Goal: Transaction & Acquisition: Book appointment/travel/reservation

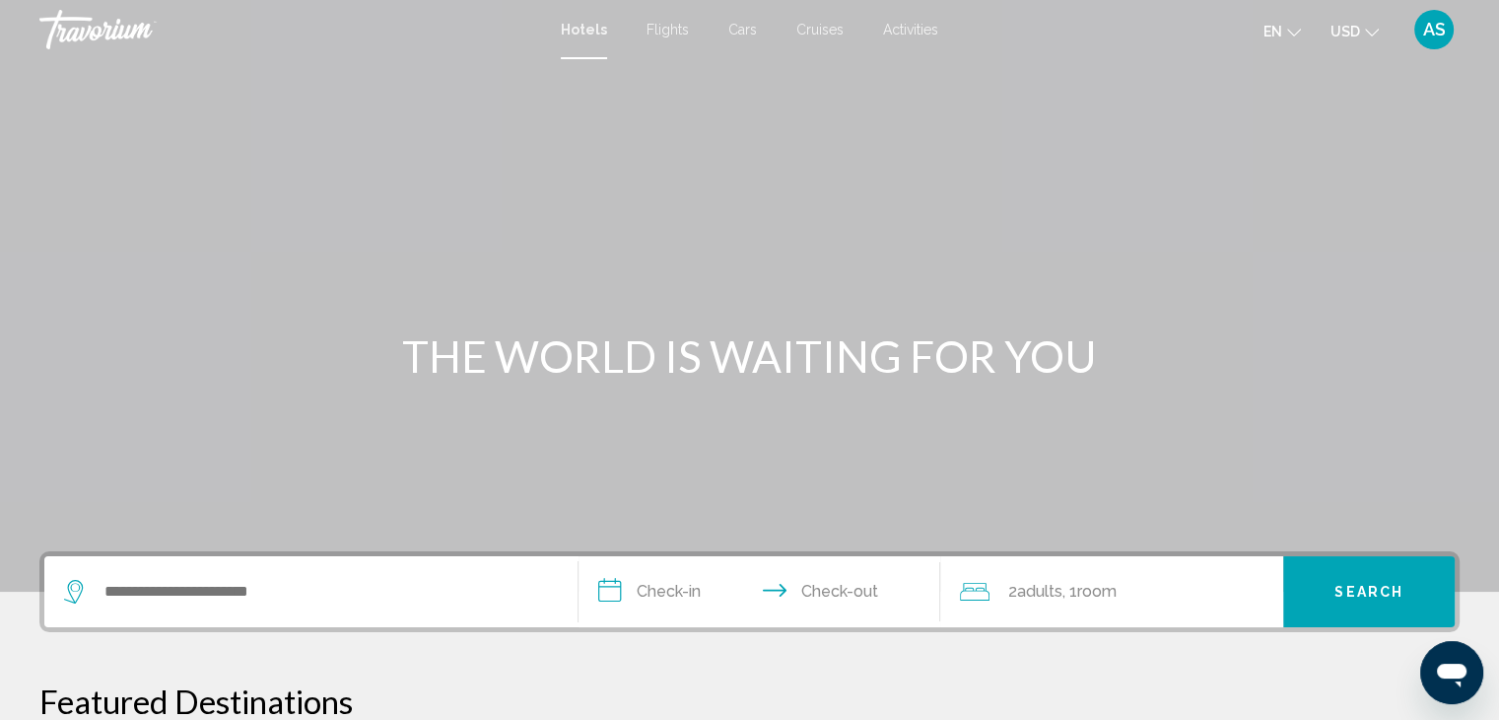
click at [1066, 309] on div "Main content" at bounding box center [749, 295] width 1499 height 591
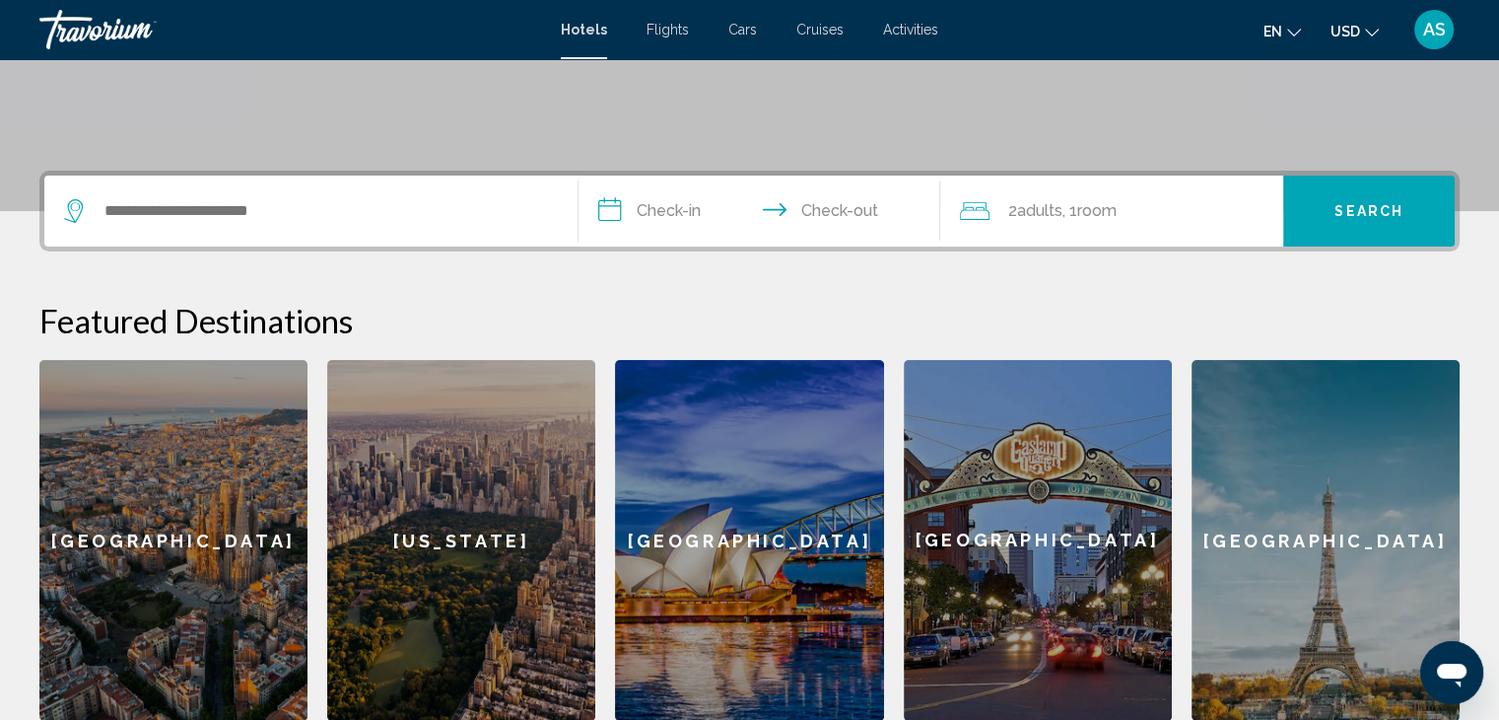
scroll to position [377, 0]
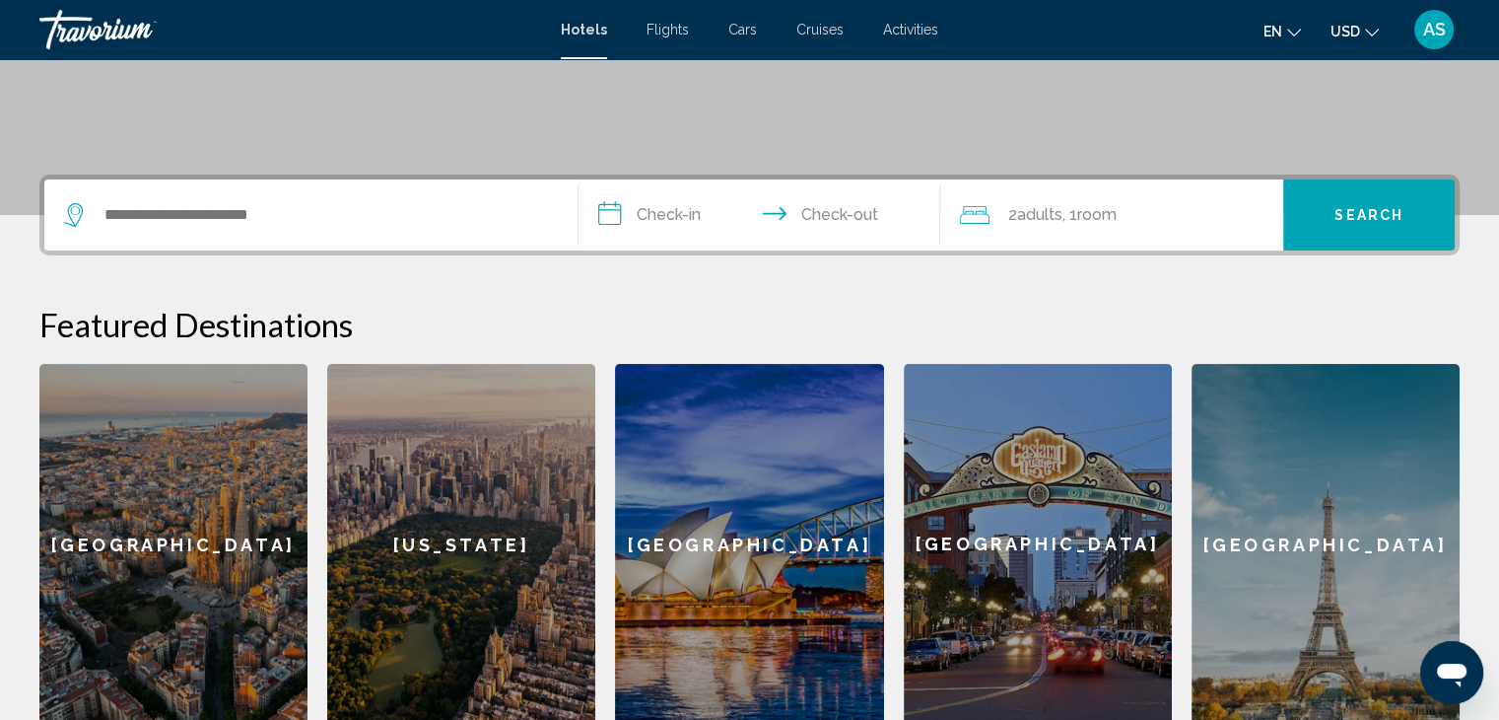
click at [660, 218] on input "**********" at bounding box center [764, 217] width 371 height 77
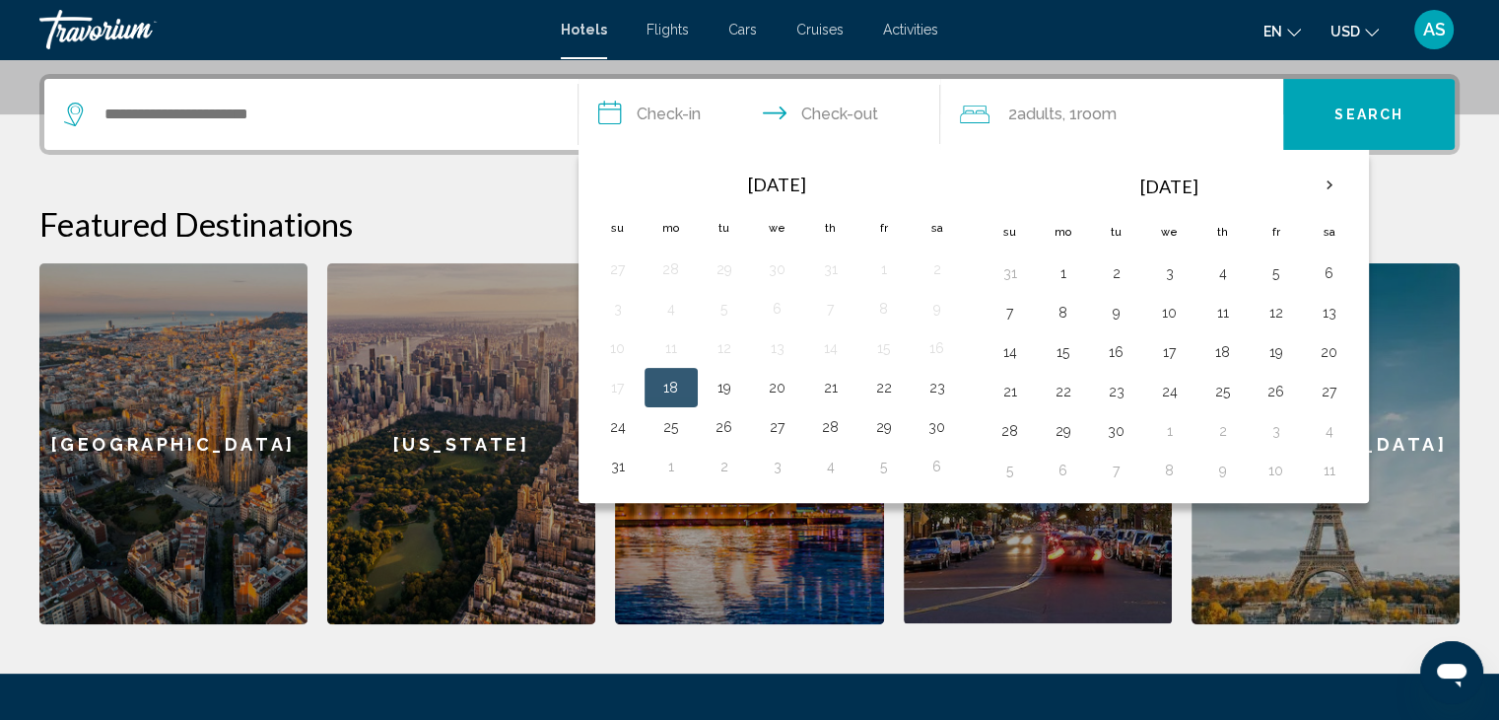
scroll to position [486, 0]
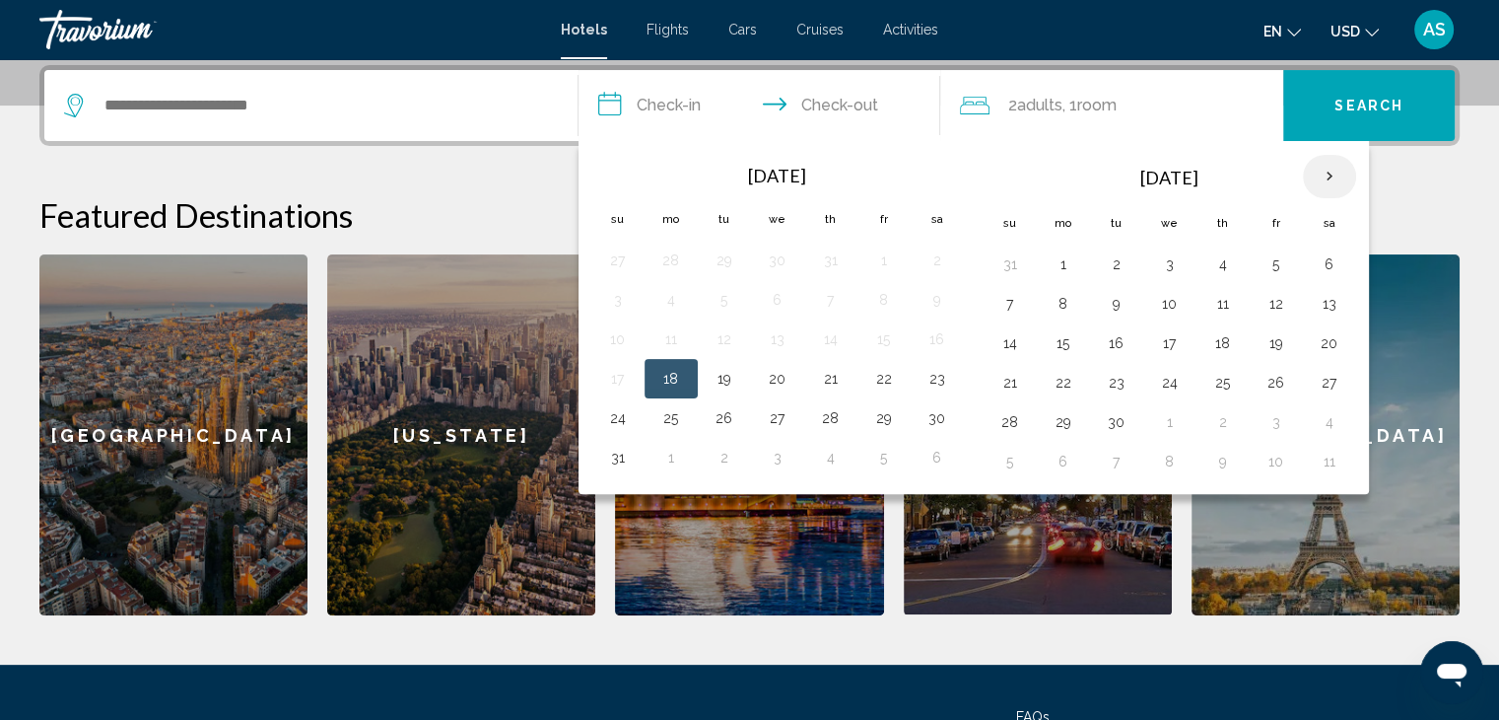
click at [1328, 181] on th "Next month" at bounding box center [1329, 176] width 53 height 43
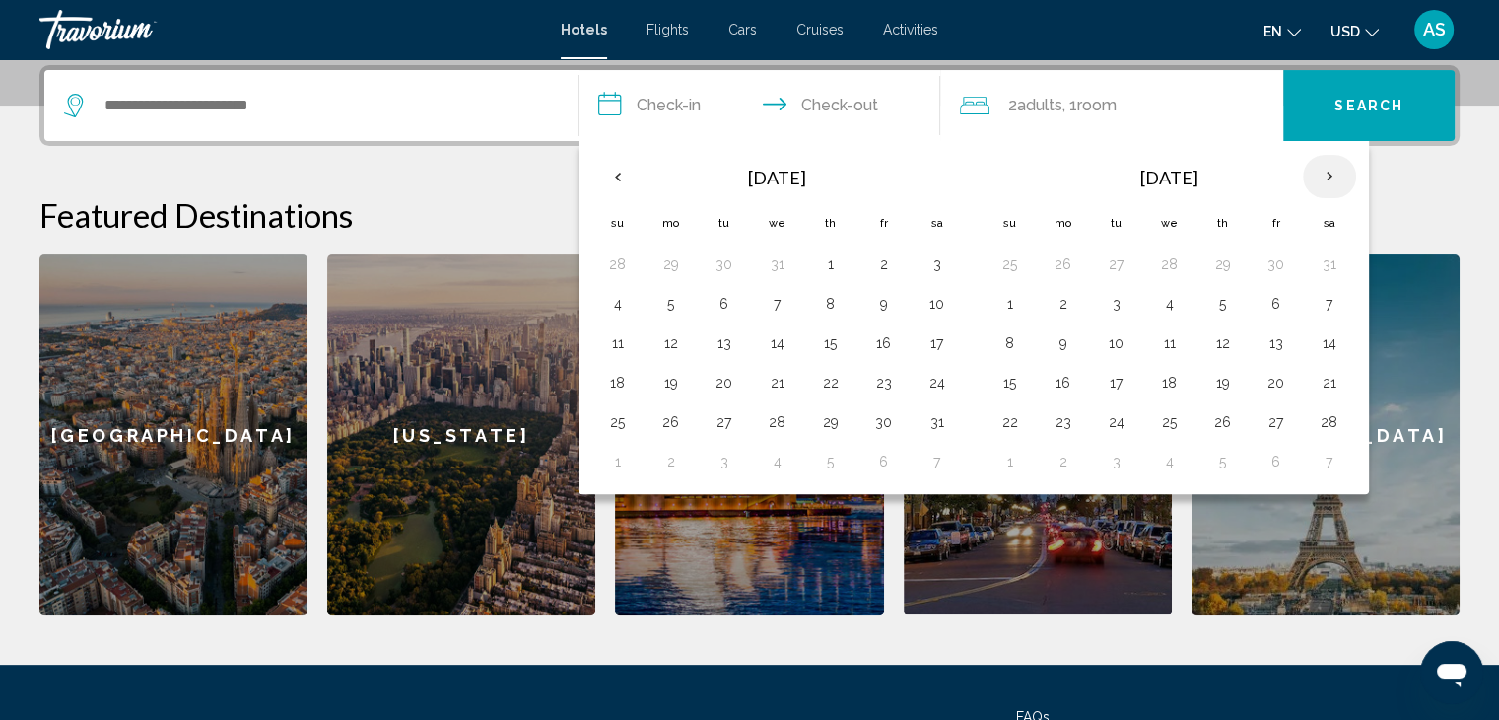
click at [1328, 181] on th "Next month" at bounding box center [1329, 176] width 53 height 43
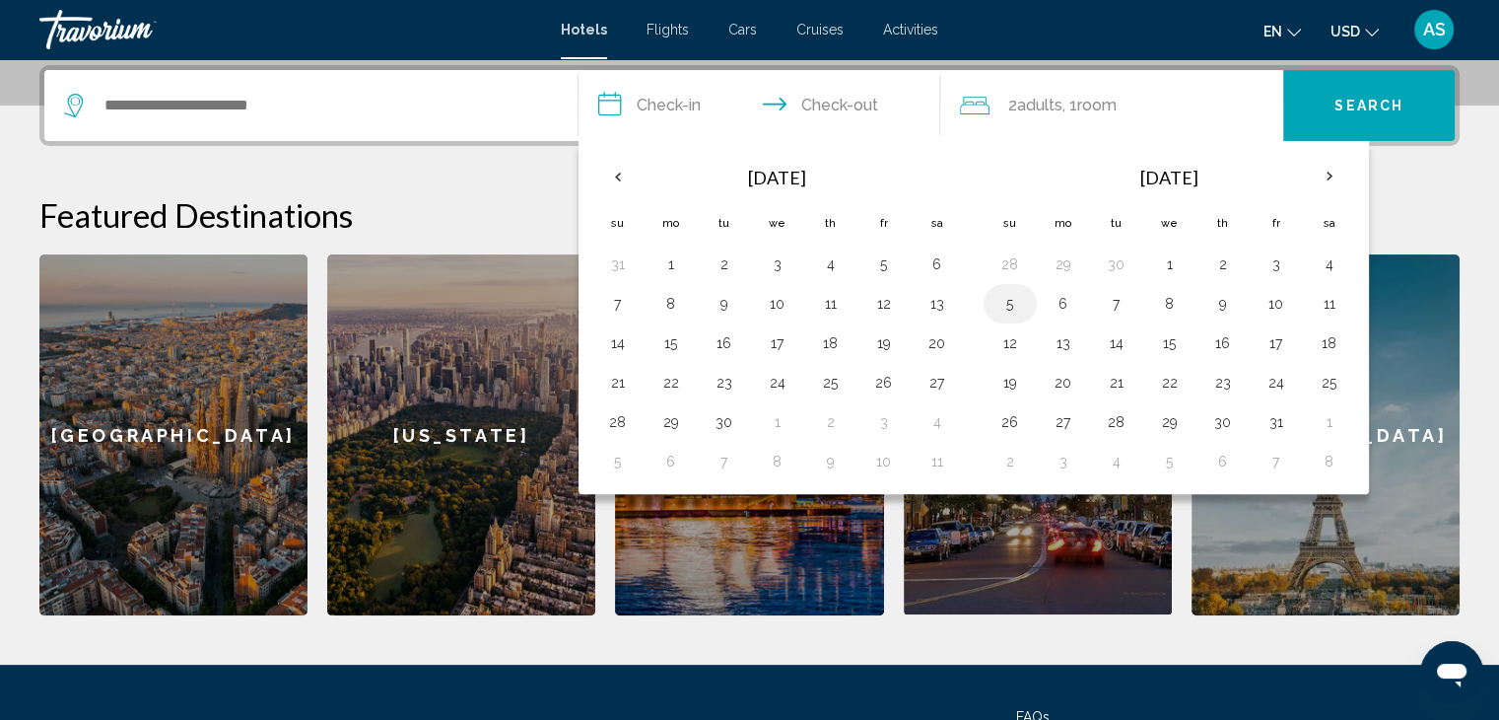
click at [1000, 308] on button "5" at bounding box center [1011, 304] width 32 height 28
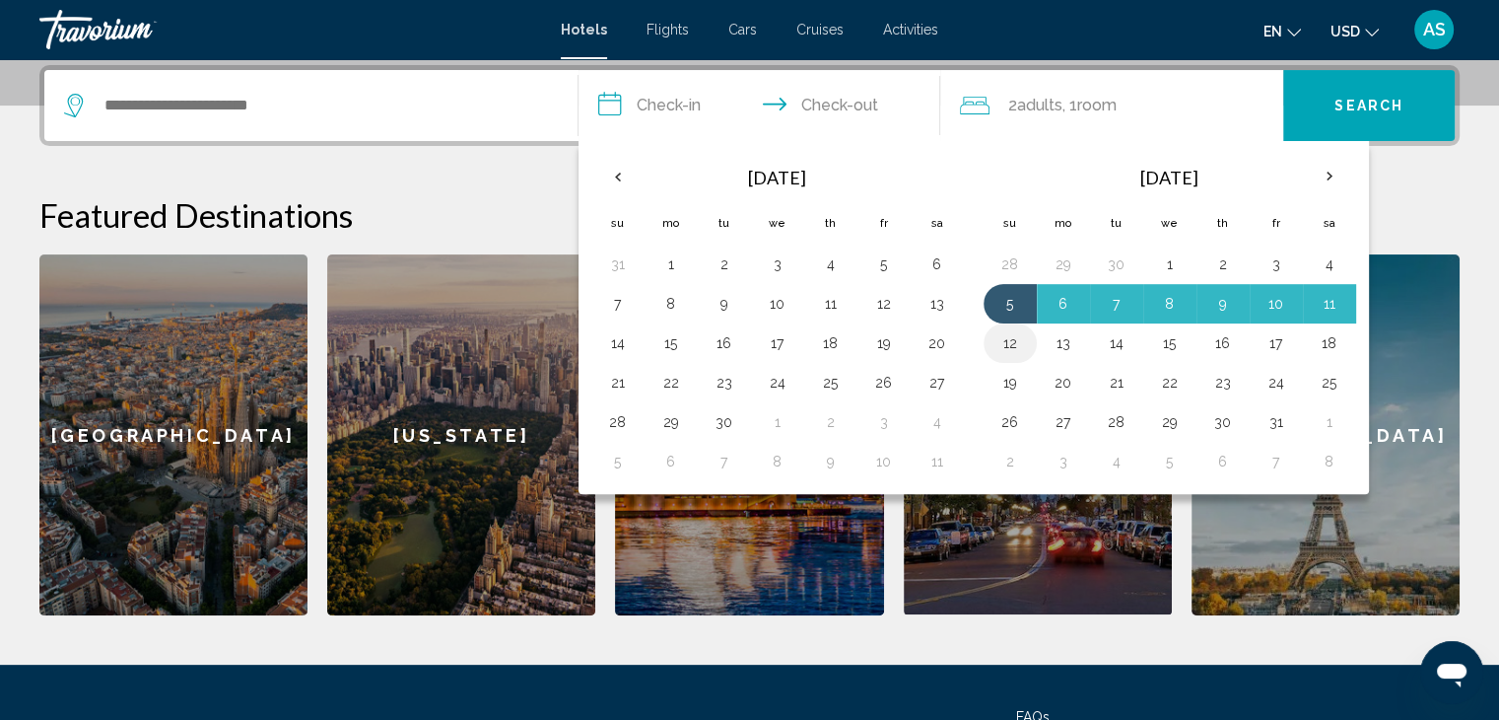
click at [1021, 340] on button "12" at bounding box center [1011, 343] width 32 height 28
type input "**********"
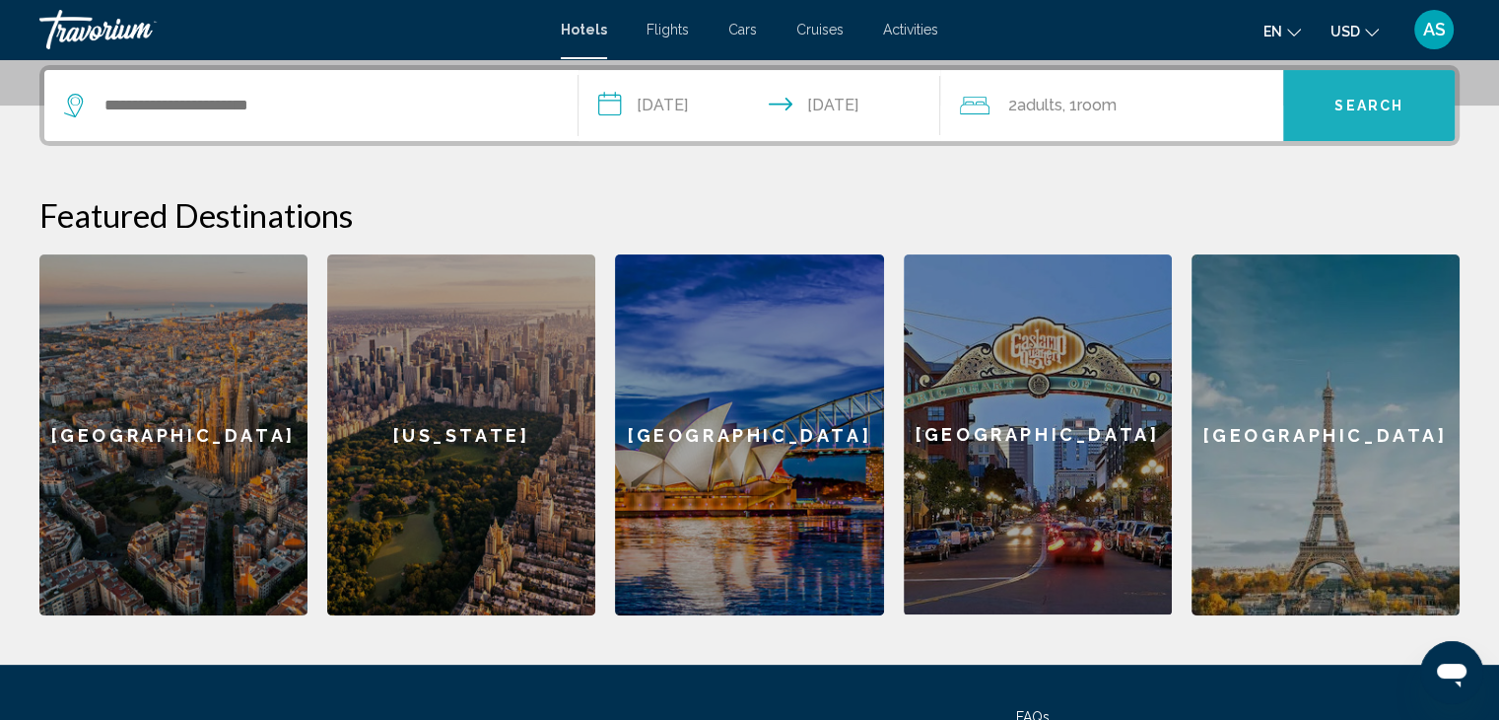
click at [1322, 104] on button "Search" at bounding box center [1369, 105] width 172 height 71
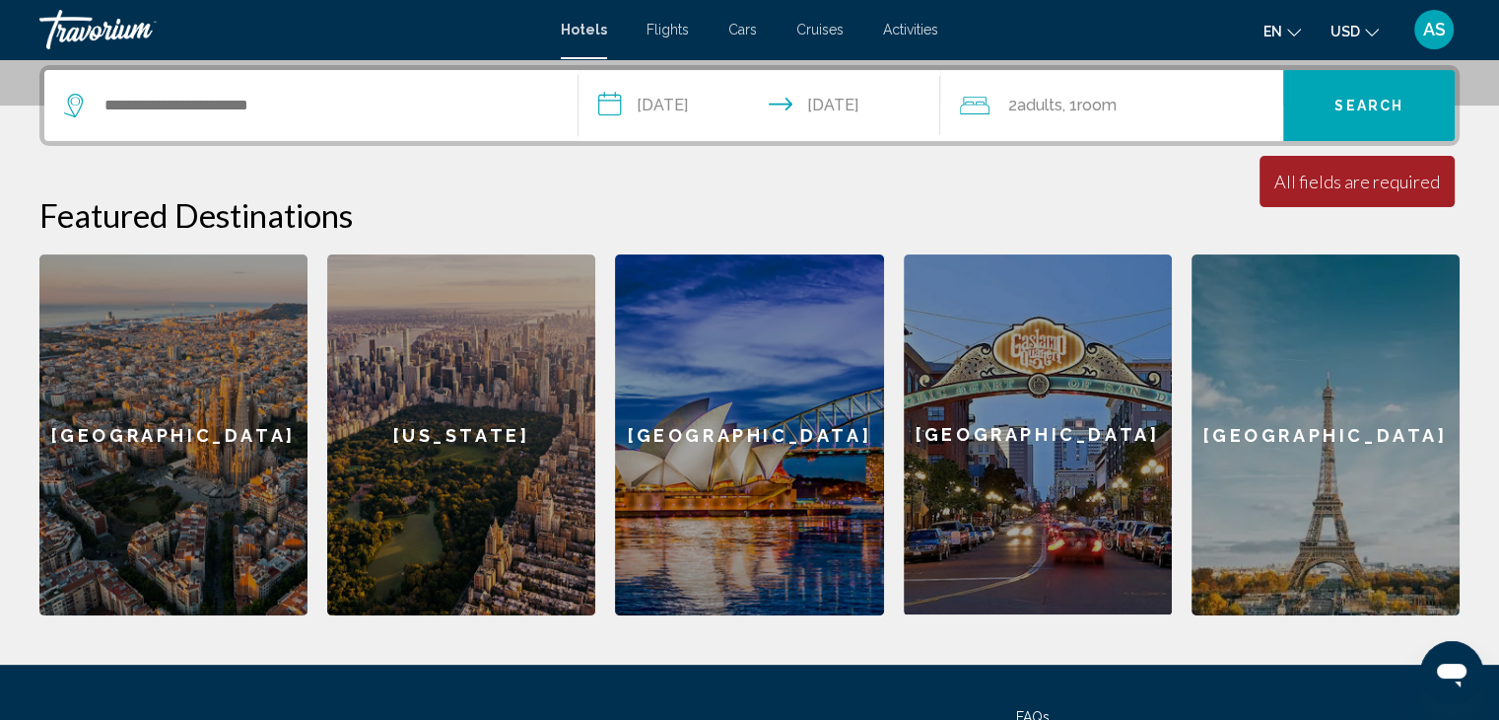
click at [1036, 115] on span "2 Adult Adults" at bounding box center [1034, 106] width 54 height 28
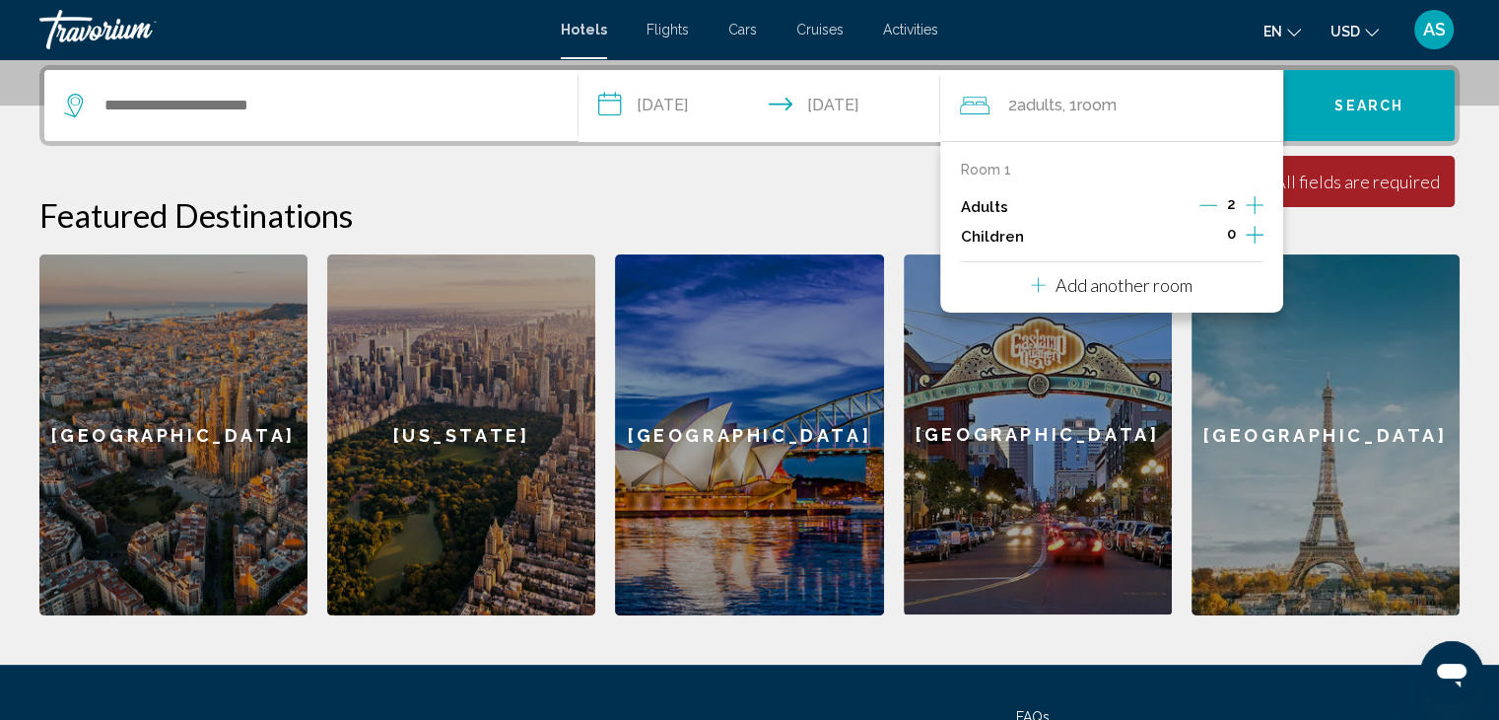
click at [1250, 235] on icon "Increment children" at bounding box center [1255, 235] width 18 height 24
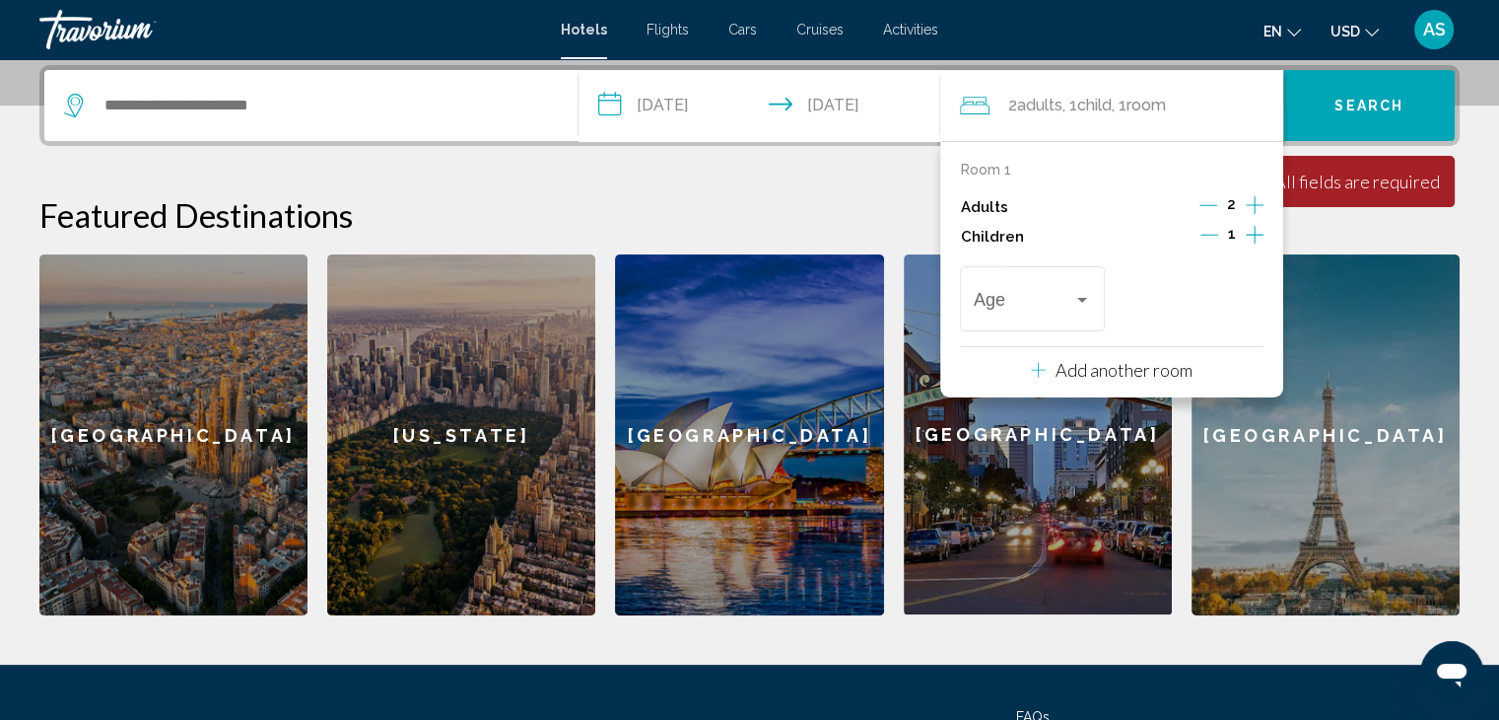
click at [1251, 238] on icon "Increment children" at bounding box center [1255, 235] width 18 height 24
click at [1095, 301] on div "Age" at bounding box center [1032, 296] width 144 height 70
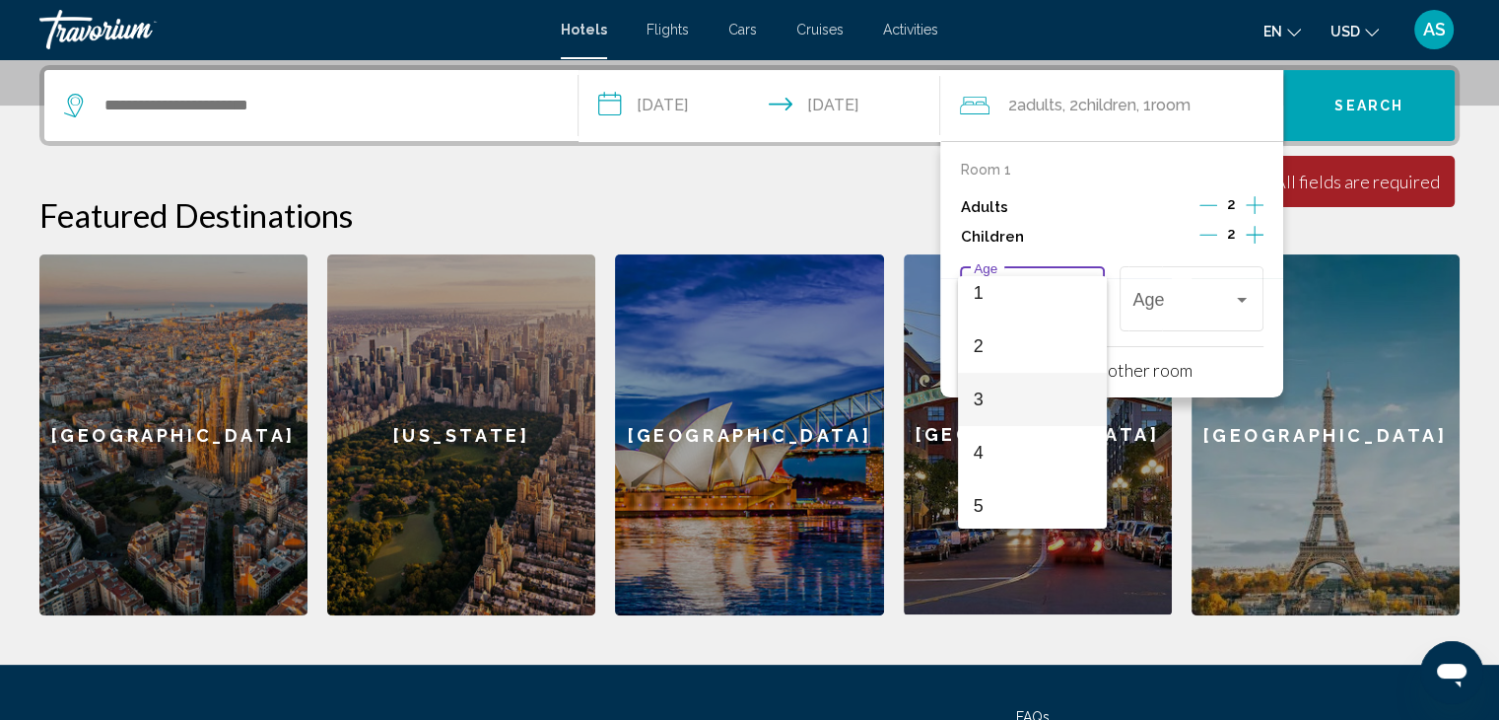
scroll to position [197, 0]
click at [1013, 442] on span "6" at bounding box center [1032, 424] width 117 height 53
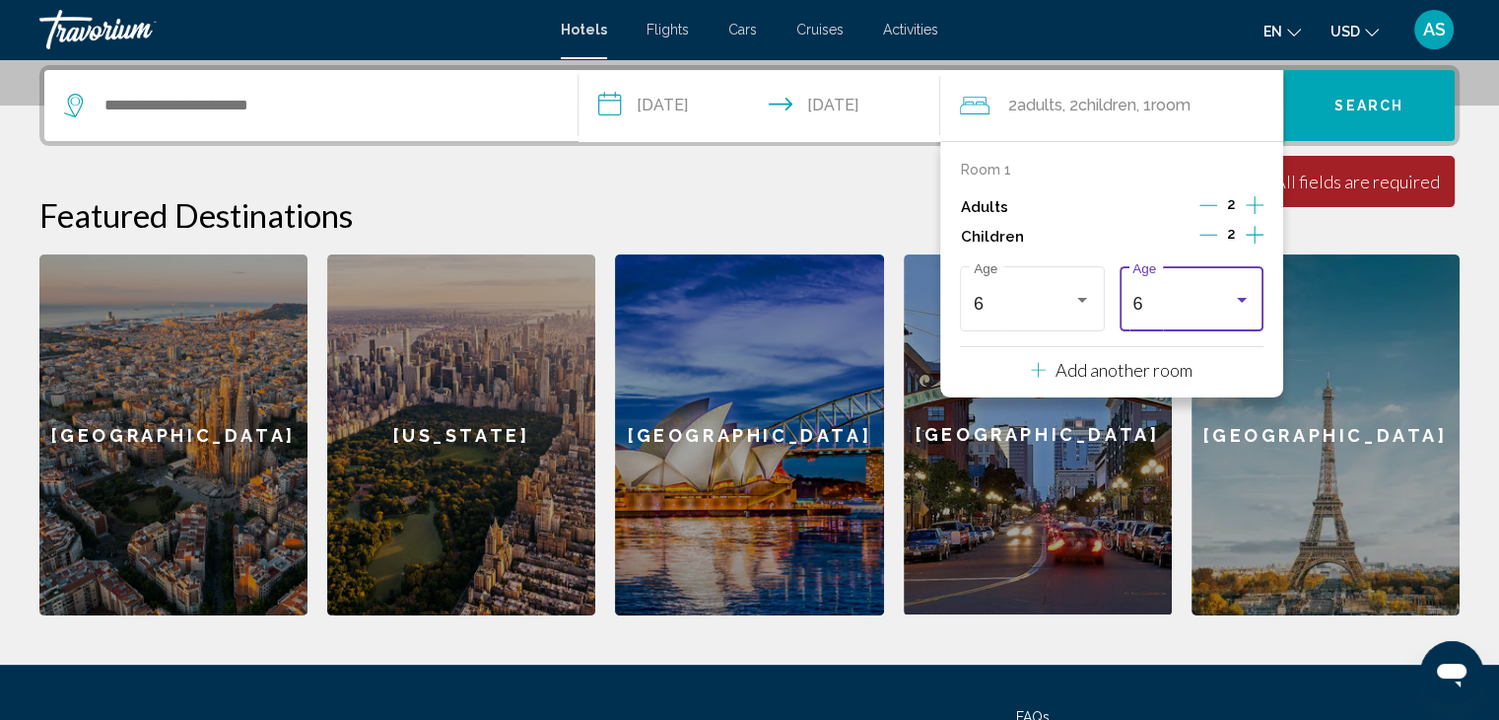
click at [1227, 304] on div "6" at bounding box center [1183, 304] width 100 height 20
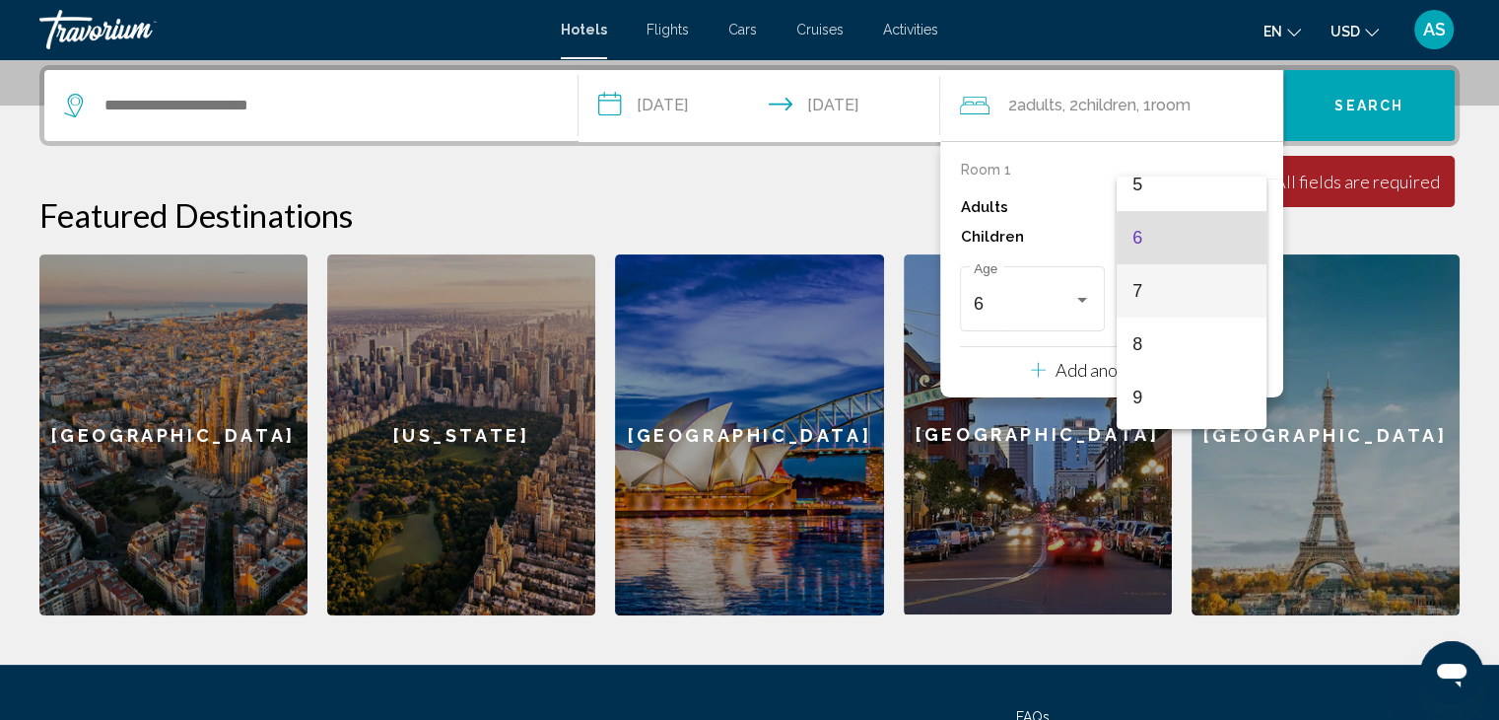
scroll to position [318, 0]
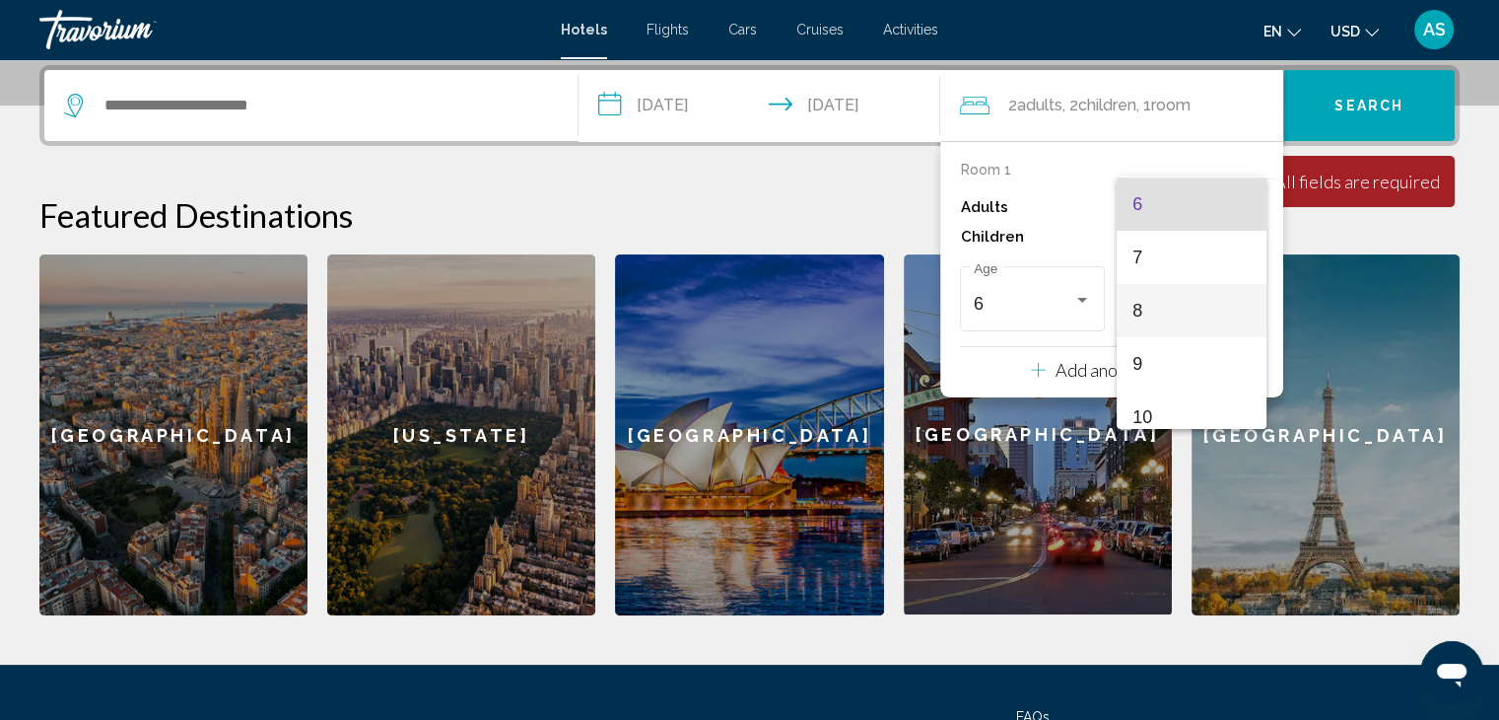
click at [1184, 316] on span "8" at bounding box center [1191, 310] width 117 height 53
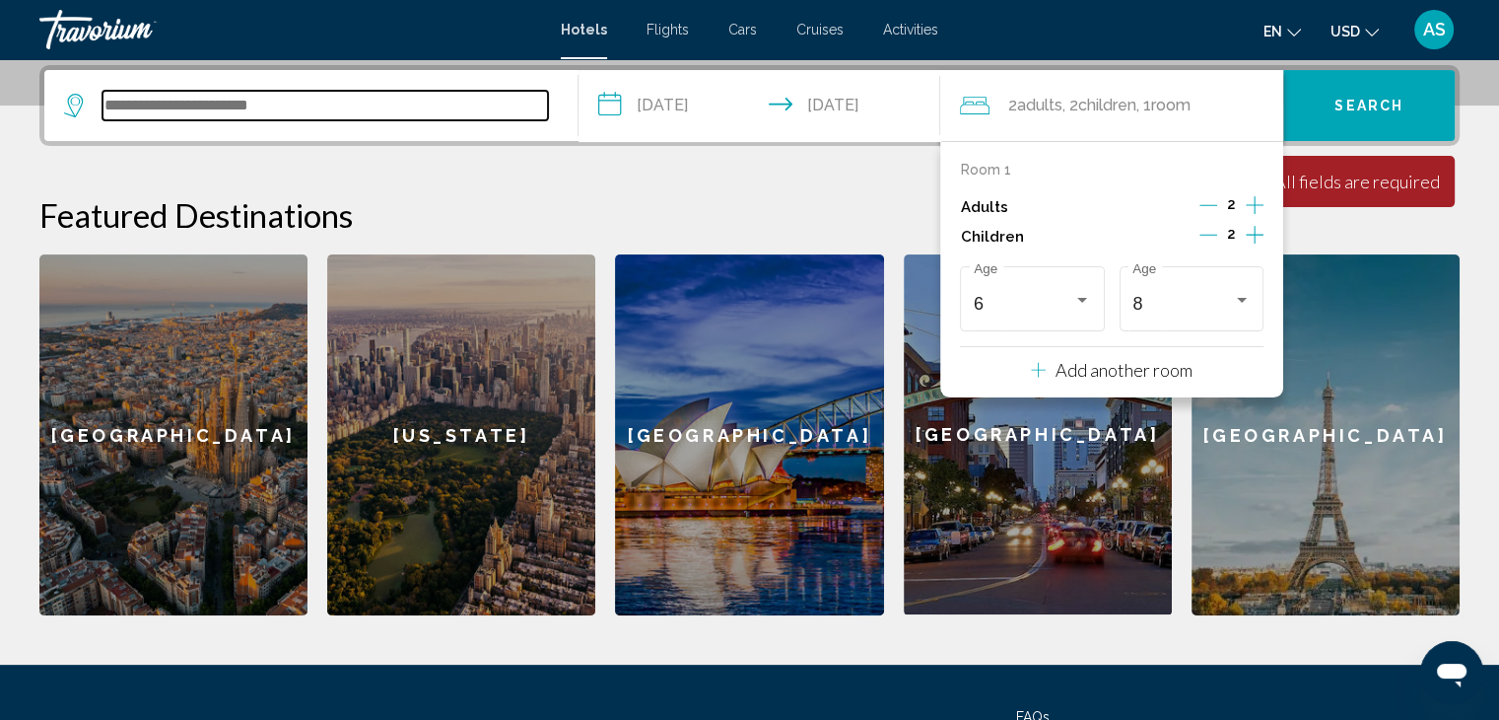
click at [272, 113] on input "Search widget" at bounding box center [326, 106] width 446 height 30
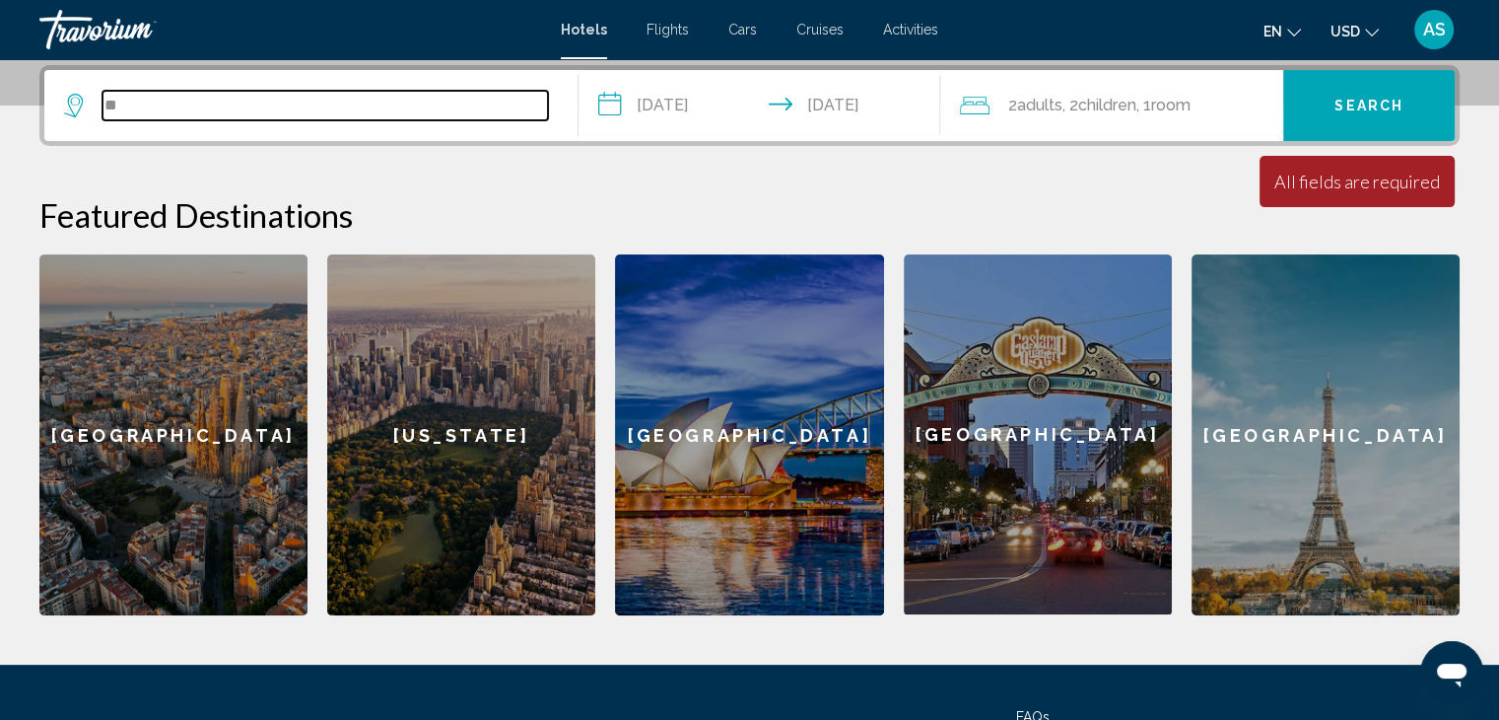
type input "*"
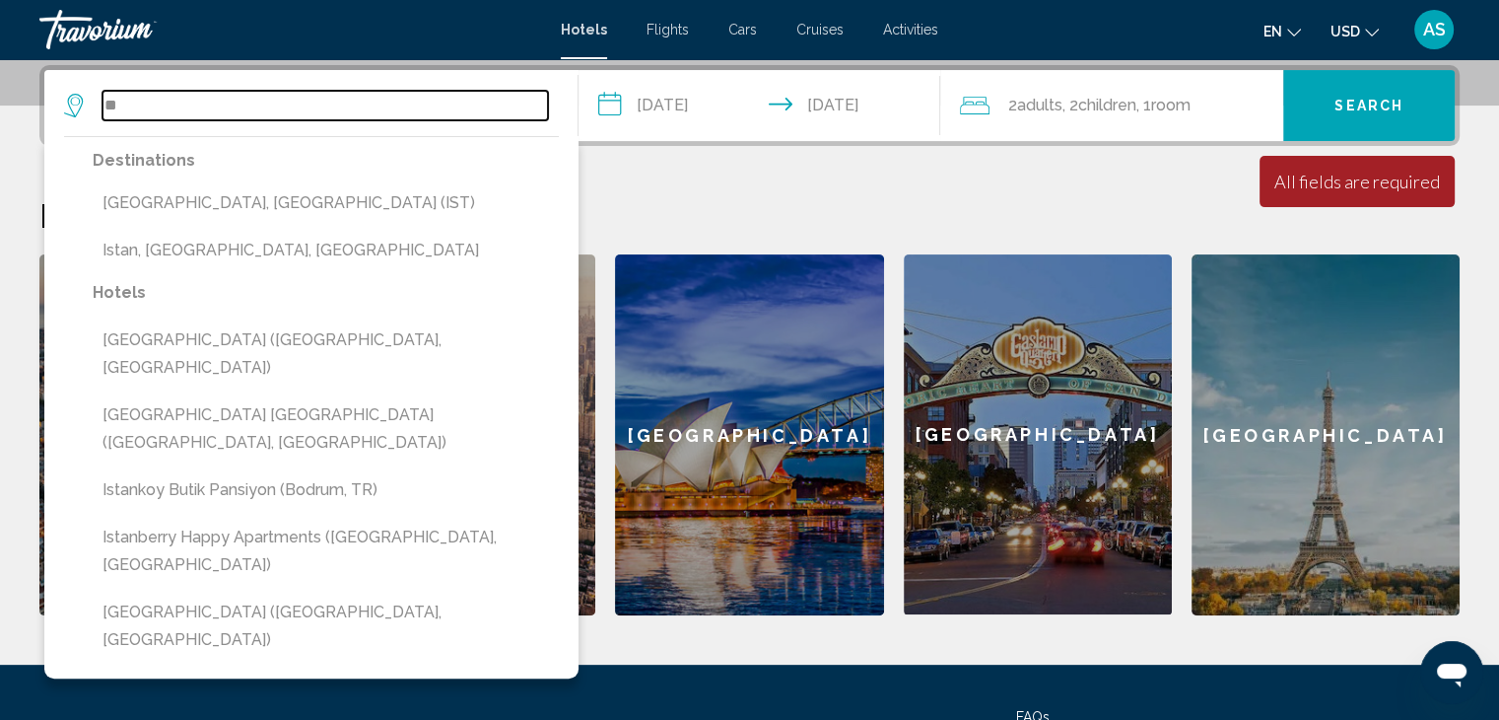
type input "*"
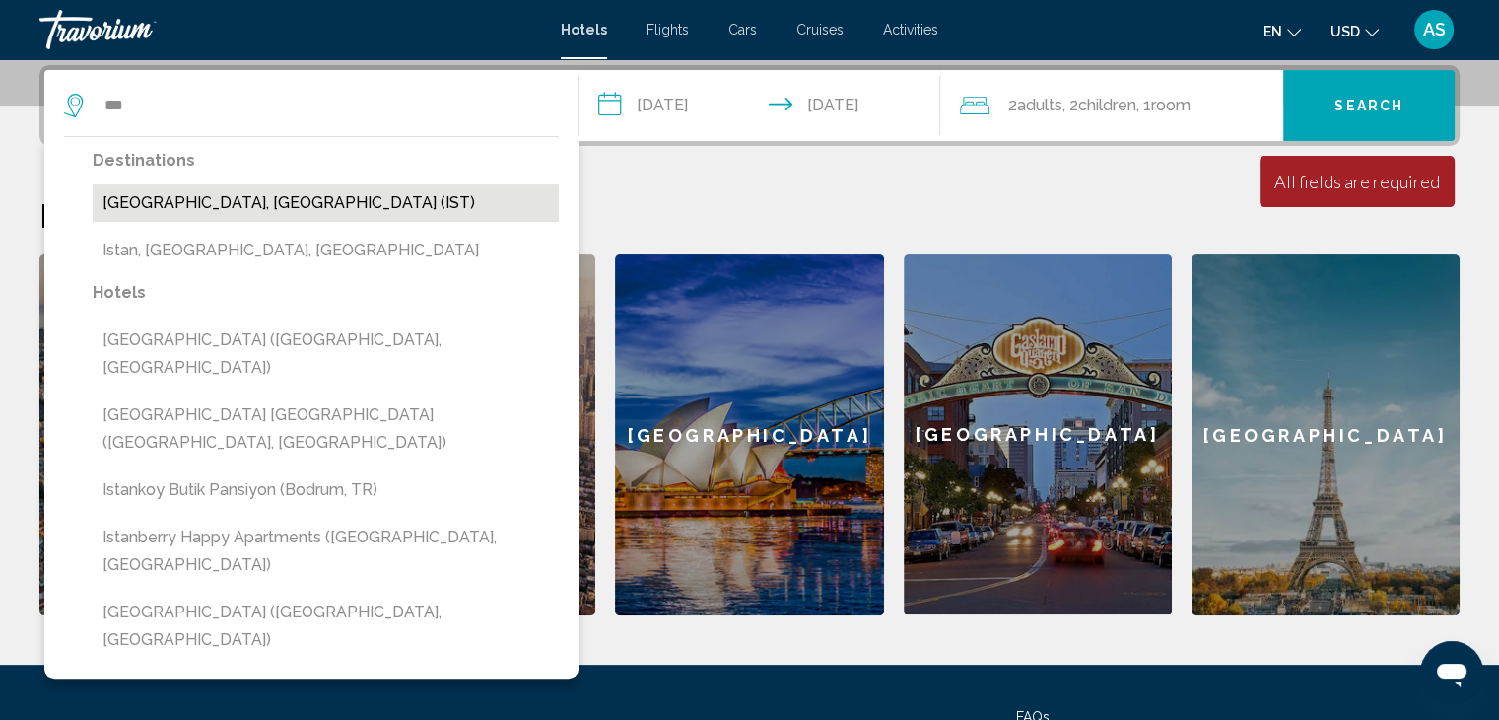
click at [253, 194] on button "[GEOGRAPHIC_DATA], [GEOGRAPHIC_DATA] (IST)" at bounding box center [326, 202] width 466 height 37
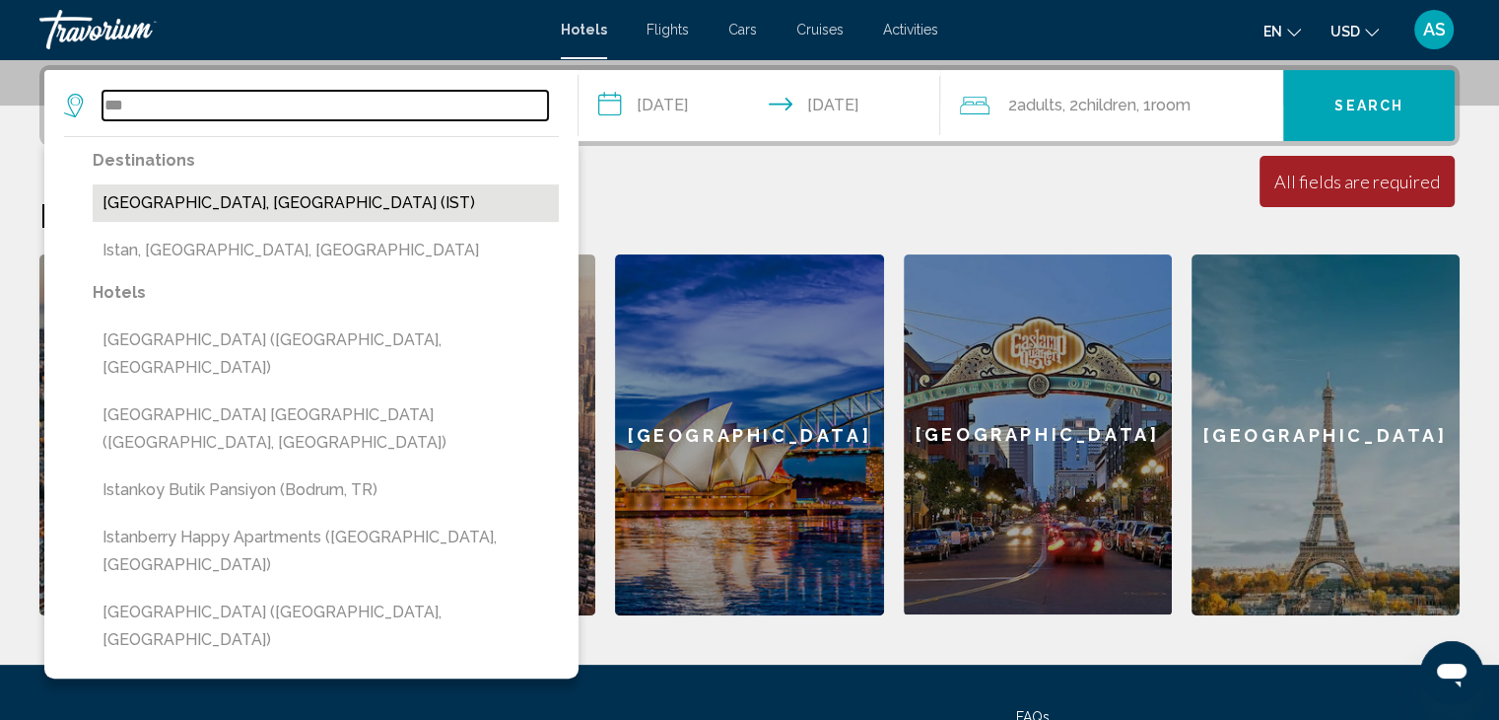
type input "**********"
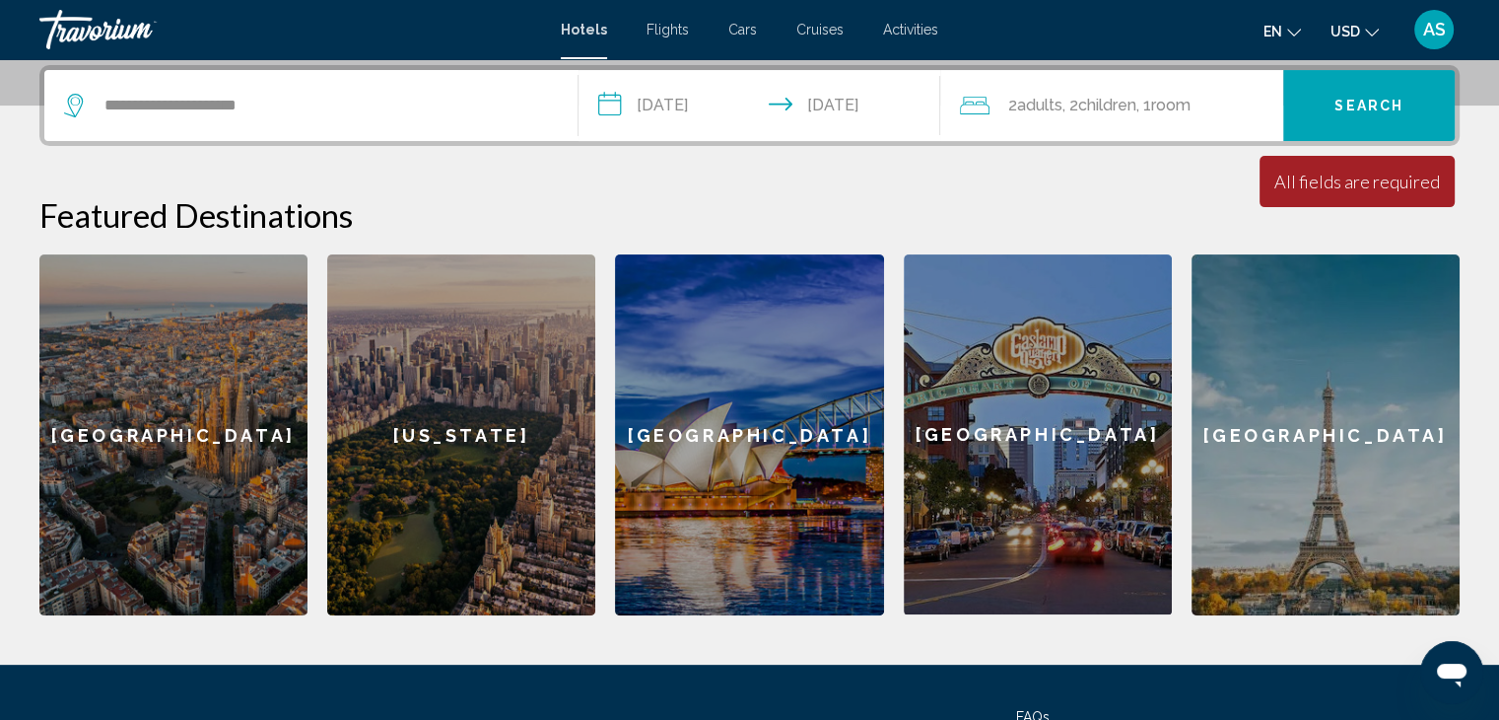
click at [1328, 107] on button "Search" at bounding box center [1369, 105] width 172 height 71
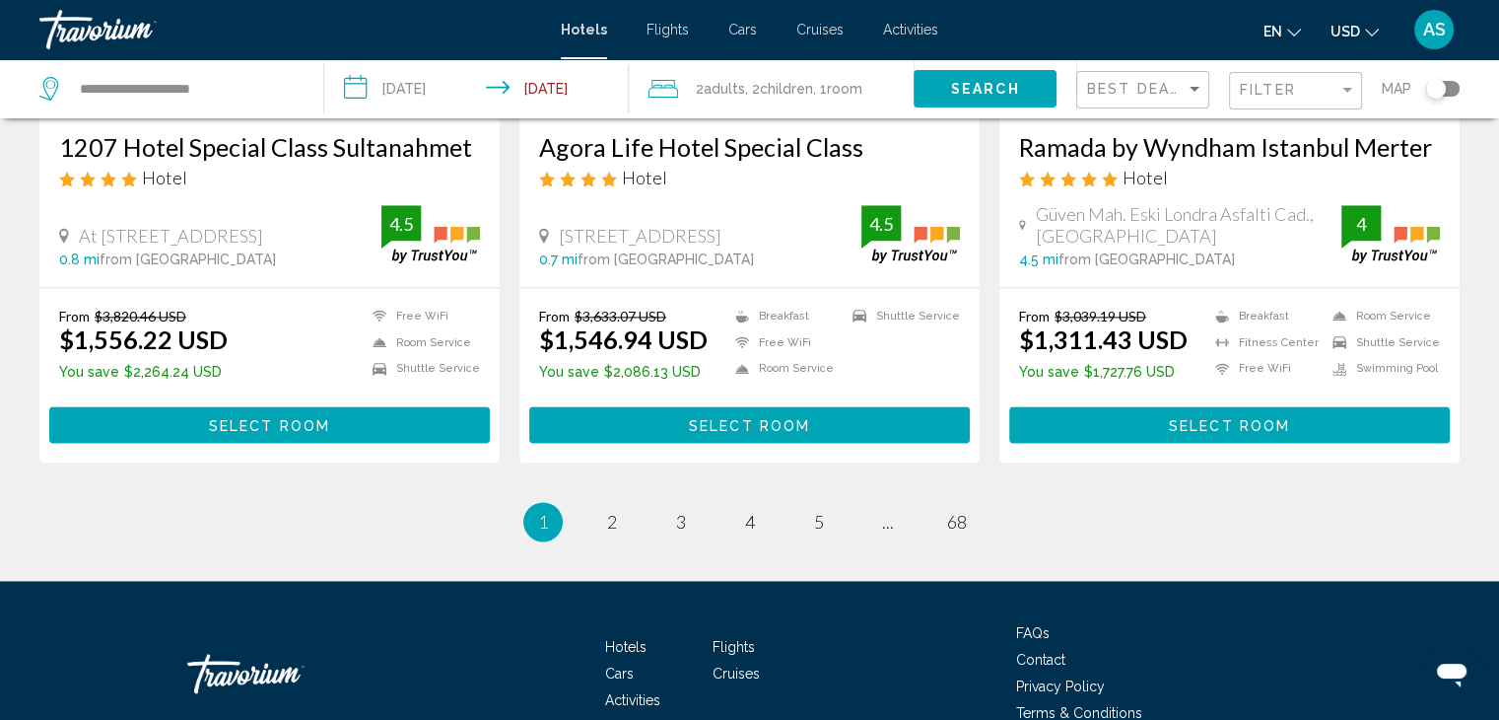
scroll to position [2605, 0]
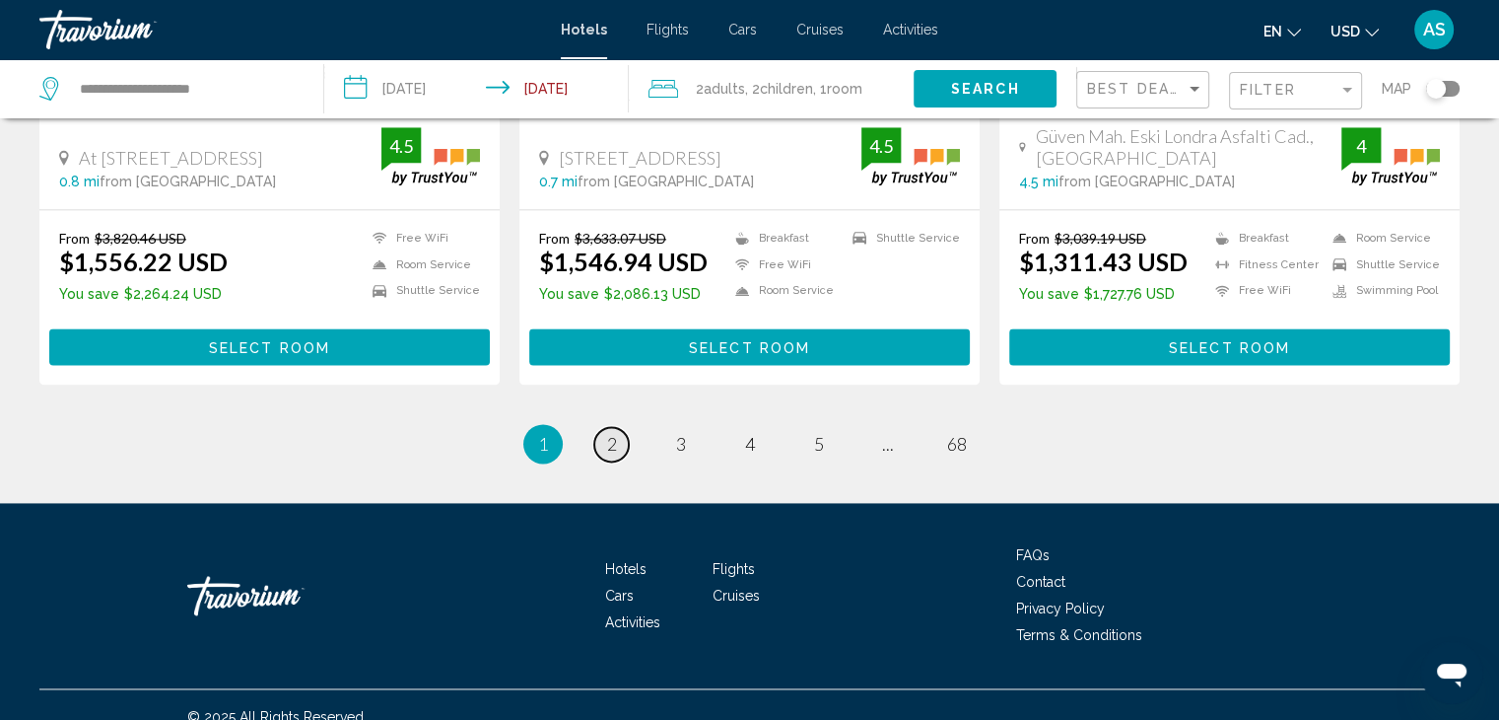
click at [599, 427] on link "page 2" at bounding box center [611, 444] width 35 height 35
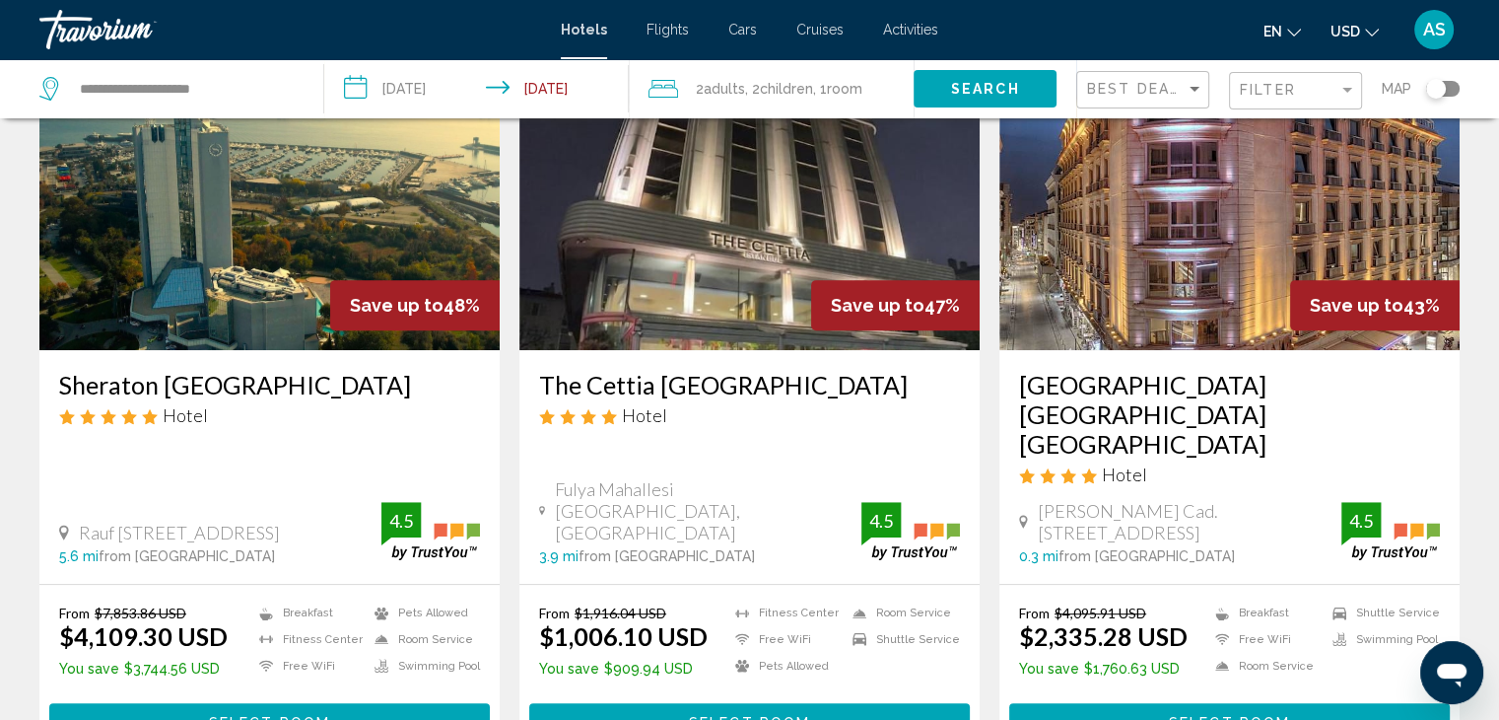
scroll to position [493, 0]
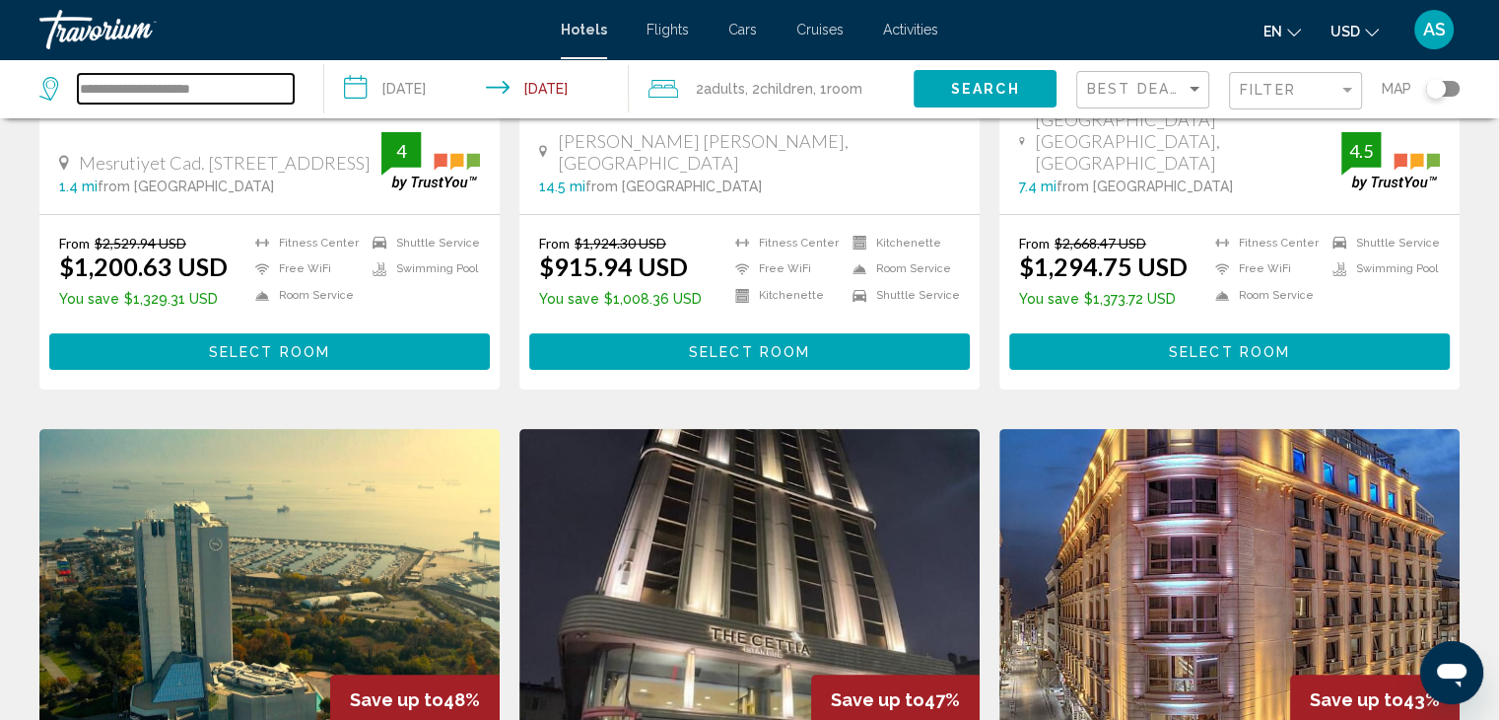
click at [231, 83] on input "**********" at bounding box center [186, 89] width 216 height 30
click at [970, 96] on button "Search" at bounding box center [985, 88] width 143 height 36
click at [1438, 93] on div "Toggle map" at bounding box center [1436, 89] width 20 height 20
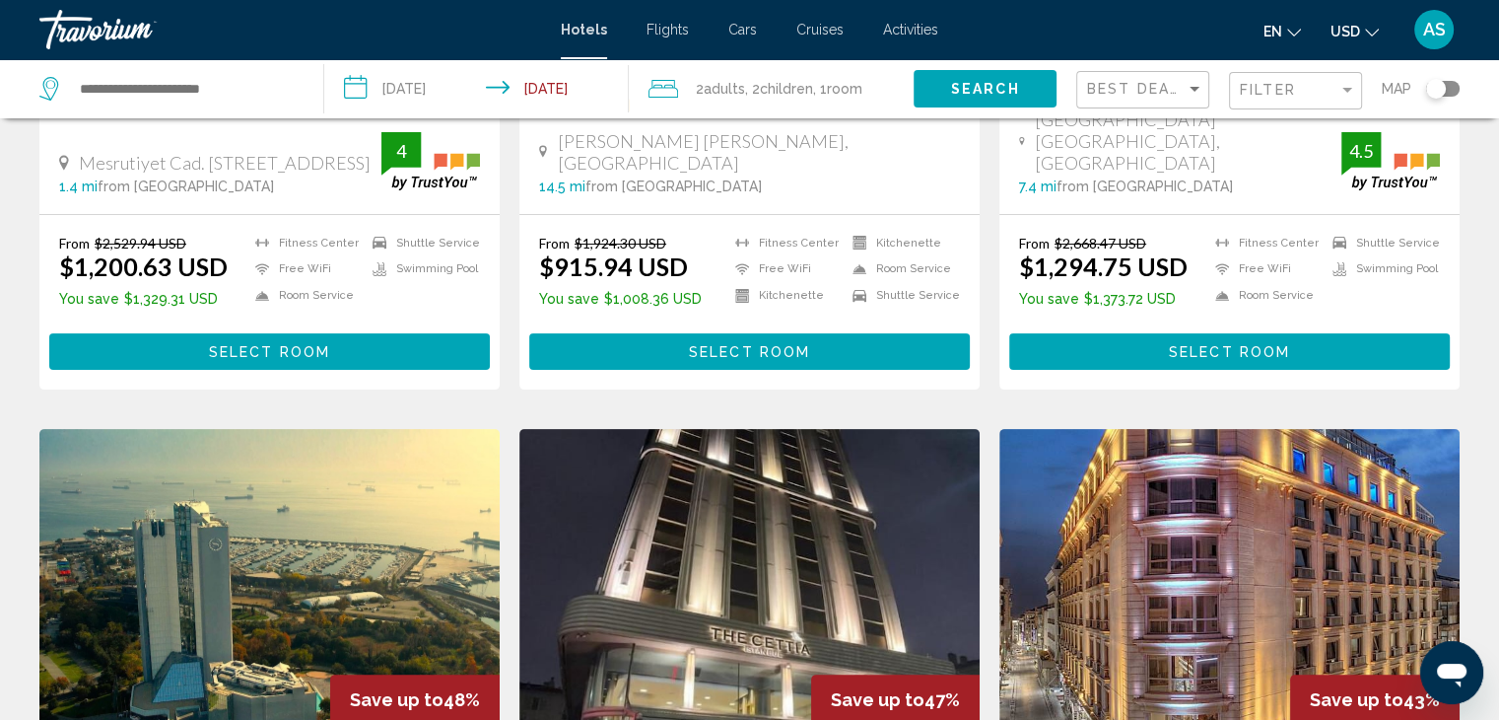
scroll to position [118, 0]
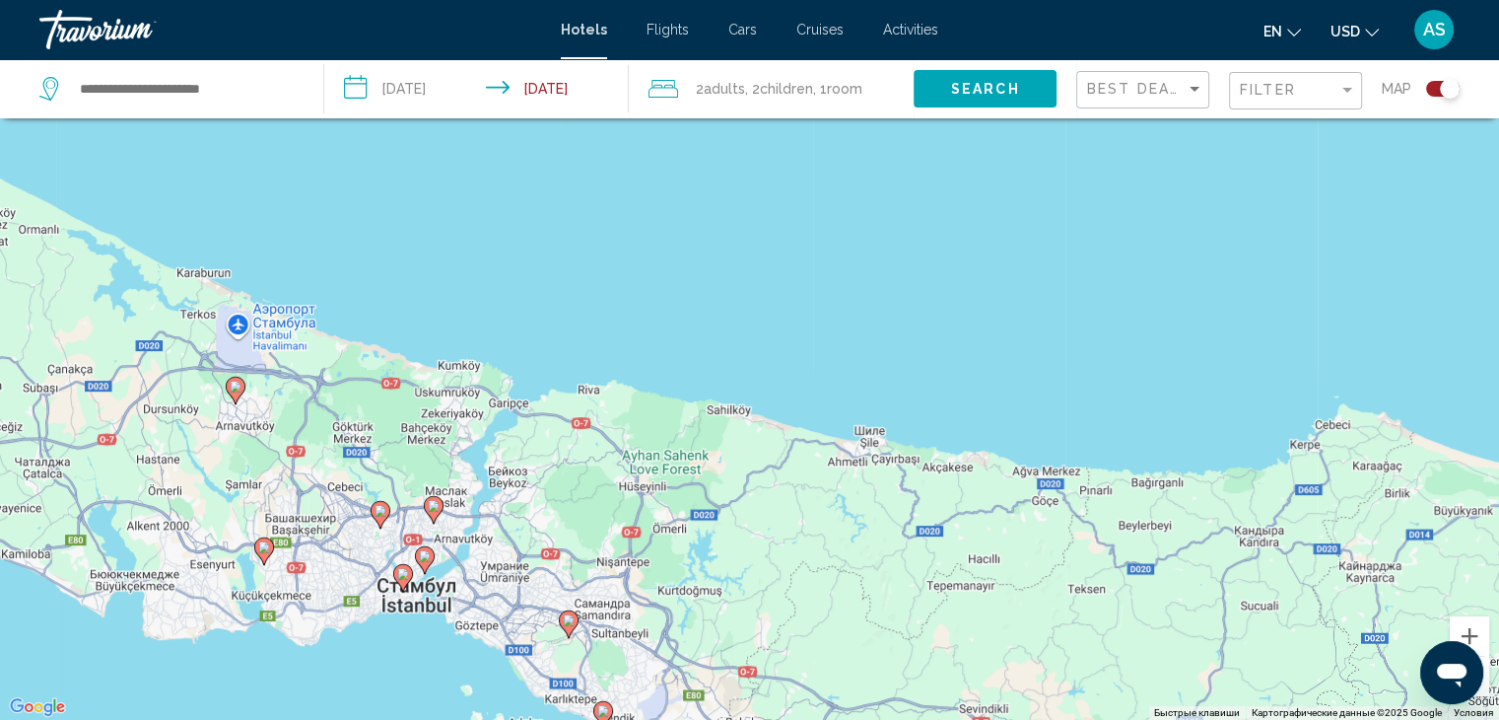
drag, startPoint x: 800, startPoint y: 352, endPoint x: 492, endPoint y: 656, distance: 432.9
click at [492, 656] on div "Чтобы активировать перетаскивание с помощью клавиатуры, нажмите Alt + Ввод. Пос…" at bounding box center [749, 360] width 1499 height 720
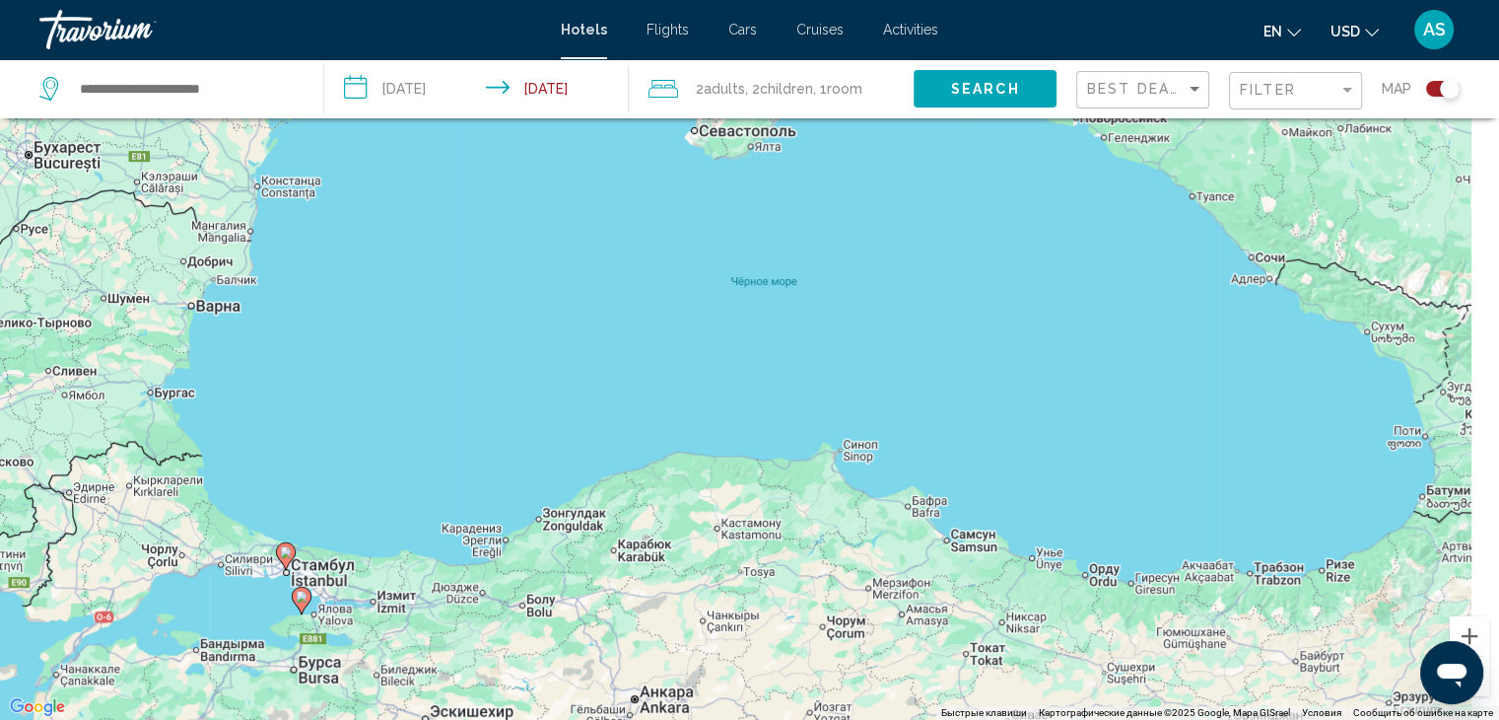
drag, startPoint x: 1074, startPoint y: 510, endPoint x: 509, endPoint y: 632, distance: 577.9
click at [509, 632] on div "Чтобы активировать перетаскивание с помощью клавиатуры, нажмите Alt + Ввод. Пос…" at bounding box center [749, 360] width 1499 height 720
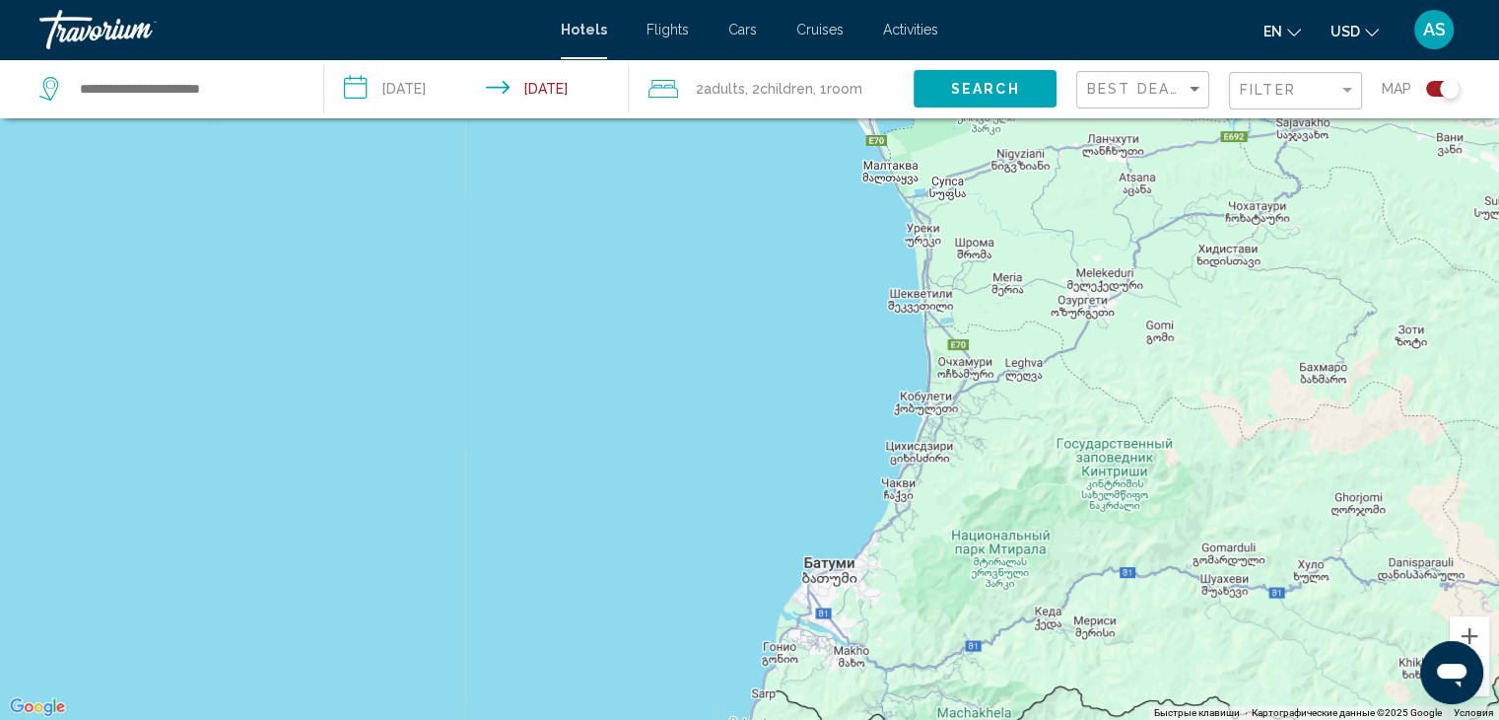
drag, startPoint x: 878, startPoint y: 431, endPoint x: 655, endPoint y: 214, distance: 311.6
click at [655, 214] on div "Main content" at bounding box center [749, 360] width 1499 height 720
click at [186, 76] on input "Search widget" at bounding box center [186, 89] width 216 height 30
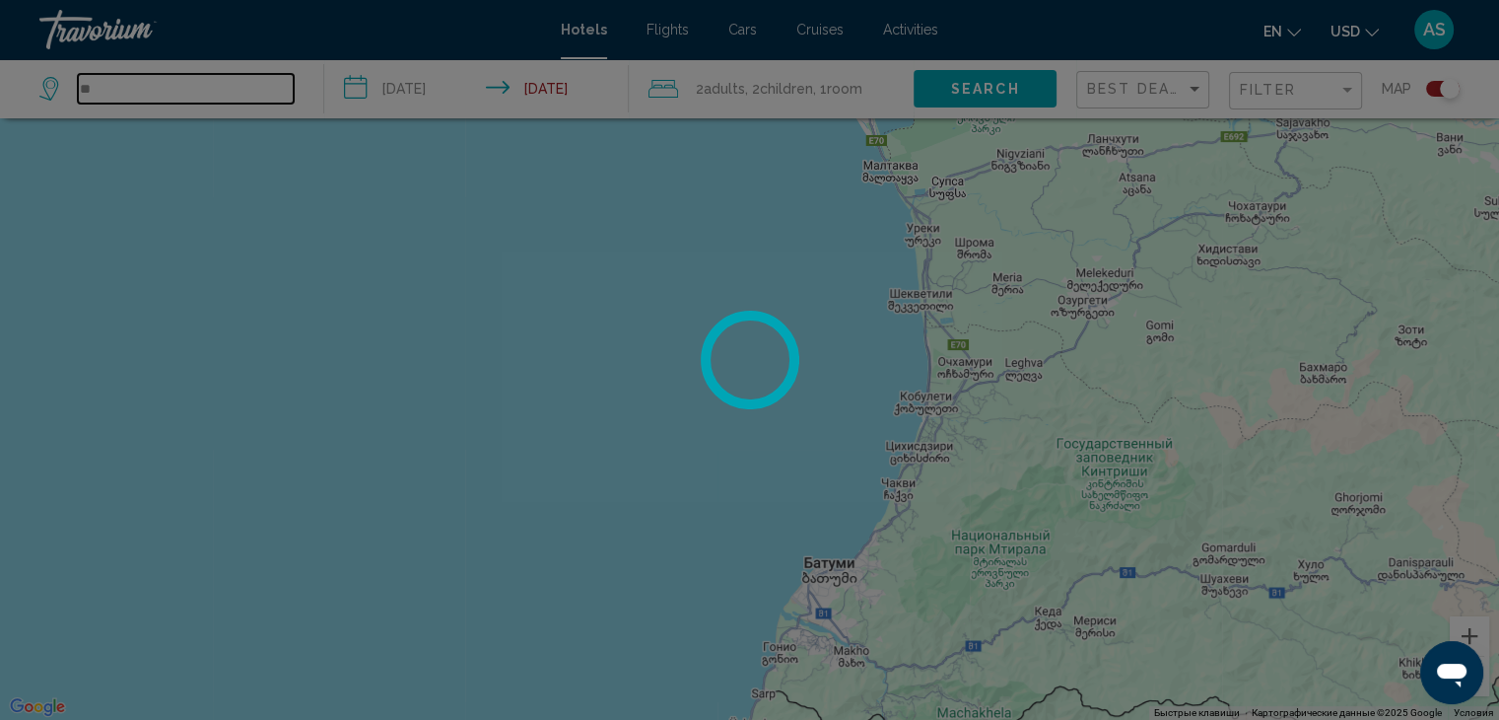
type input "*"
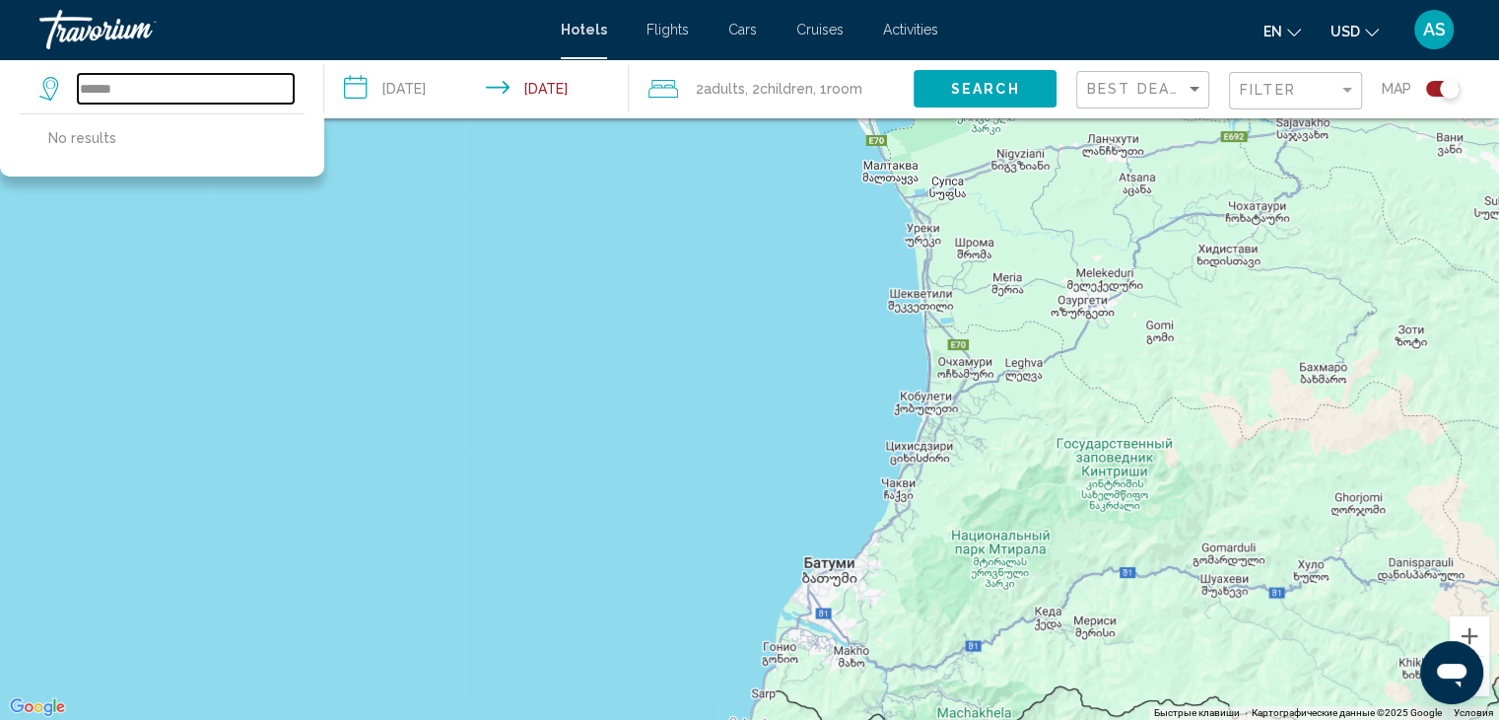
drag, startPoint x: 204, startPoint y: 89, endPoint x: 54, endPoint y: 82, distance: 150.0
click at [54, 82] on div "******" at bounding box center [166, 89] width 254 height 30
type input "*"
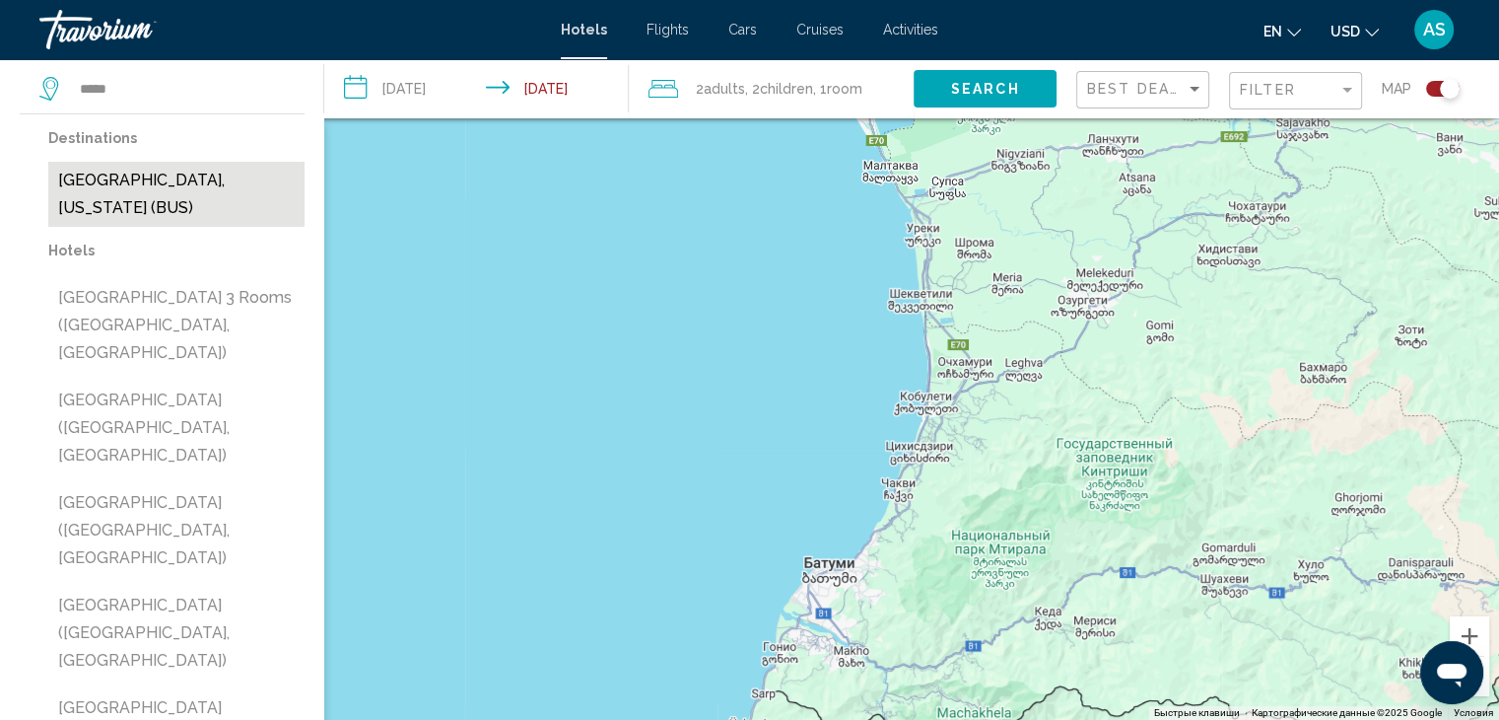
click at [154, 189] on button "[GEOGRAPHIC_DATA], [US_STATE] (BUS)" at bounding box center [176, 194] width 256 height 65
type input "**********"
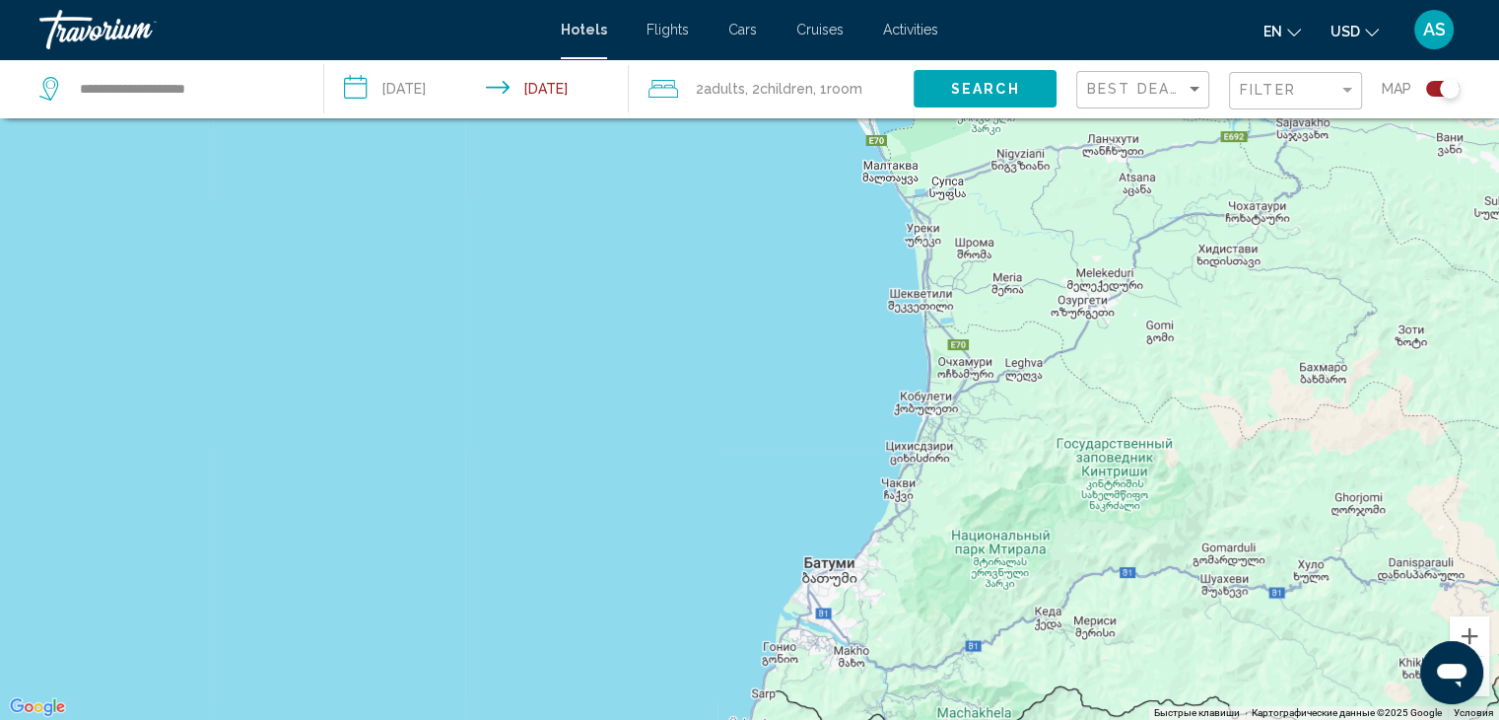
click at [978, 86] on span "Search" at bounding box center [985, 90] width 69 height 16
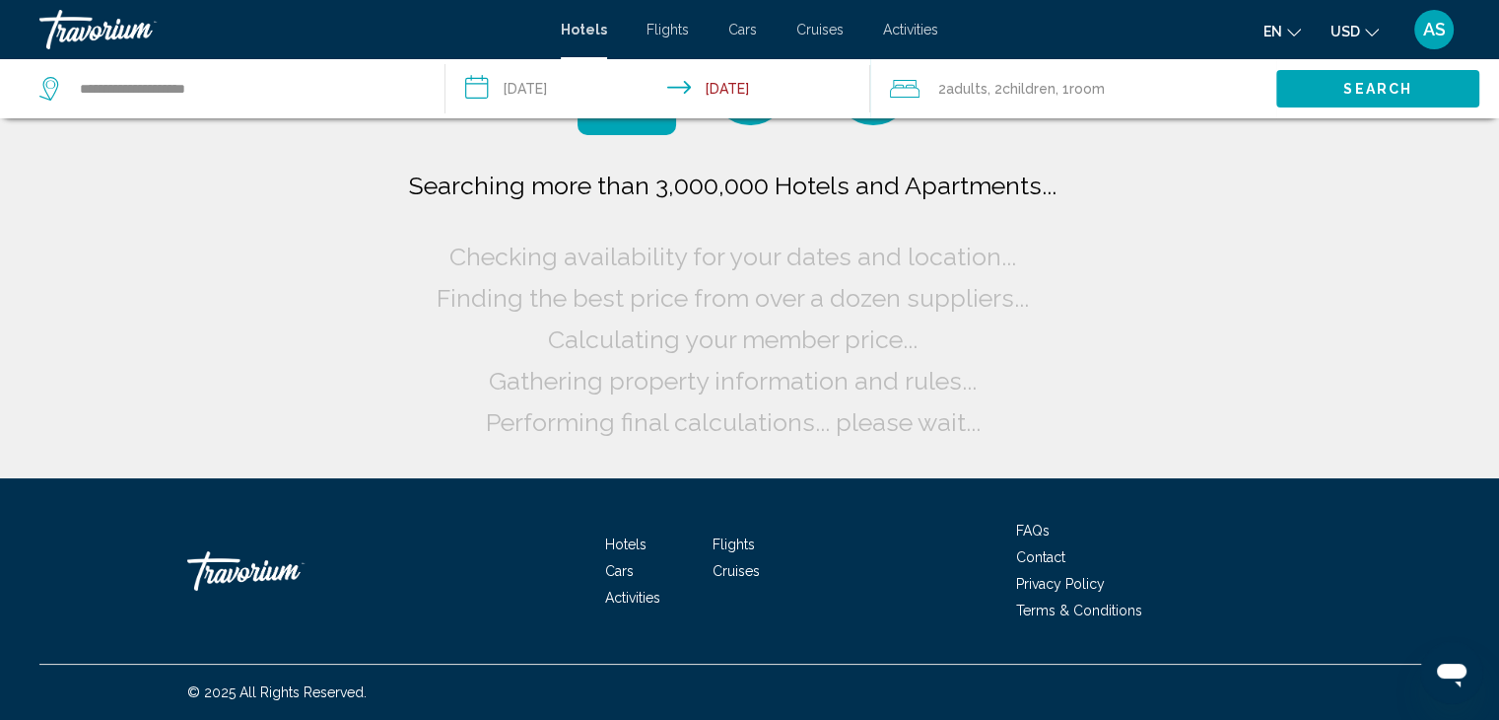
scroll to position [0, 0]
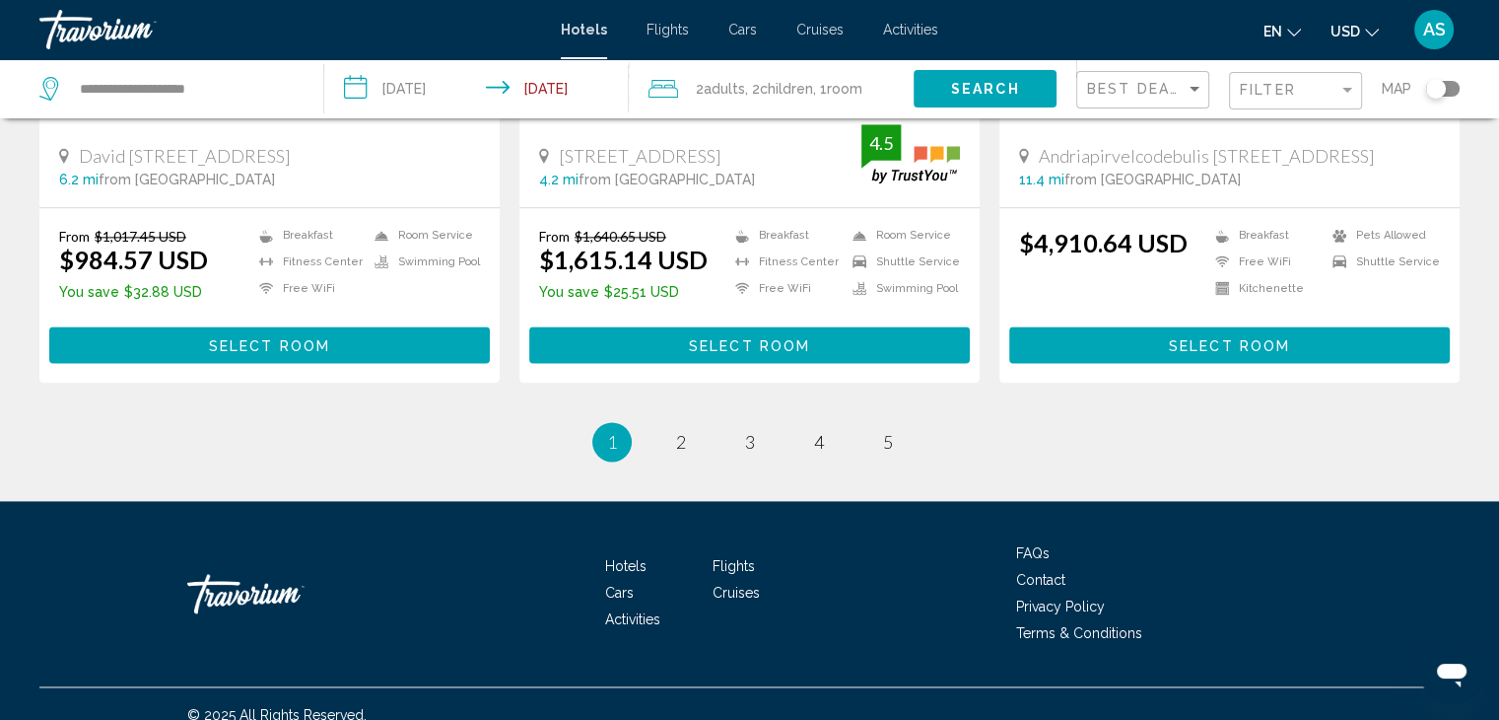
scroll to position [2601, 0]
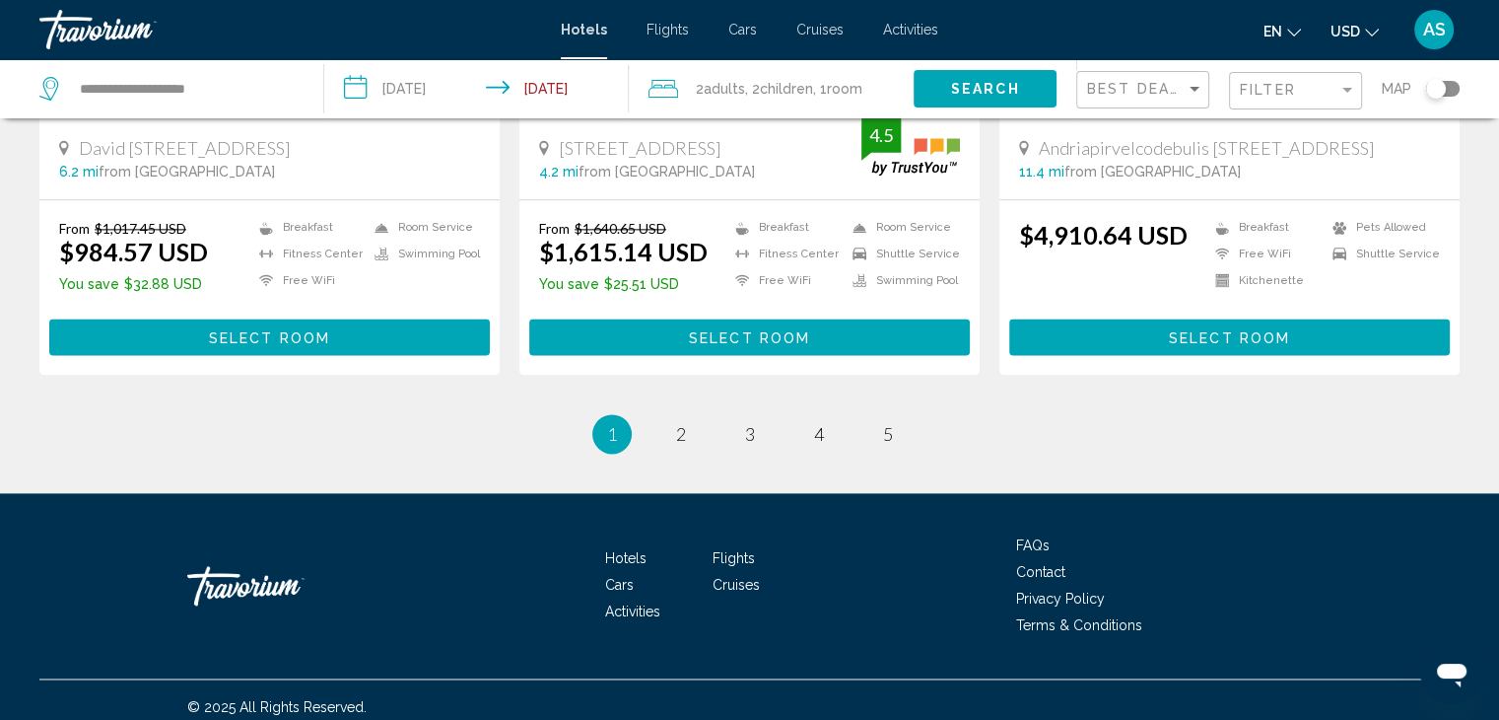
click at [1369, 414] on ul "1 / 5 You're on page 1 page 2 page 3 page 4 page 5" at bounding box center [749, 433] width 1421 height 39
click at [683, 427] on span "2" at bounding box center [681, 434] width 10 height 22
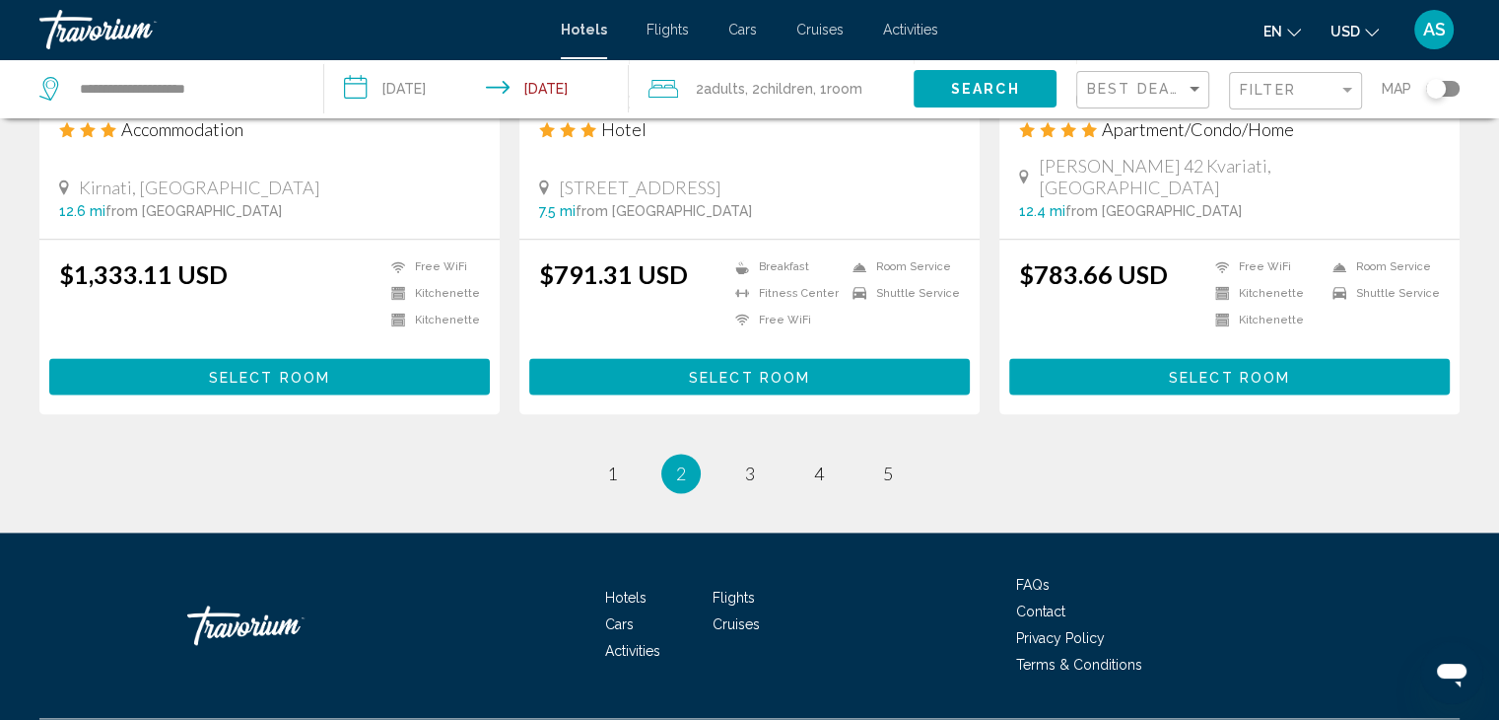
scroll to position [2561, 0]
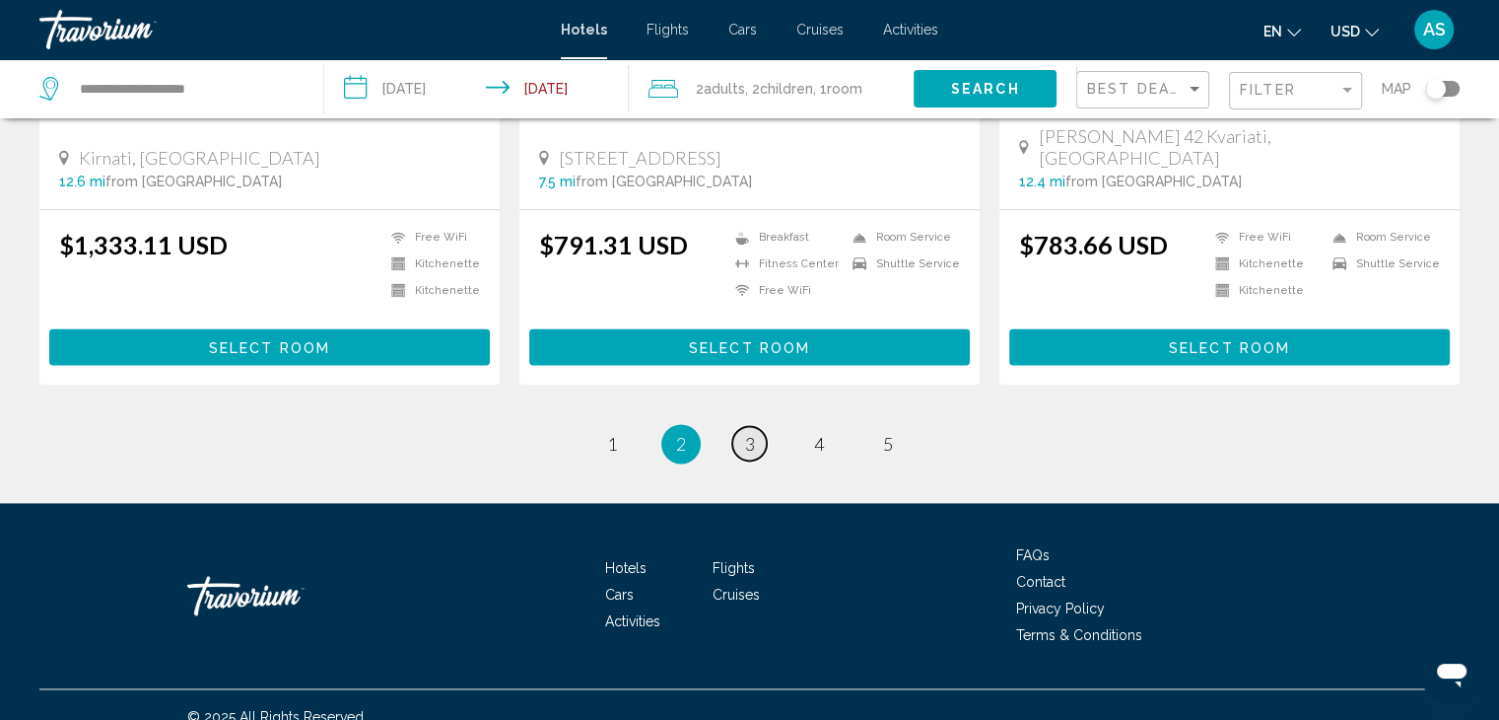
click at [740, 426] on link "page 3" at bounding box center [749, 443] width 35 height 35
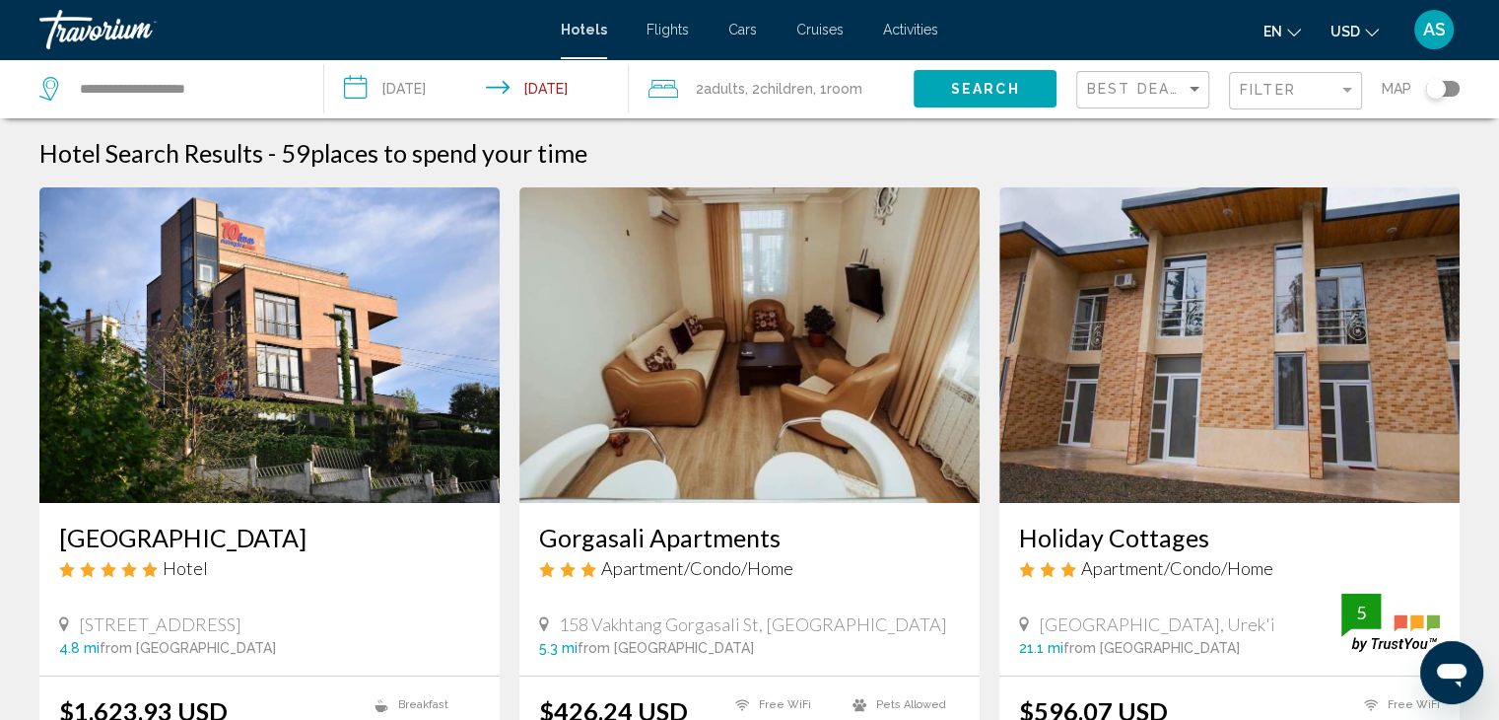
click at [473, 94] on input "**********" at bounding box center [480, 91] width 312 height 65
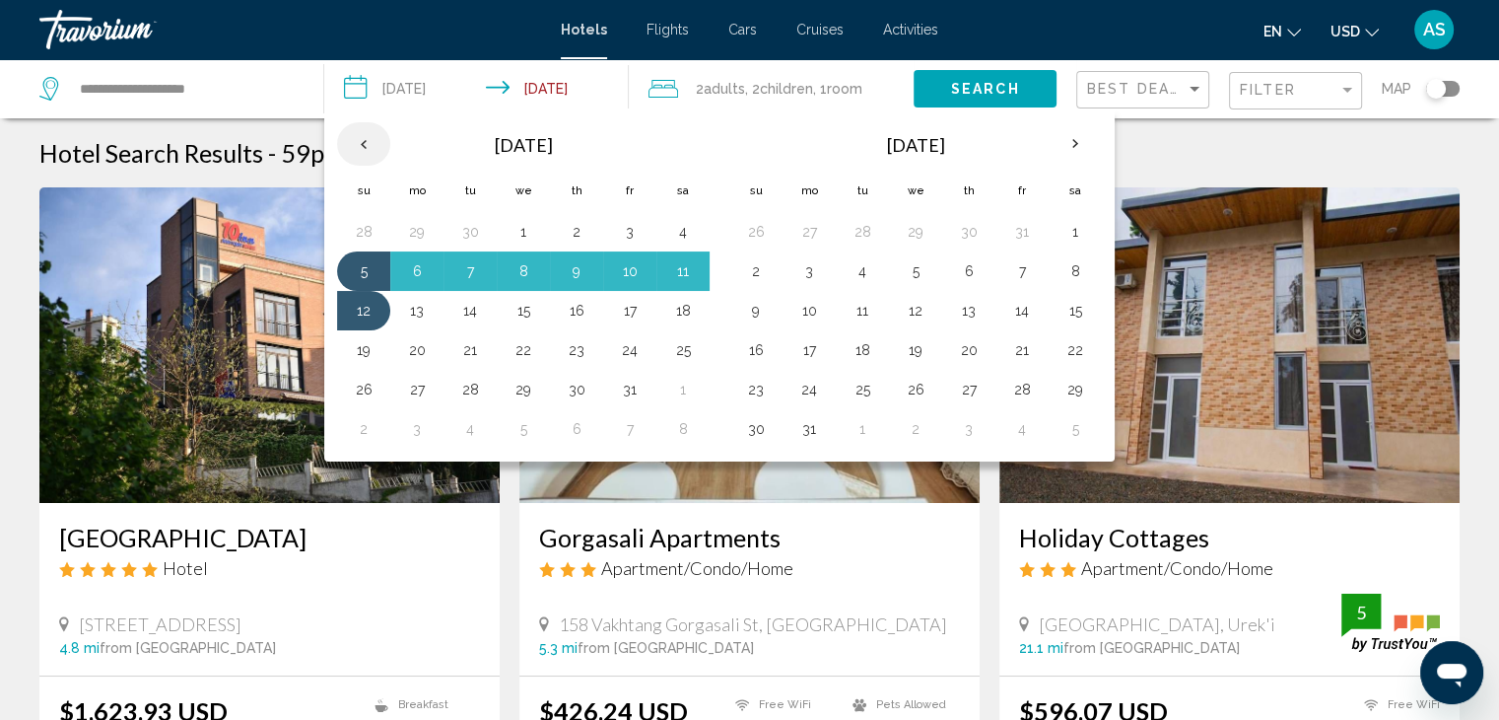
click at [354, 141] on th "Previous month" at bounding box center [363, 143] width 53 height 43
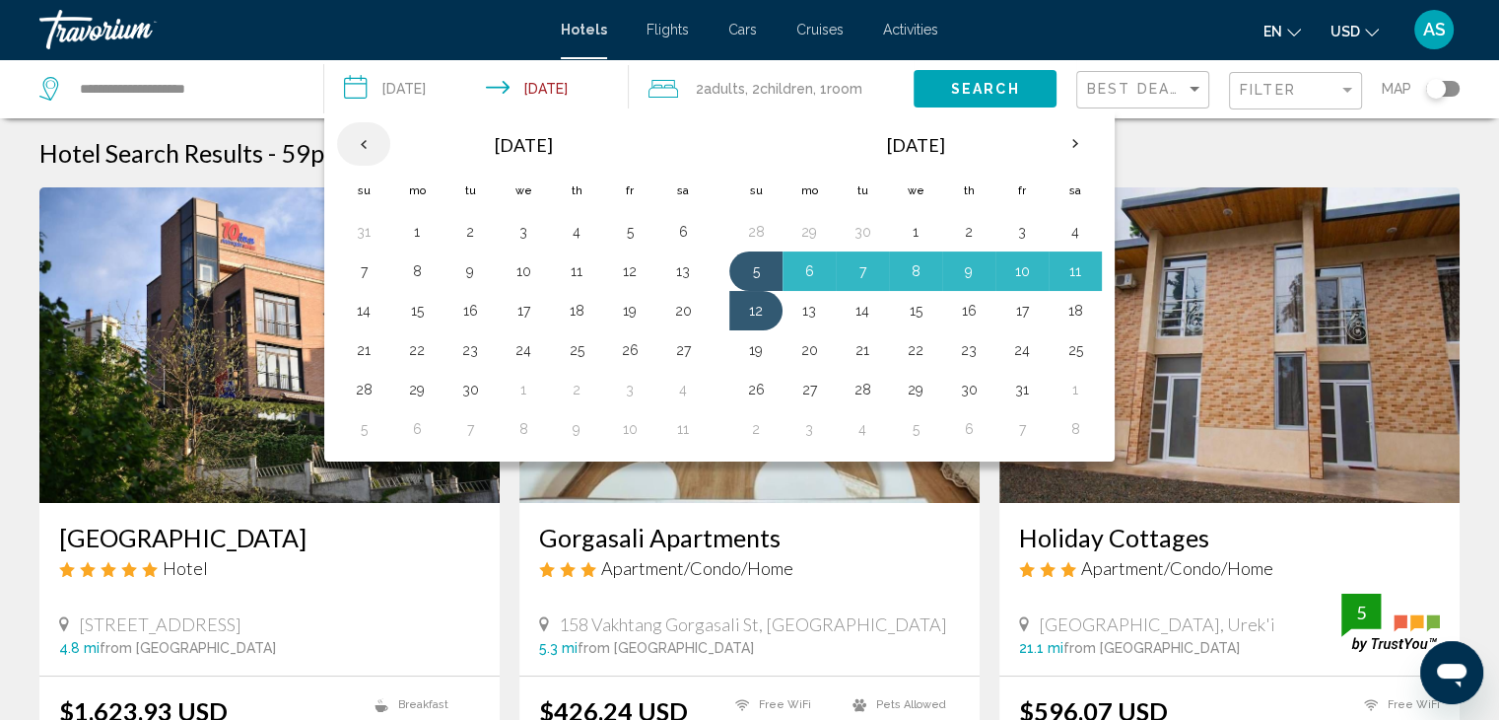
click at [354, 141] on th "Previous month" at bounding box center [363, 143] width 53 height 43
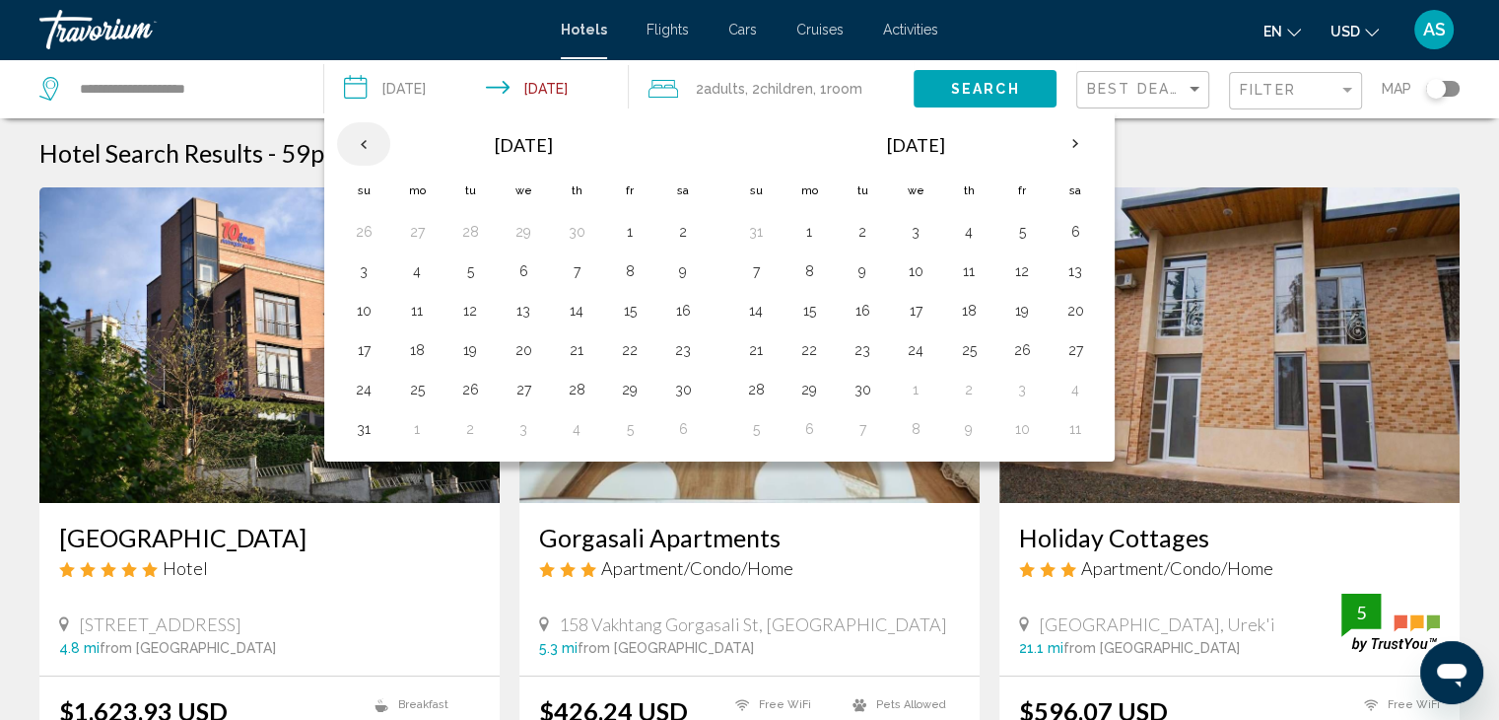
click at [354, 141] on th "Previous month" at bounding box center [363, 143] width 53 height 43
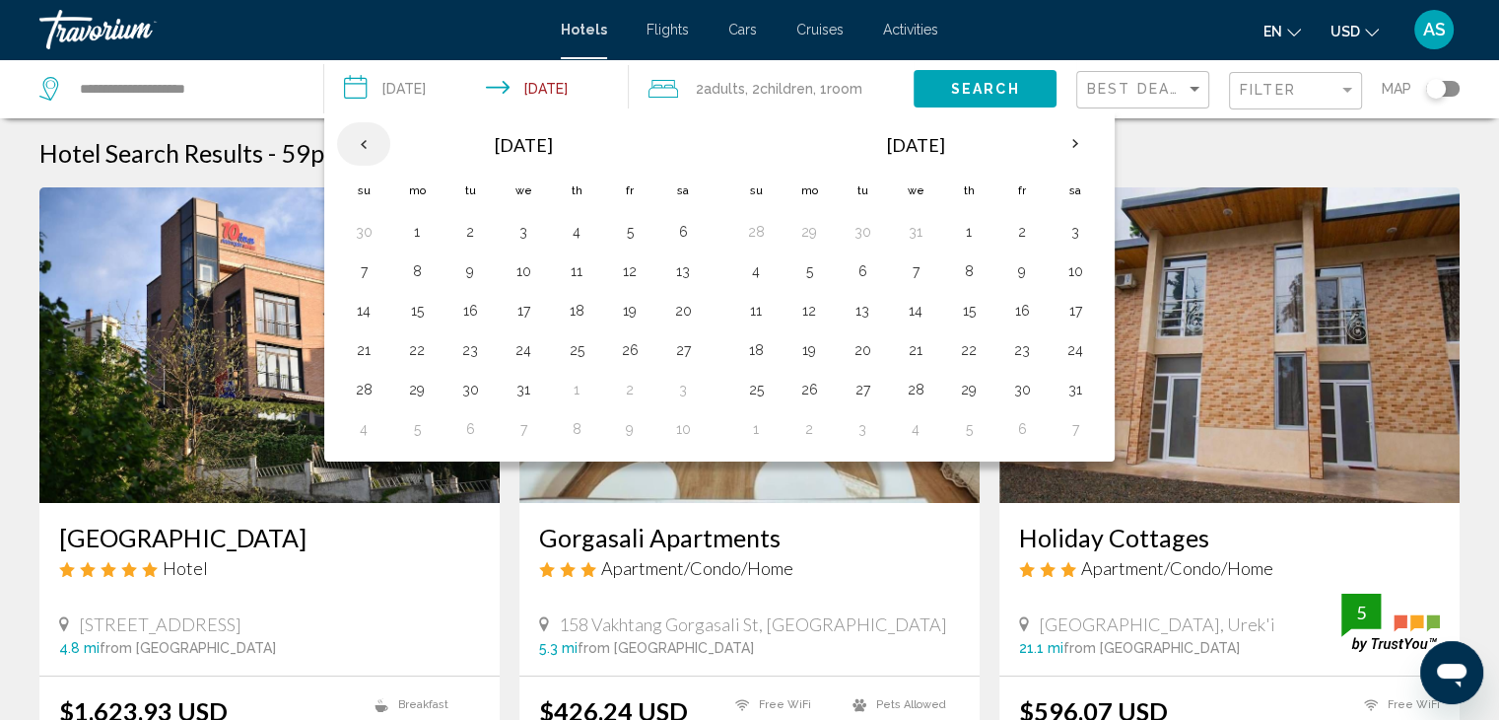
click at [354, 141] on th "Previous month" at bounding box center [363, 143] width 53 height 43
click at [352, 141] on th "Previous month" at bounding box center [363, 143] width 53 height 43
drag, startPoint x: 757, startPoint y: 269, endPoint x: 745, endPoint y: 284, distance: 18.9
click at [756, 269] on button "5" at bounding box center [756, 271] width 32 height 28
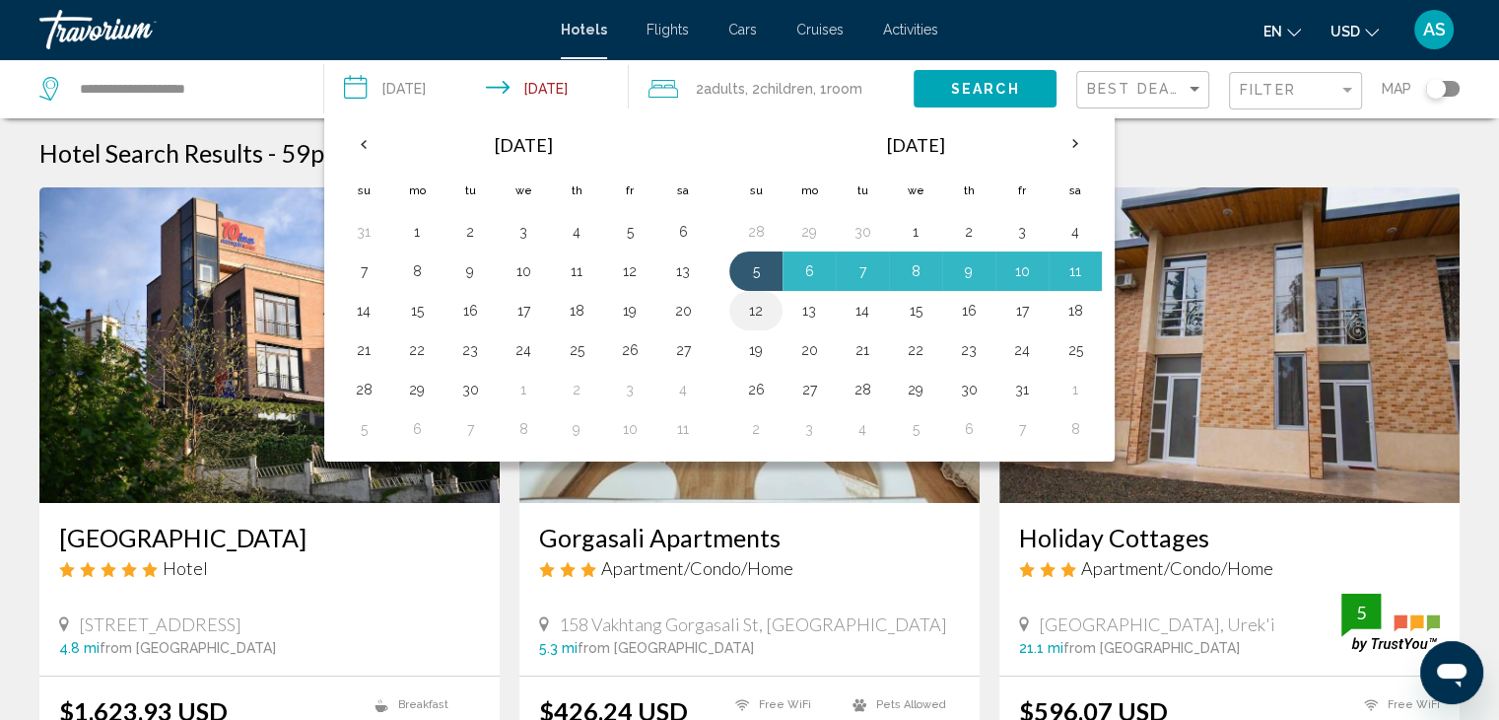
click at [742, 309] on button "12" at bounding box center [756, 311] width 32 height 28
type input "**********"
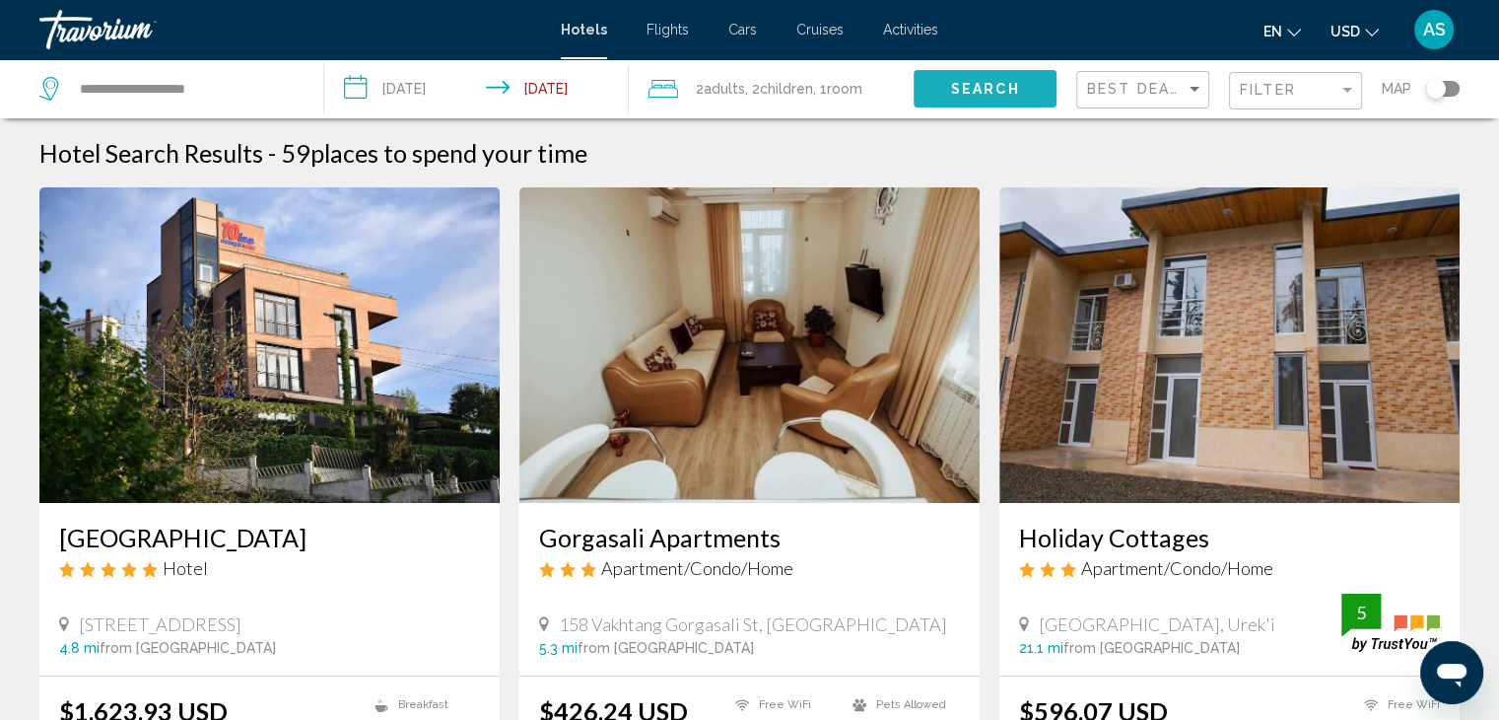
click at [974, 90] on span "Search" at bounding box center [985, 90] width 69 height 16
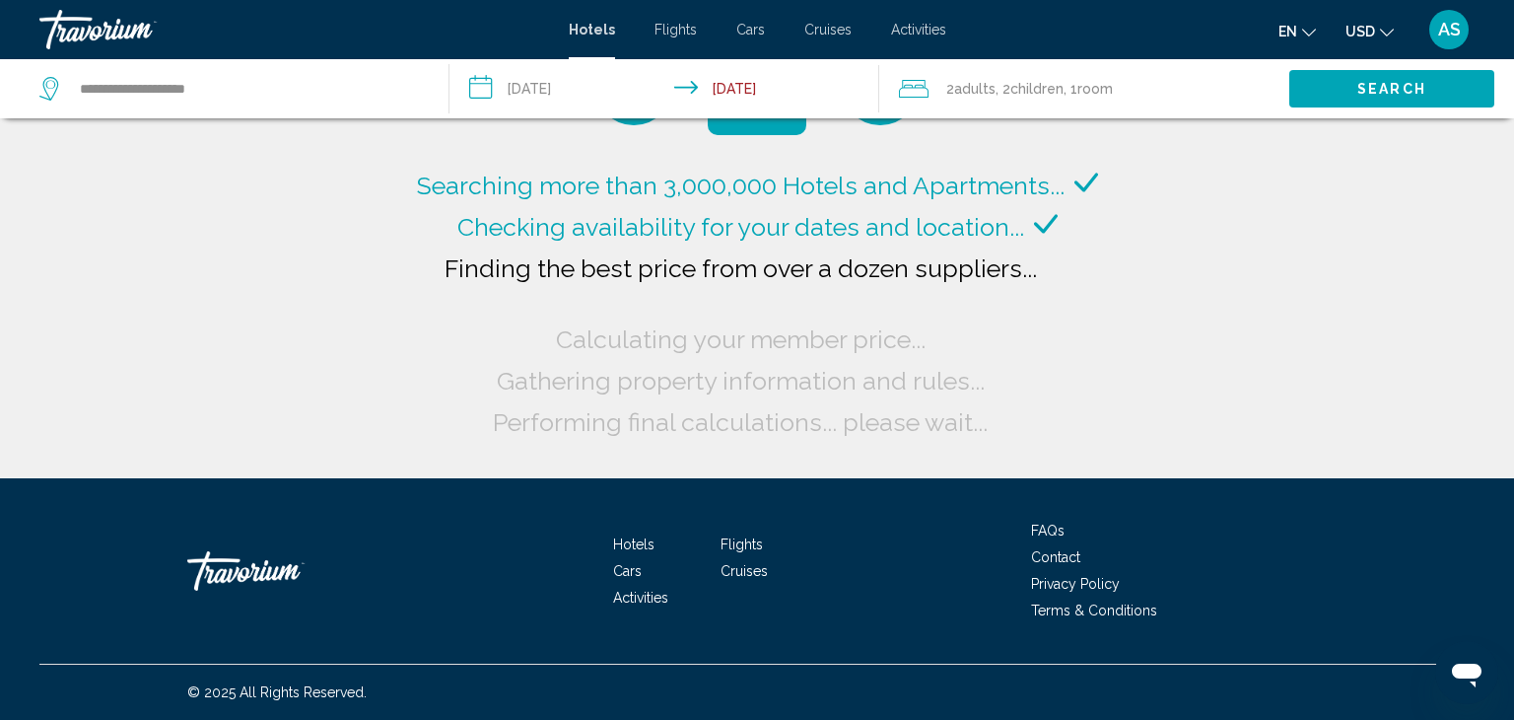
click at [1087, 84] on span "Room" at bounding box center [1094, 89] width 35 height 16
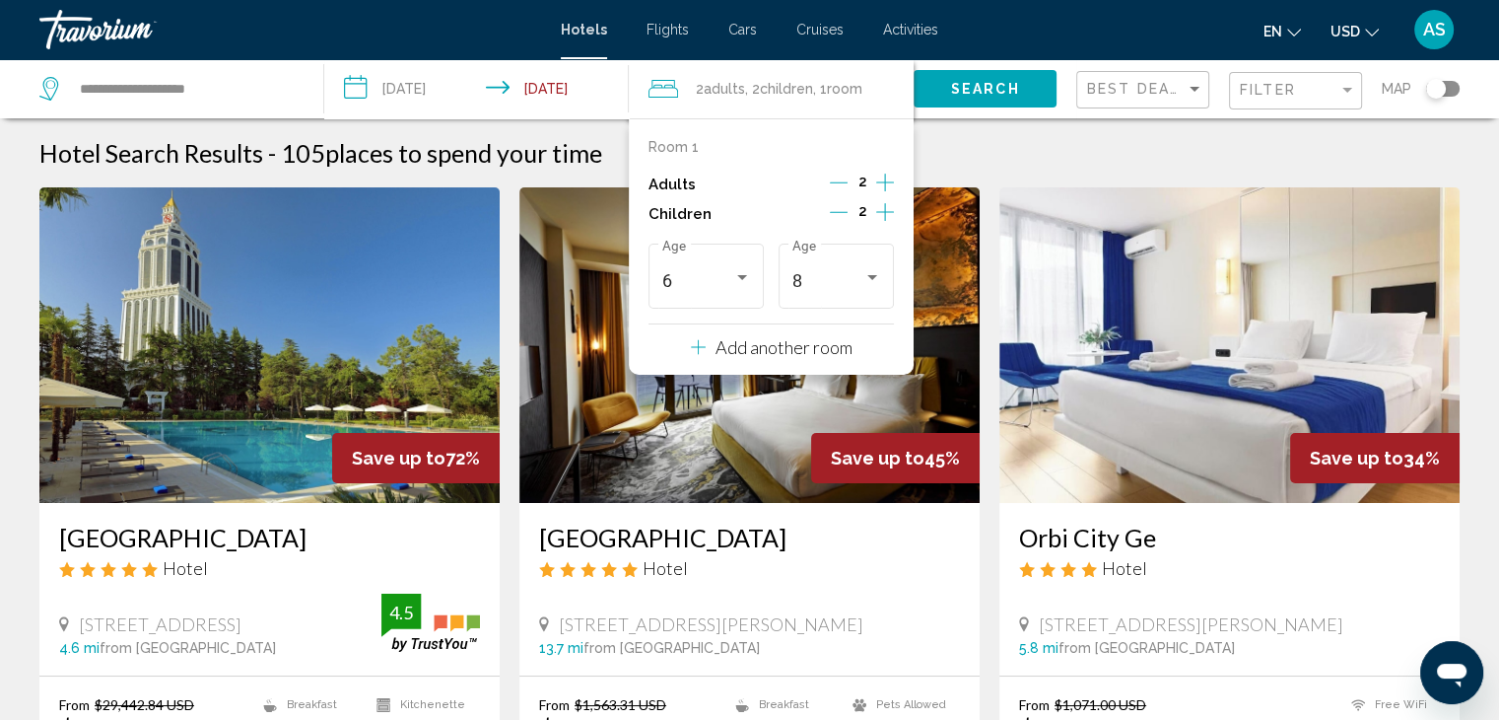
scroll to position [296, 0]
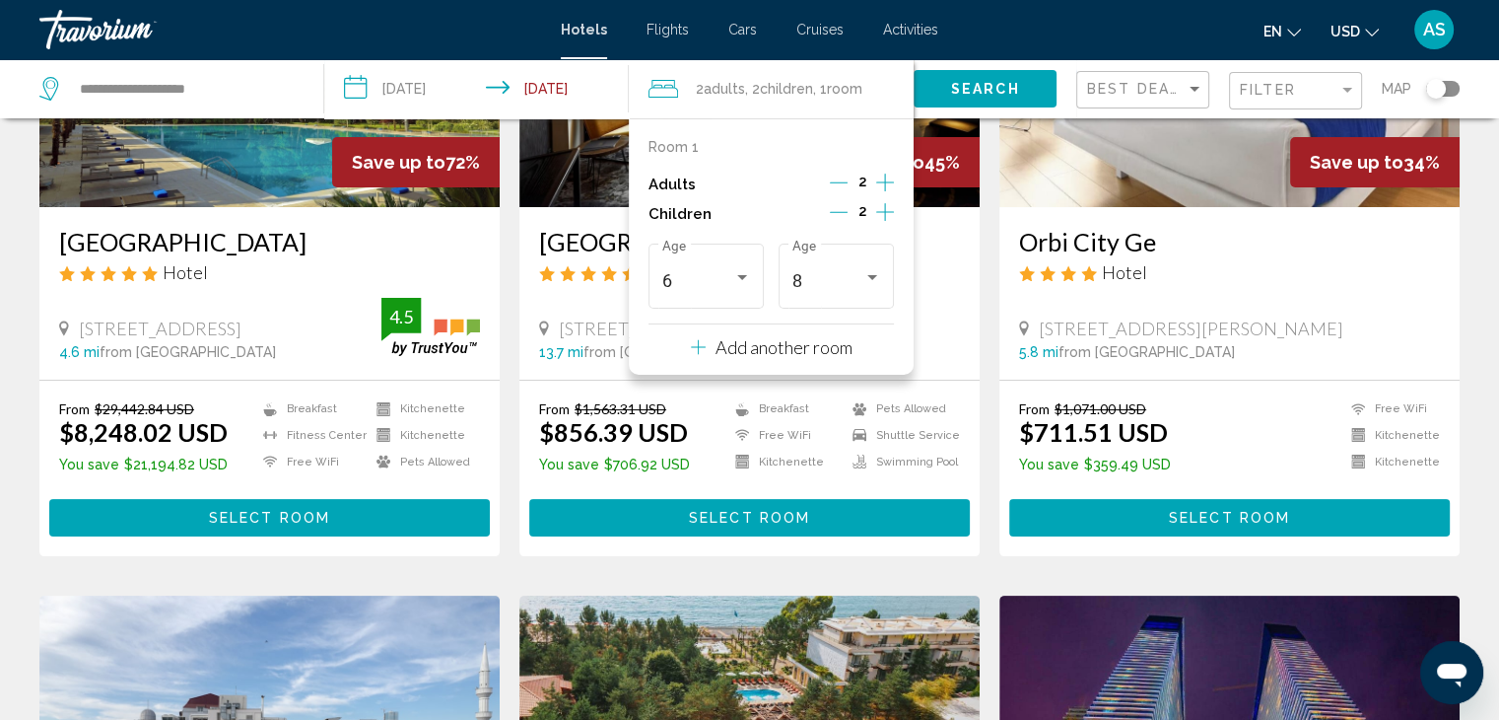
click at [836, 218] on icon "Decrement children" at bounding box center [839, 212] width 18 height 18
click at [838, 216] on icon "Decrement children" at bounding box center [840, 212] width 18 height 18
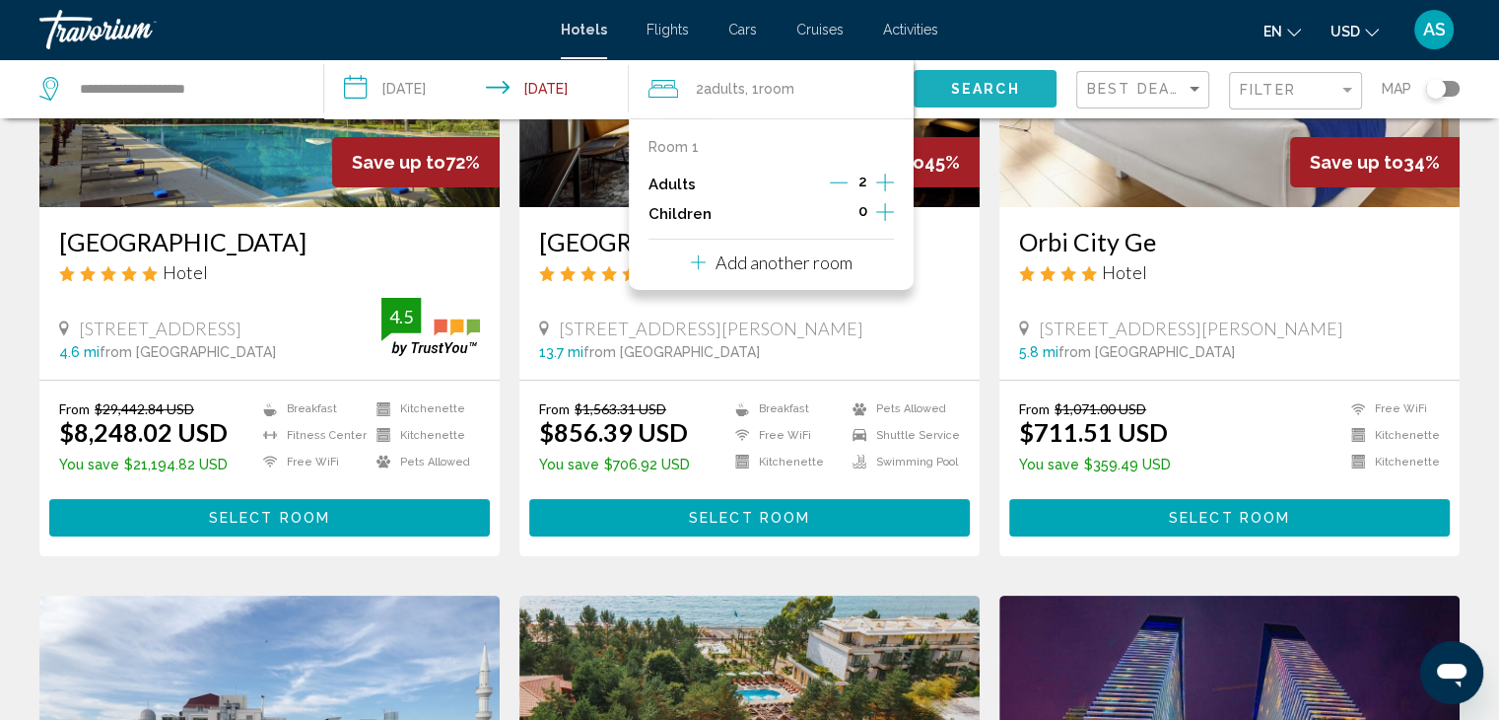
click at [1006, 96] on span "Search" at bounding box center [985, 90] width 69 height 16
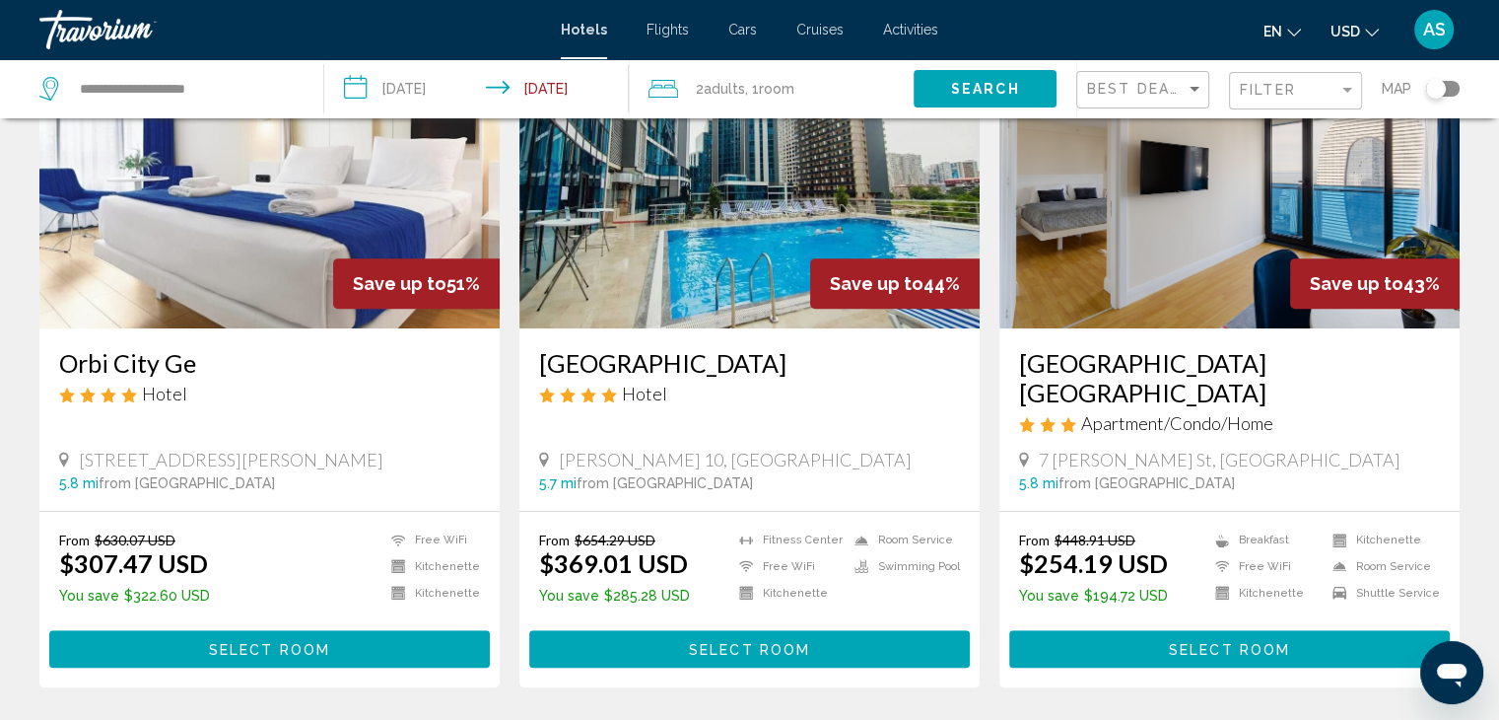
scroll to position [887, 0]
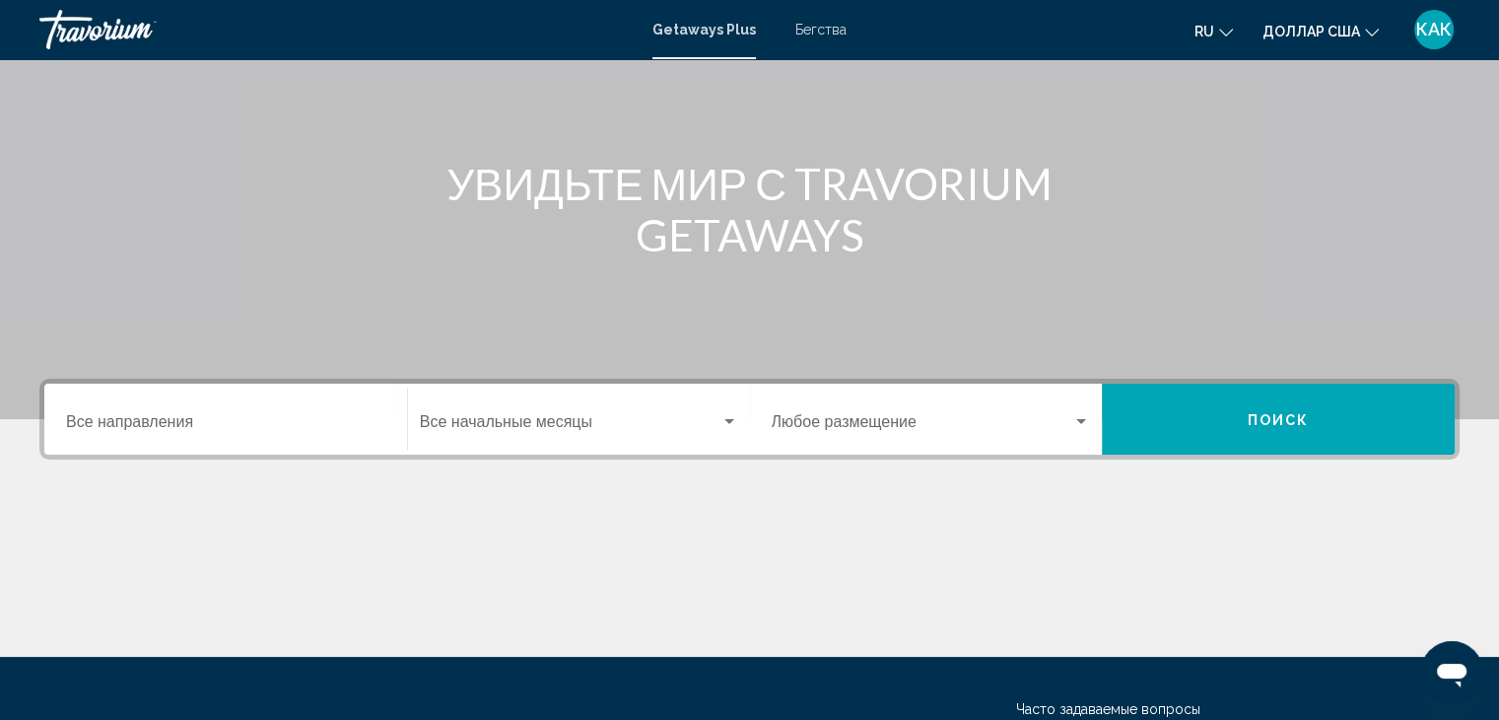
scroll to position [154, 0]
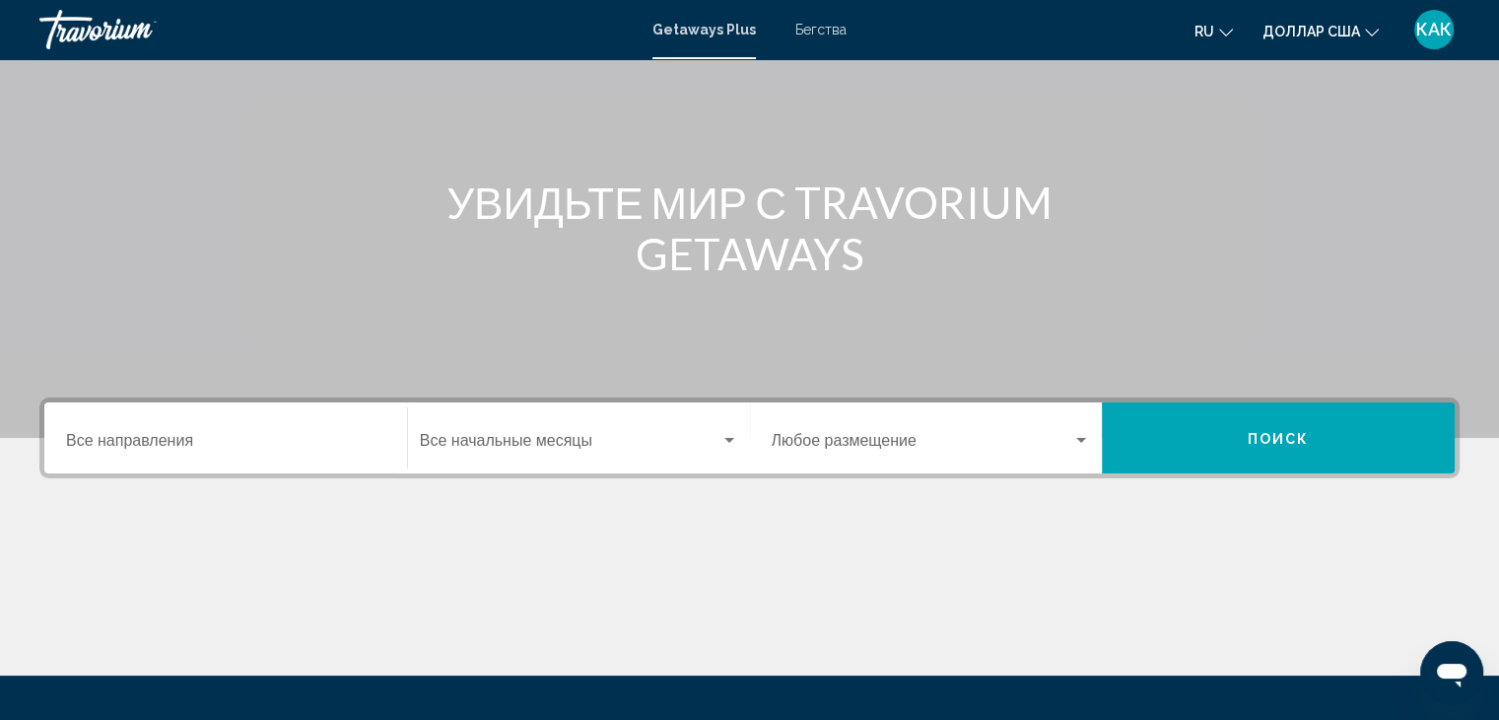
click at [175, 441] on input "Место назначения Все направления" at bounding box center [225, 445] width 319 height 18
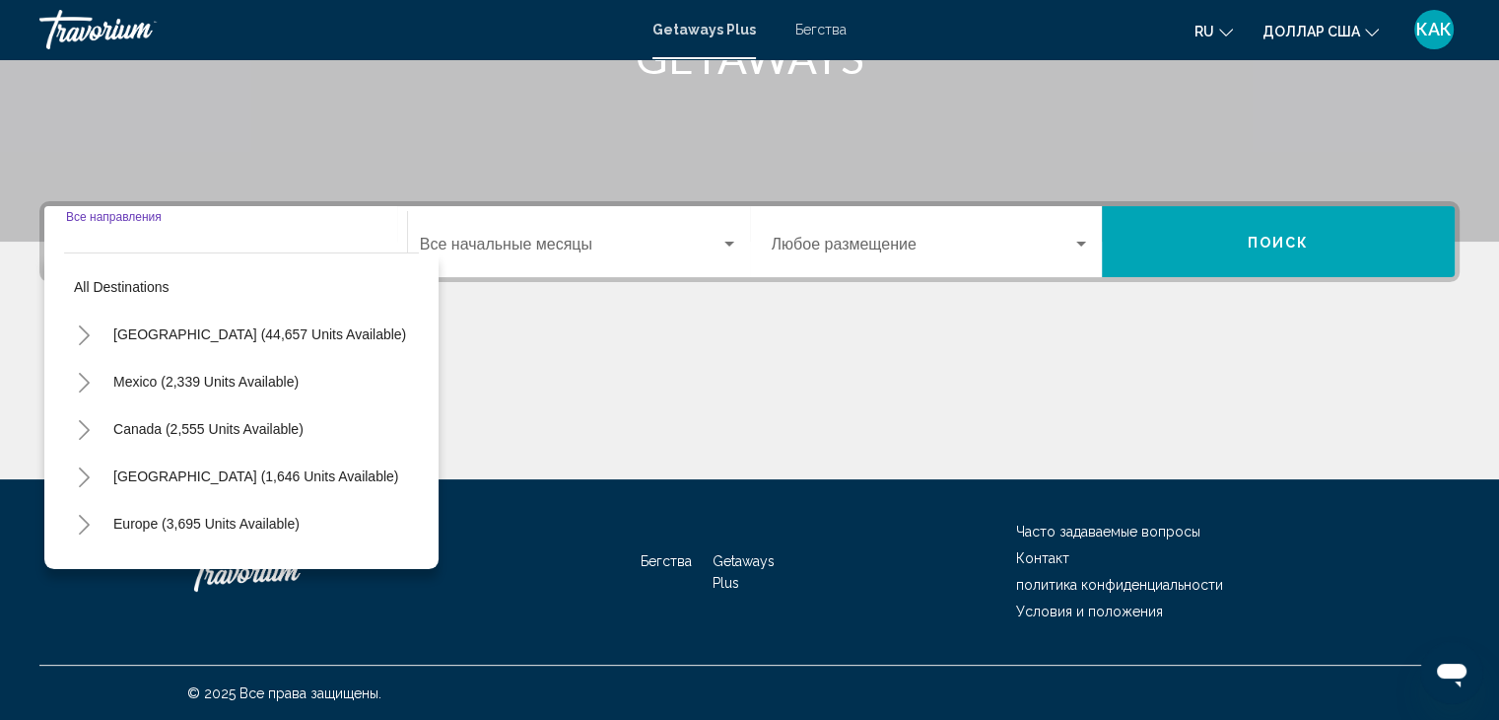
scroll to position [351, 0]
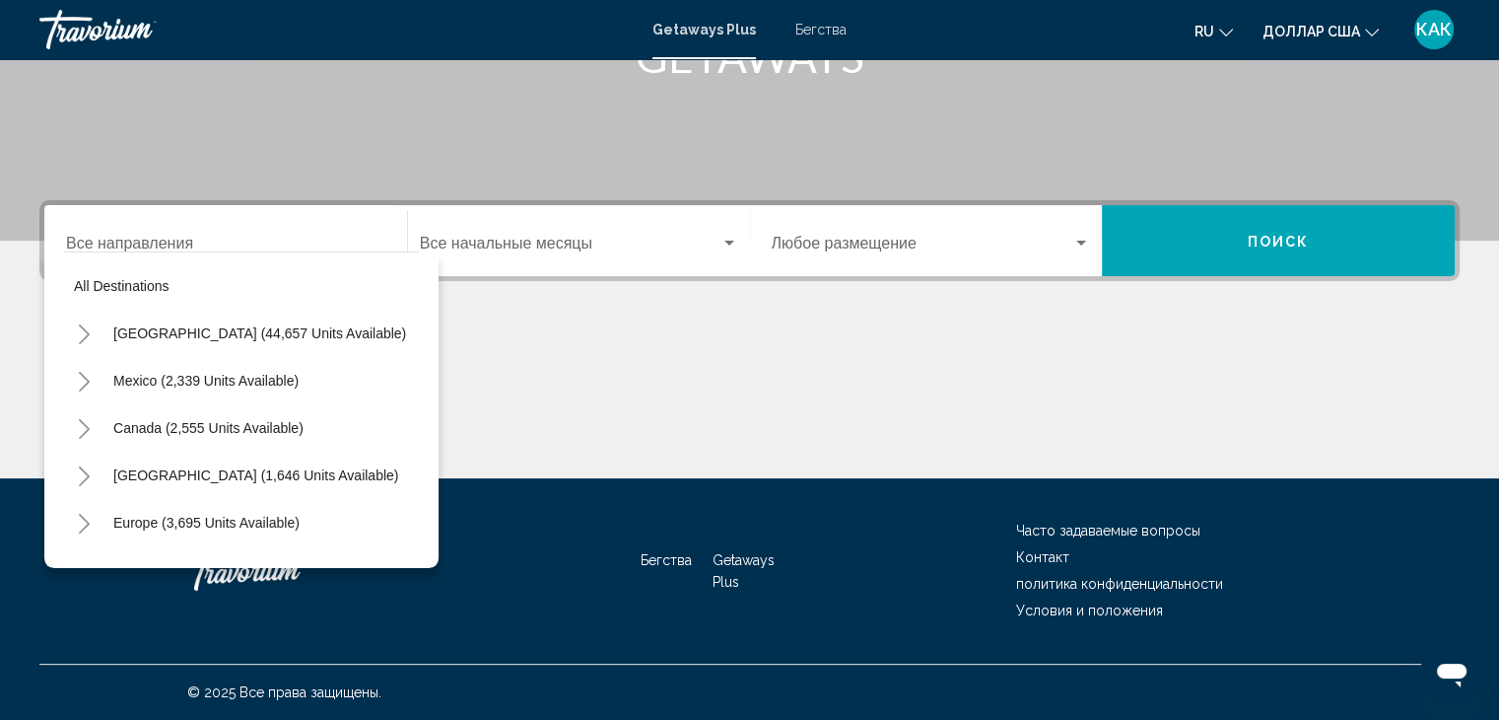
click at [260, 232] on div "Место назначения Все направления" at bounding box center [225, 241] width 319 height 62
click at [145, 239] on input "Место назначения Все направления" at bounding box center [225, 248] width 319 height 18
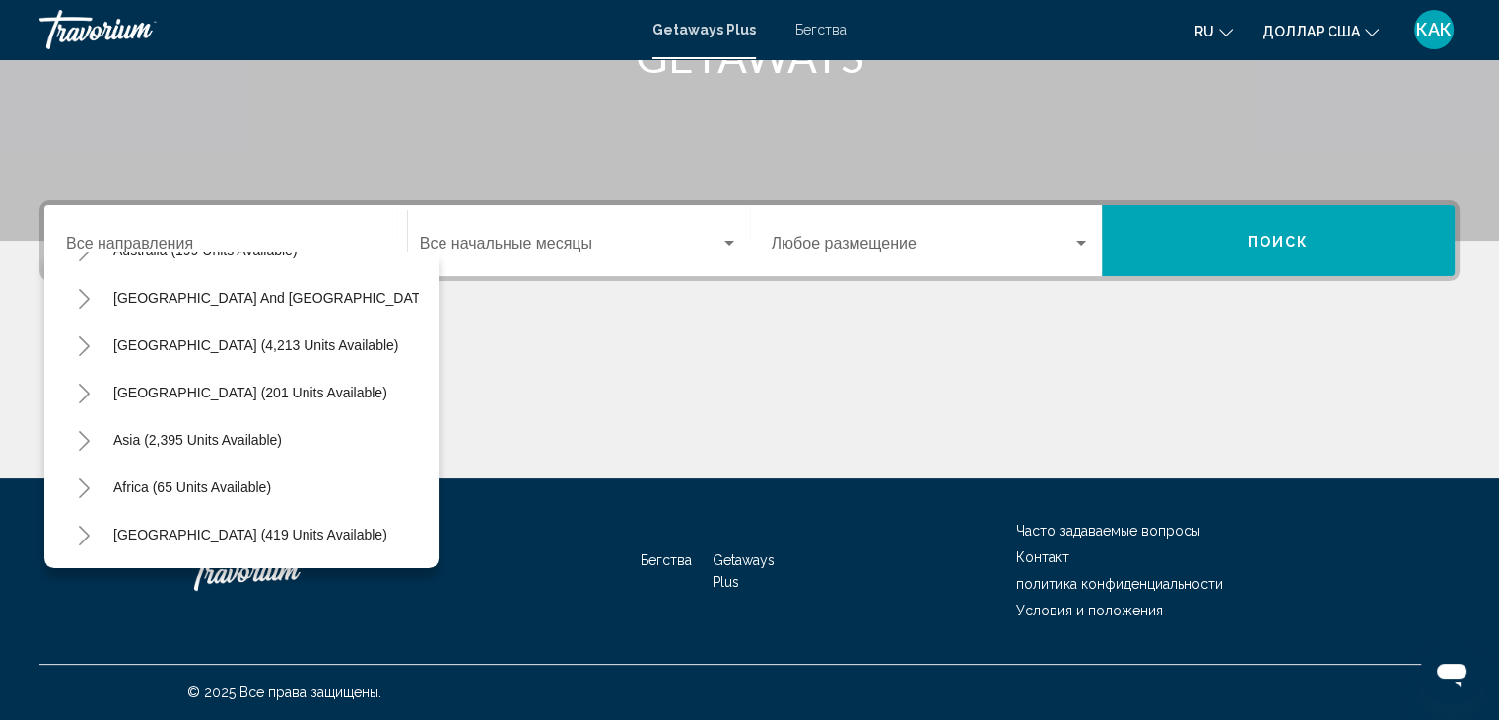
scroll to position [334, 0]
click at [84, 431] on icon "Toggle Asia (2,395 units available)" at bounding box center [84, 441] width 15 height 20
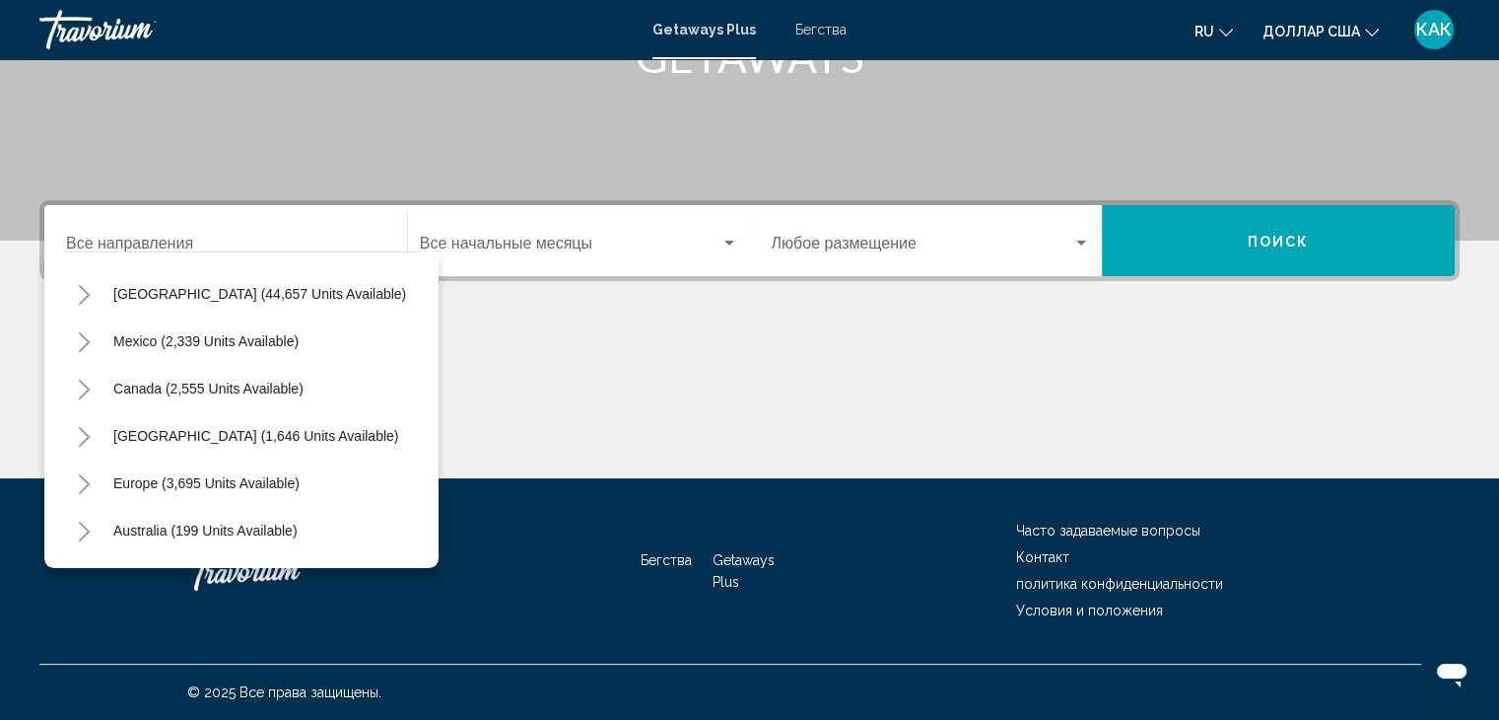
scroll to position [24, 0]
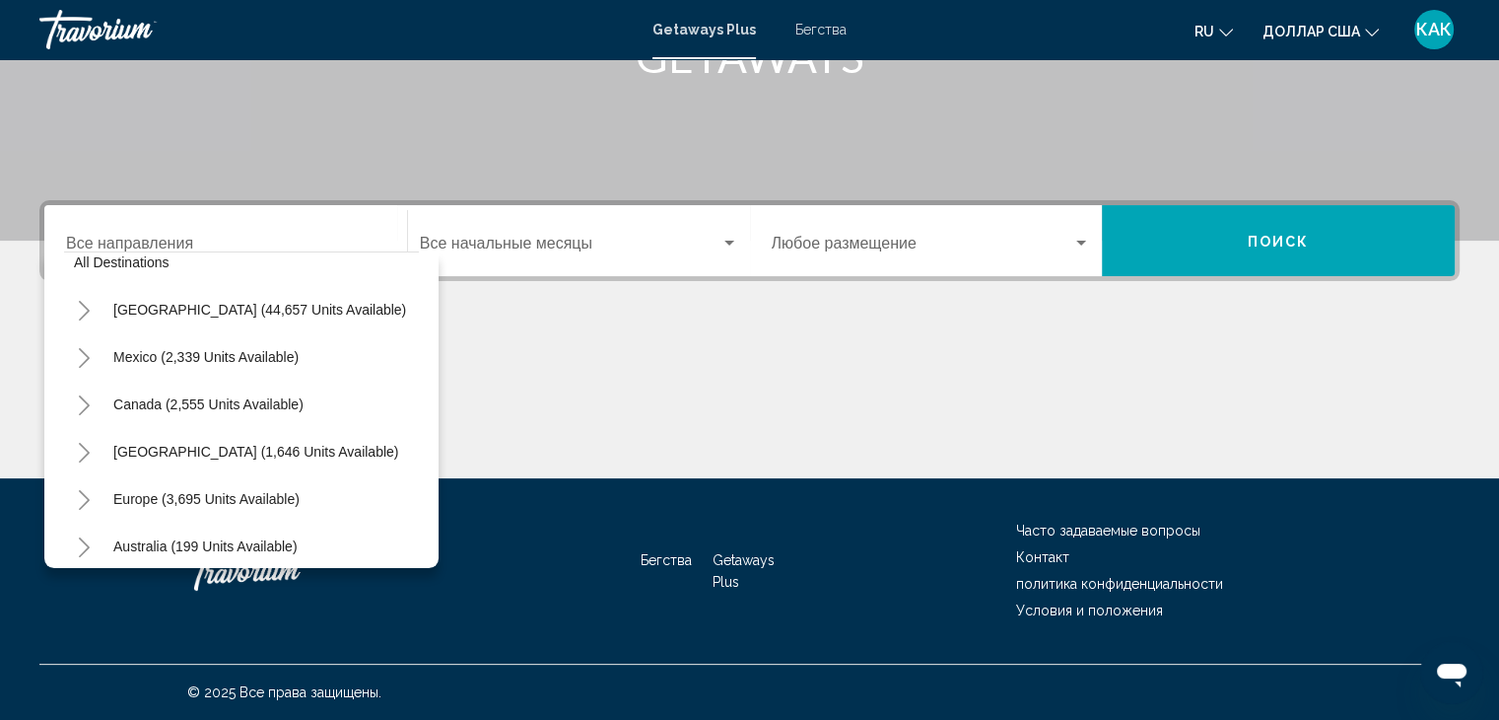
click at [79, 501] on icon "Toggle Europe (3,695 units available)" at bounding box center [84, 500] width 15 height 20
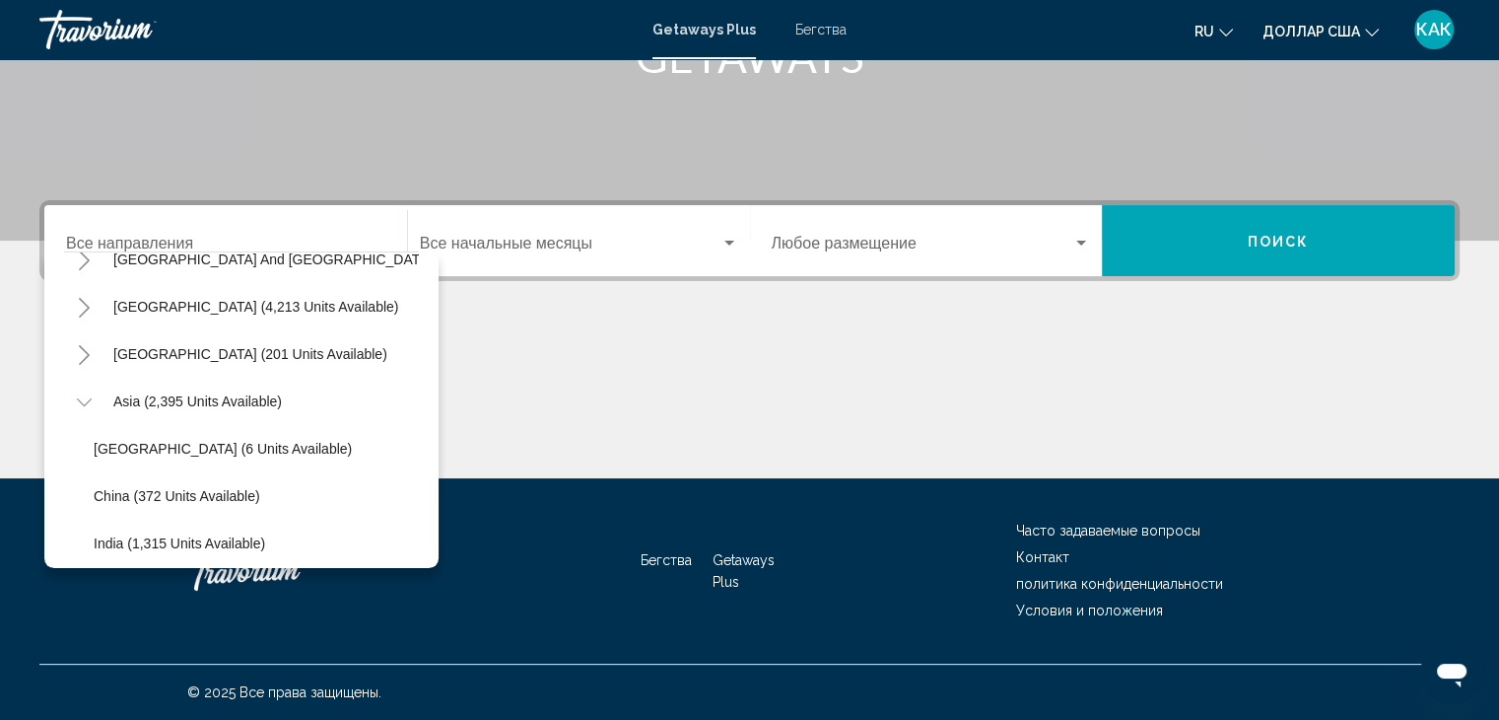
scroll to position [1282, 0]
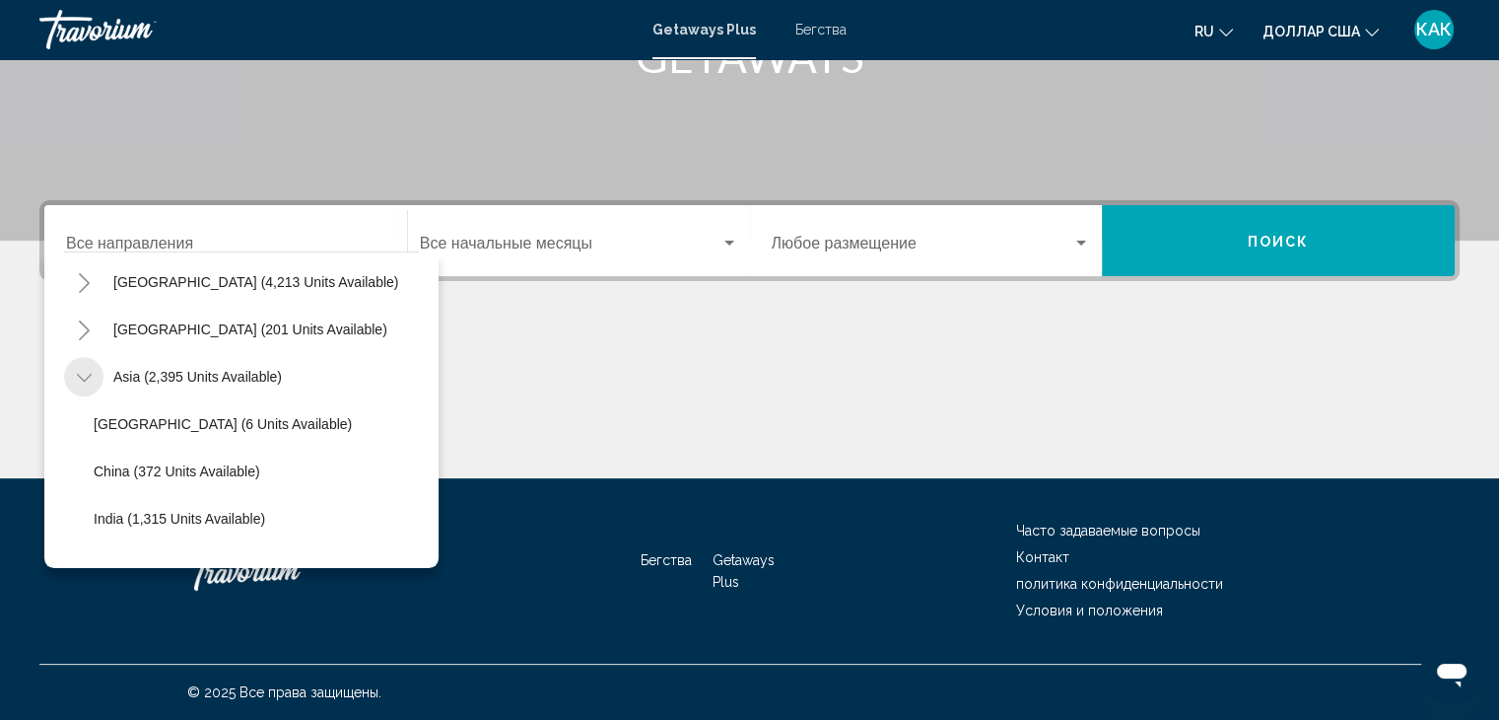
click at [78, 377] on icon "Toggle Asia (2,395 units available)" at bounding box center [84, 378] width 15 height 20
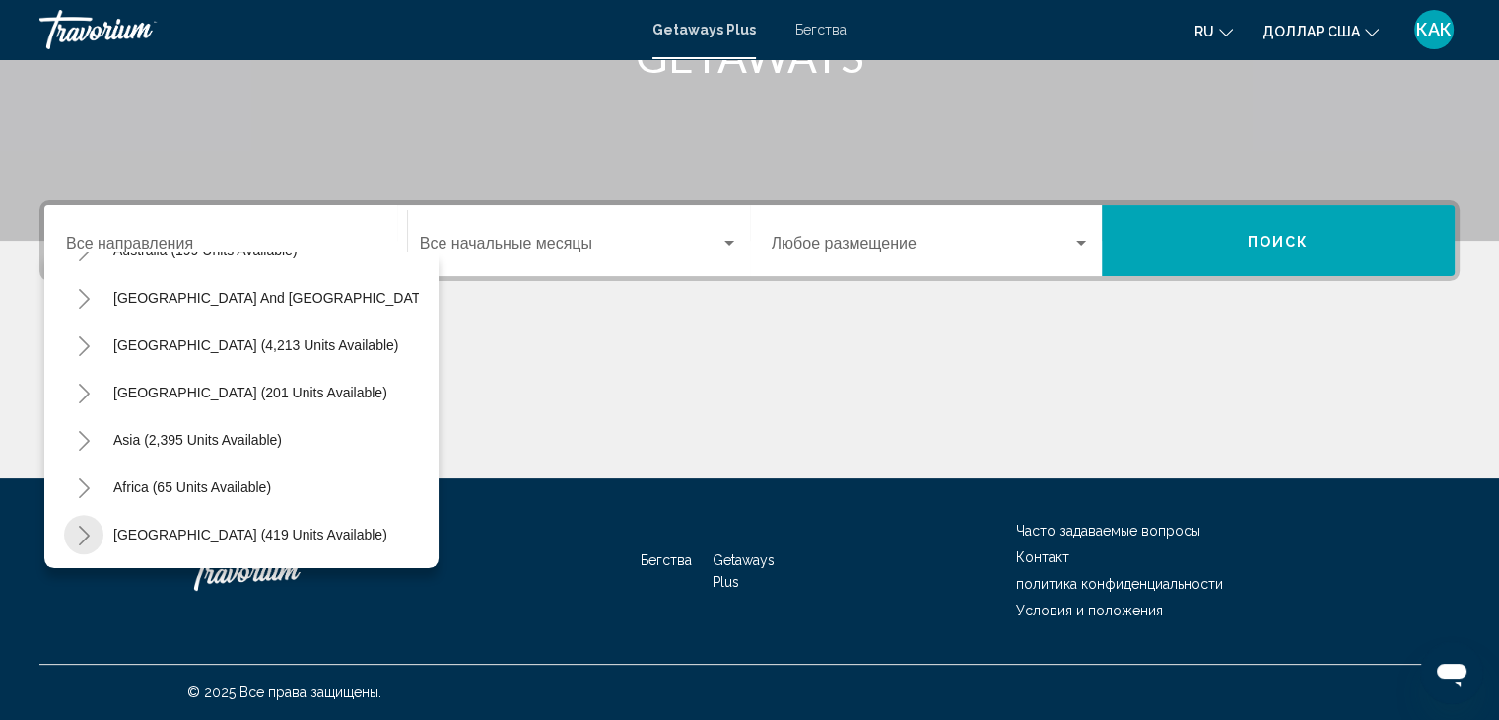
click at [81, 525] on icon "Toggle Middle East (419 units available)" at bounding box center [84, 535] width 15 height 20
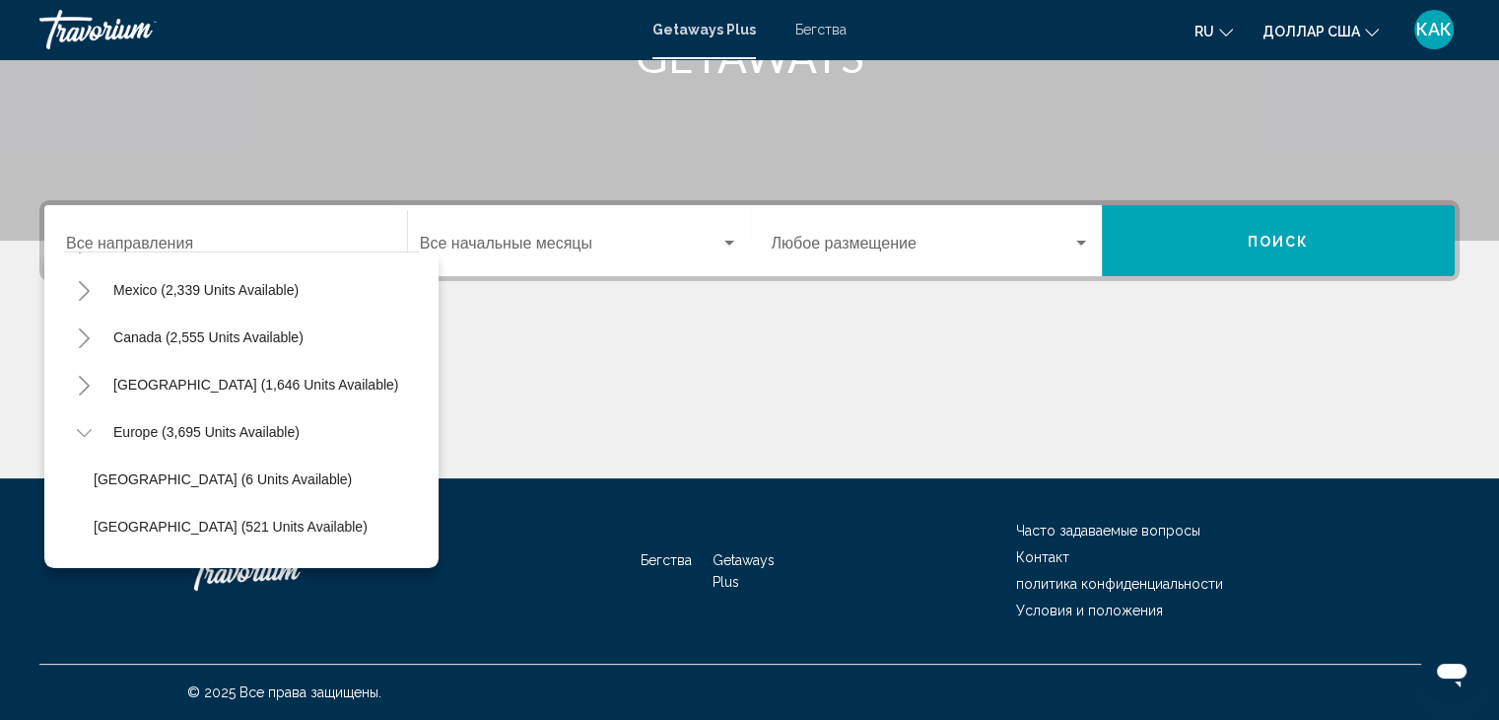
scroll to position [117, 0]
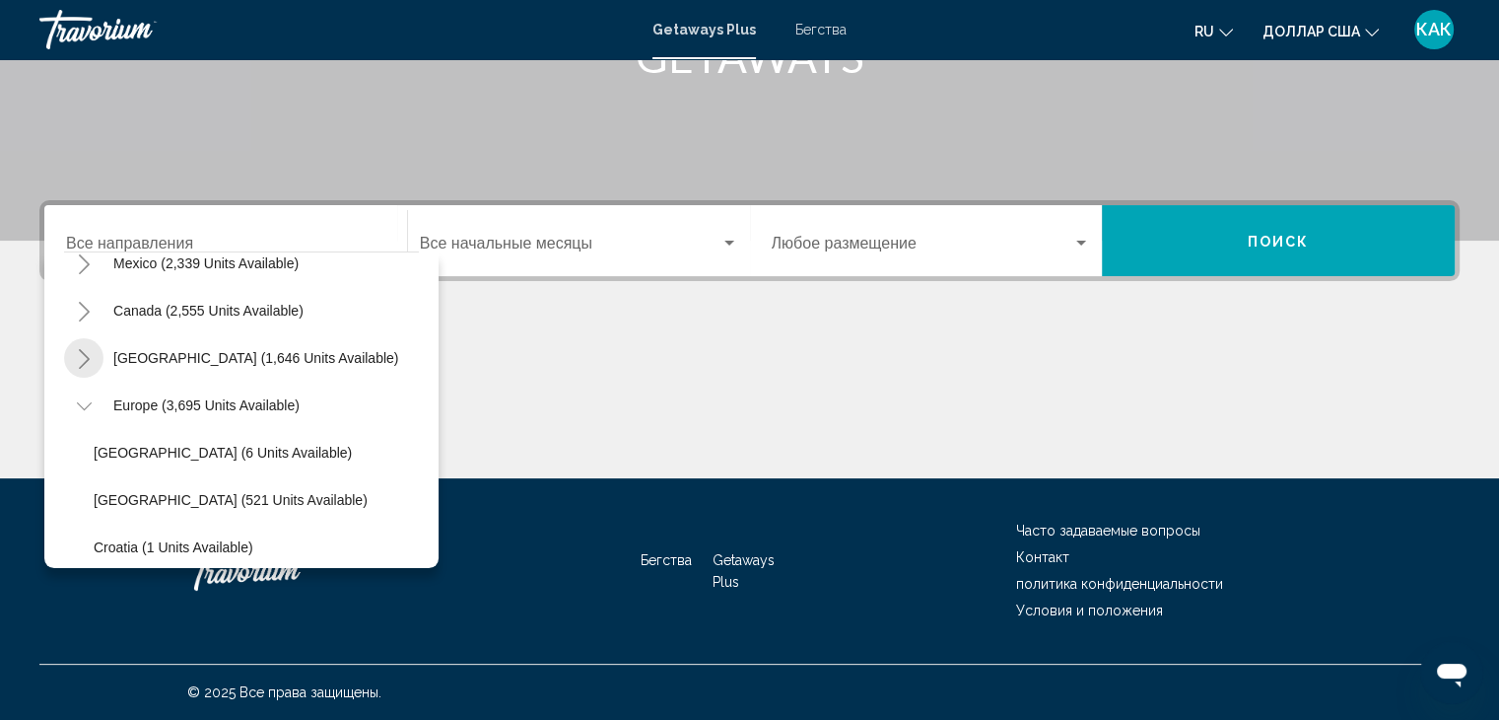
click at [80, 360] on icon "Toggle Caribbean & Atlantic Islands (1,646 units available)" at bounding box center [84, 359] width 15 height 20
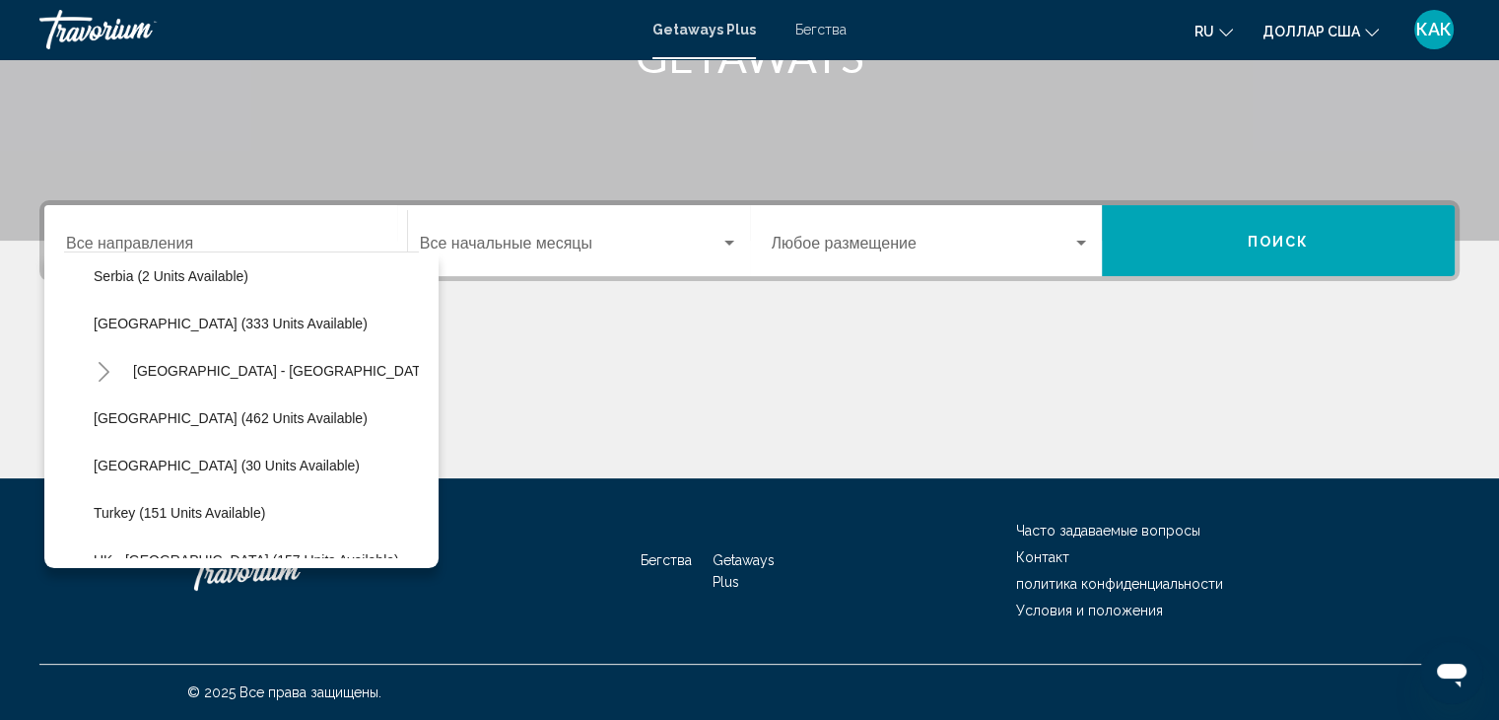
scroll to position [824, 0]
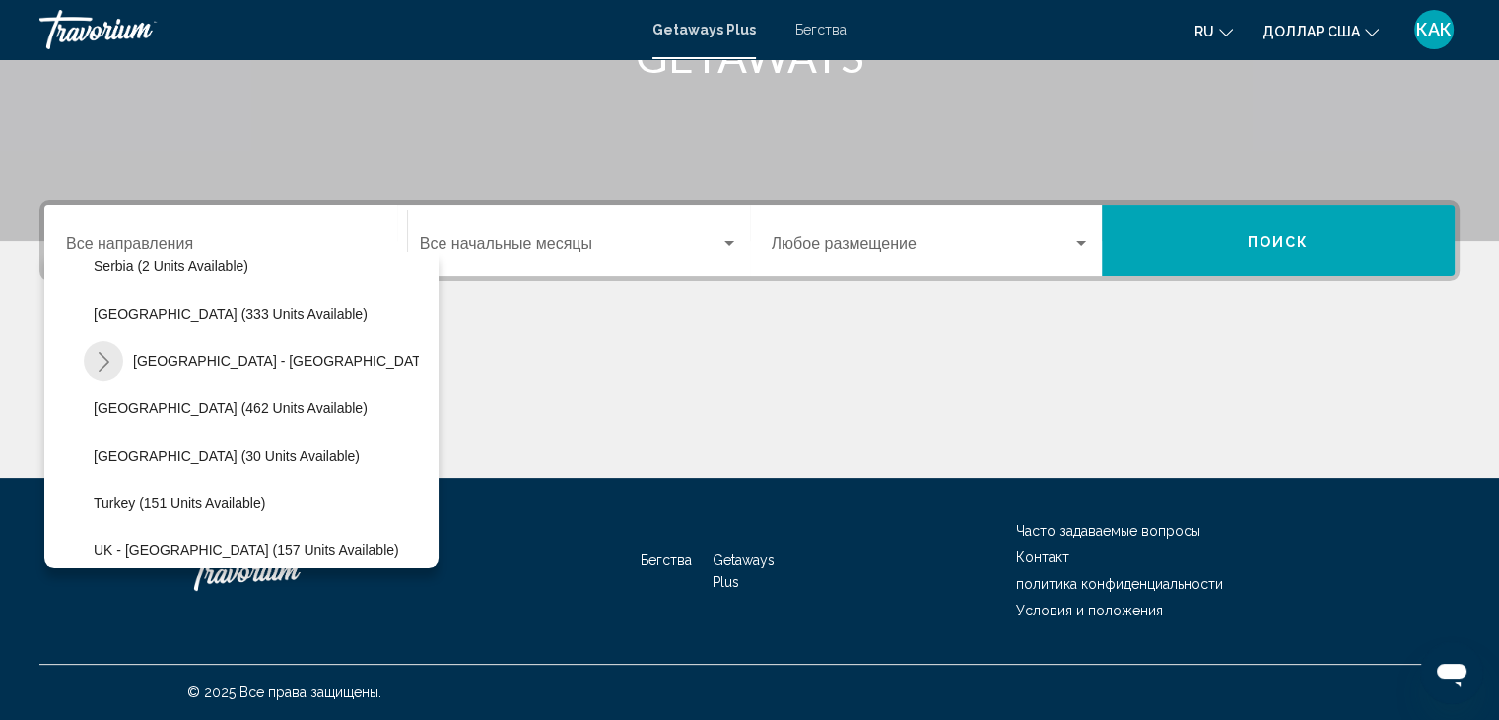
click at [106, 360] on icon "Toggle Spain - Canary Islands (68 units available)" at bounding box center [104, 362] width 11 height 20
click at [106, 358] on icon "Toggle Spain - Canary Islands (68 units available)" at bounding box center [104, 362] width 15 height 20
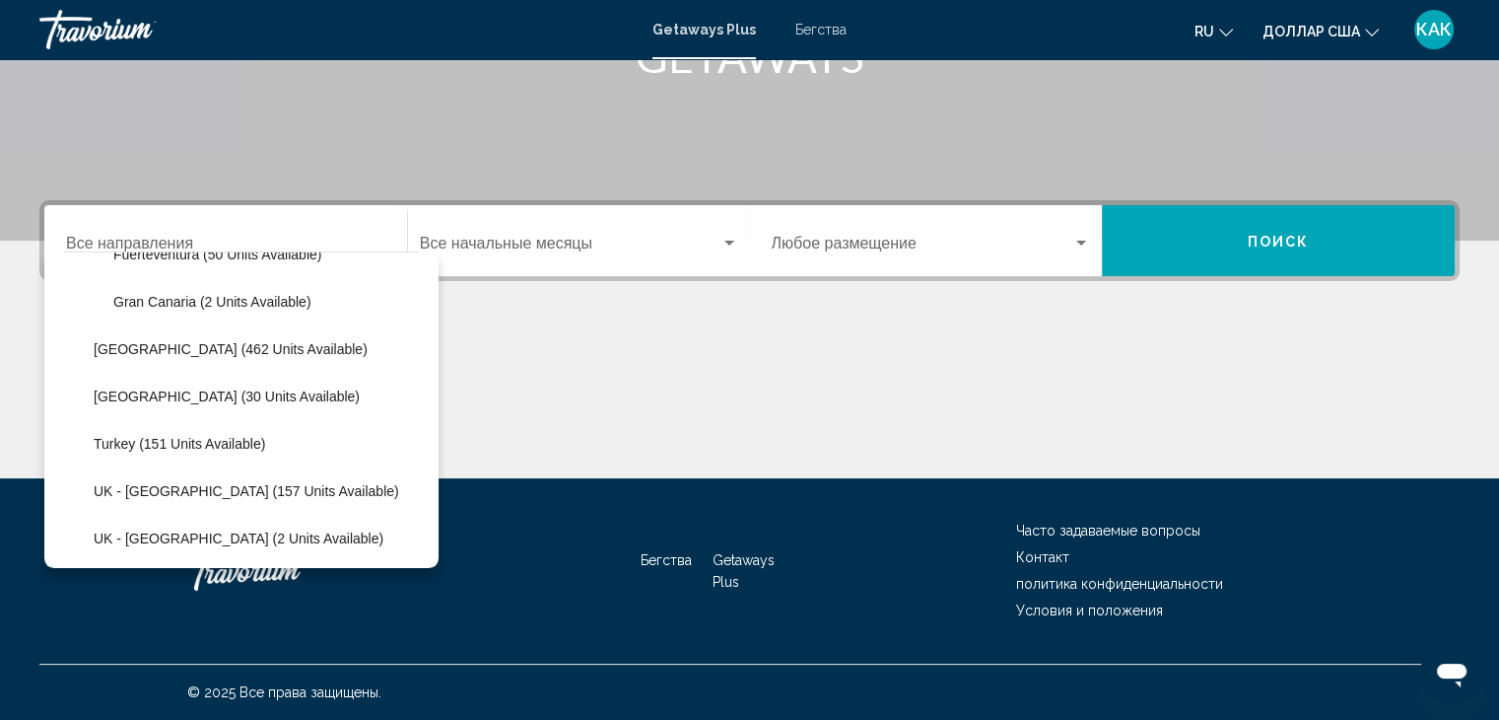
scroll to position [1037, 0]
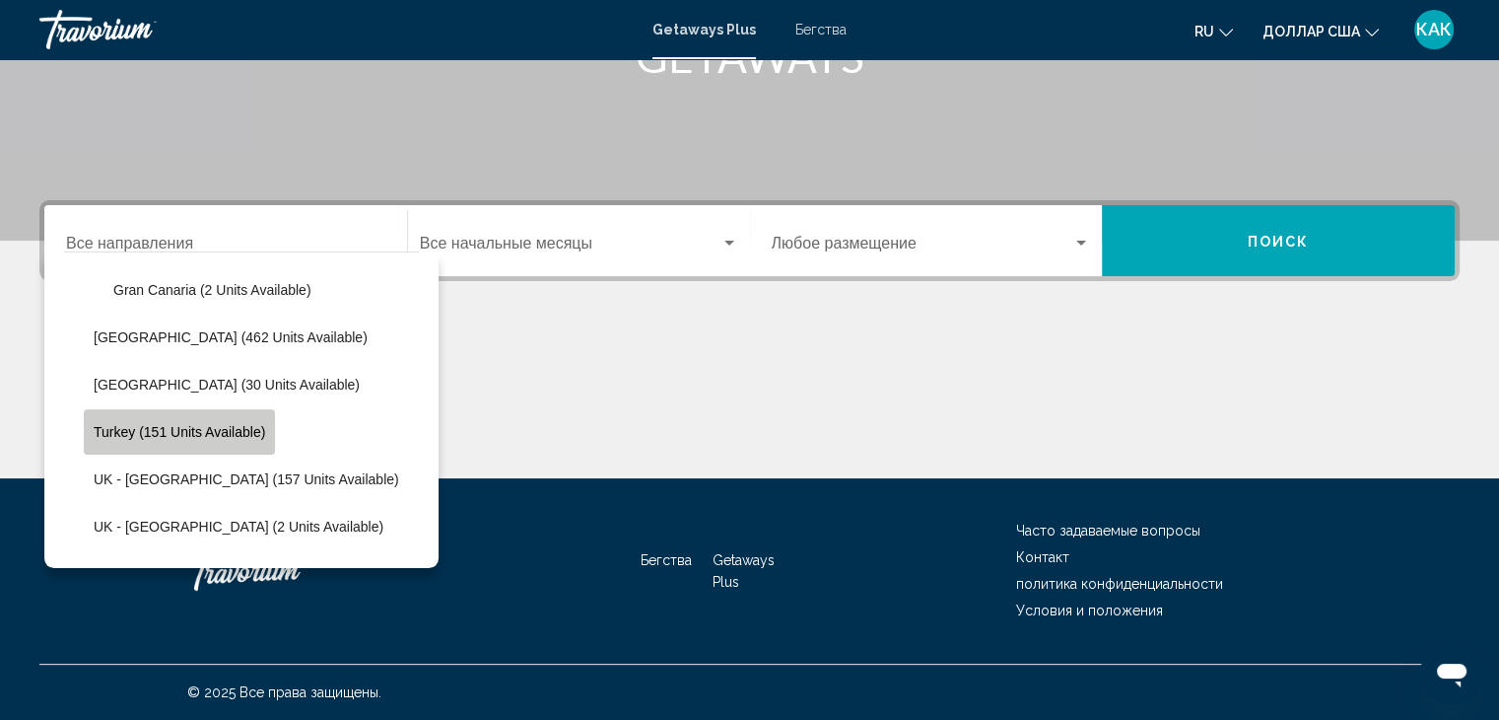
click at [207, 435] on span "Turkey (151 units available)" at bounding box center [180, 432] width 172 height 16
type input "**********"
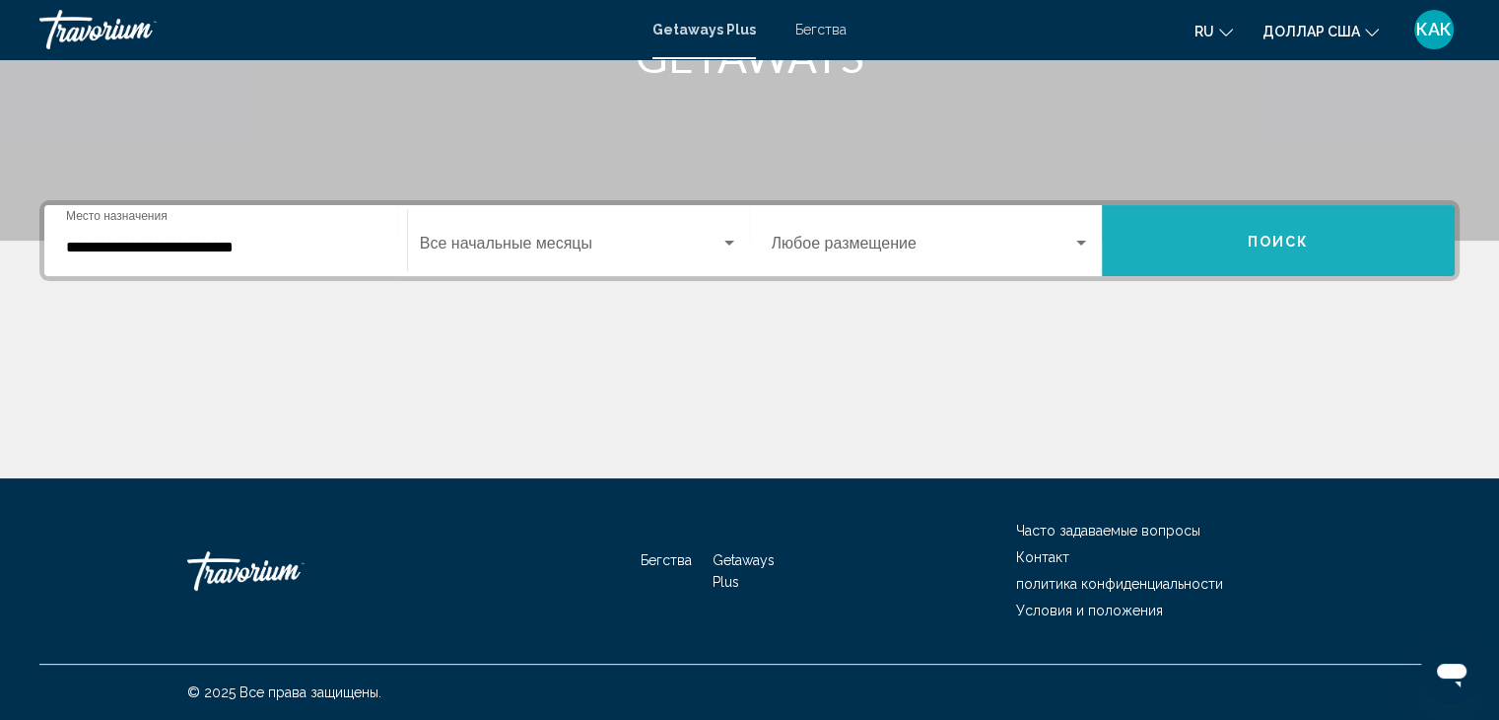
click at [1200, 246] on button "Поиск" at bounding box center [1278, 240] width 353 height 71
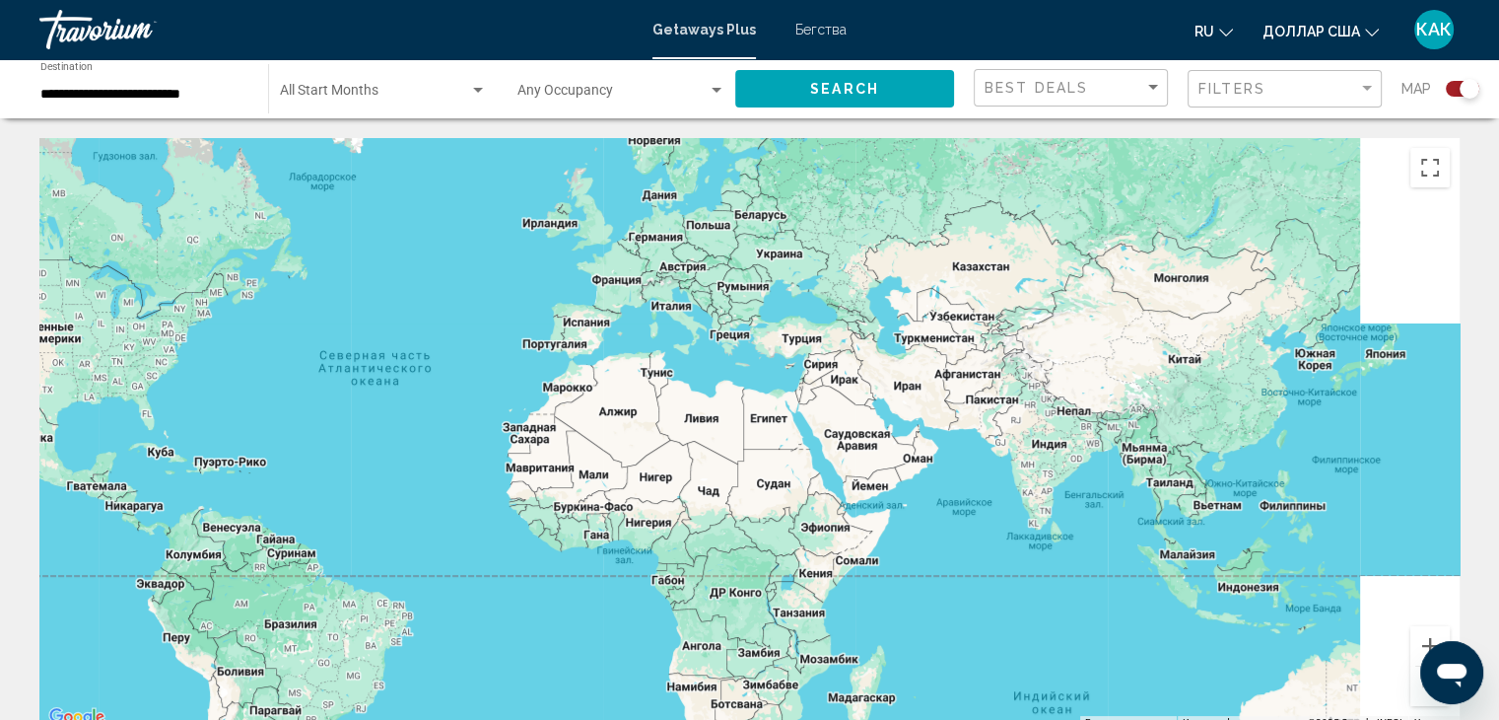
drag, startPoint x: 1216, startPoint y: 389, endPoint x: 890, endPoint y: 355, distance: 328.1
click at [894, 355] on div "Основное содержание" at bounding box center [749, 433] width 1421 height 591
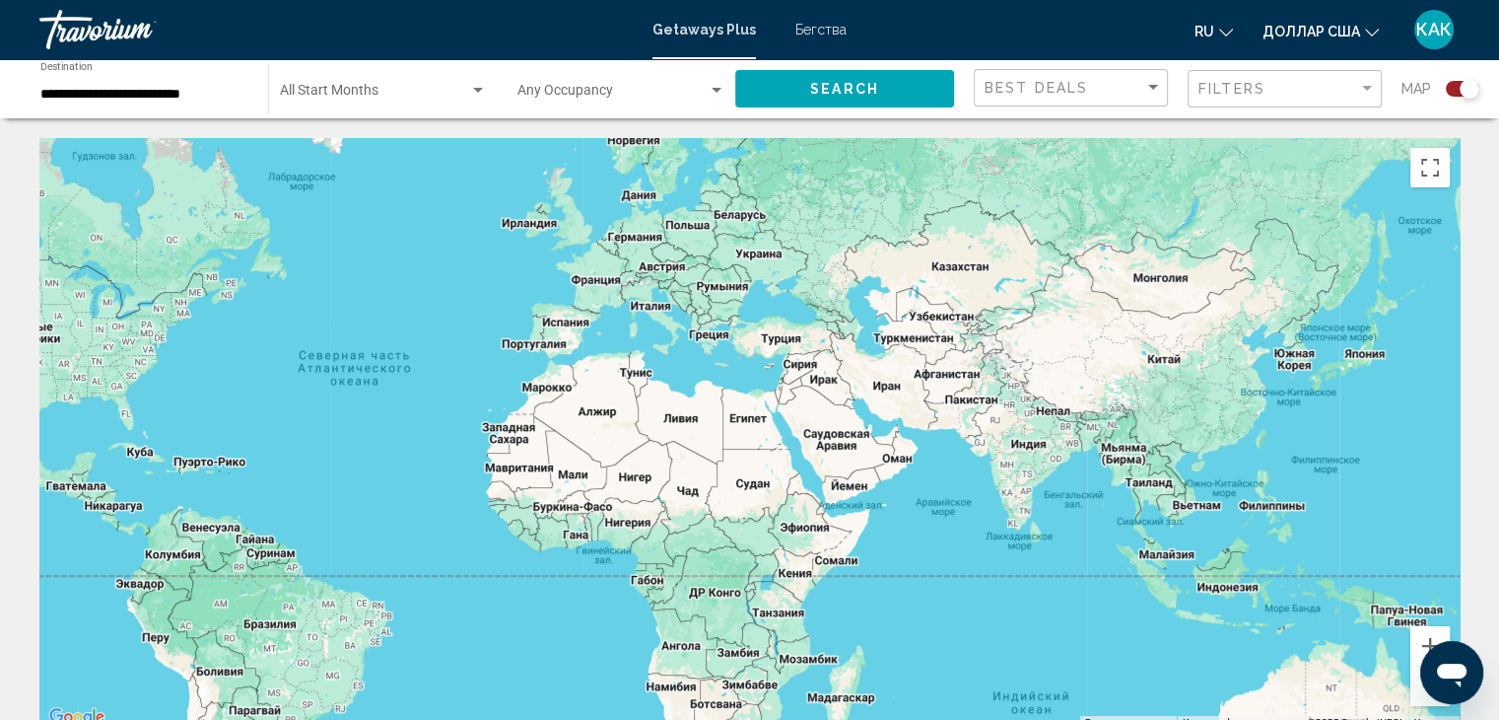
click at [784, 350] on div "Основное содержание" at bounding box center [749, 433] width 1421 height 591
click at [111, 35] on div "Травориум" at bounding box center [137, 29] width 197 height 39
